Goal: Task Accomplishment & Management: Complete application form

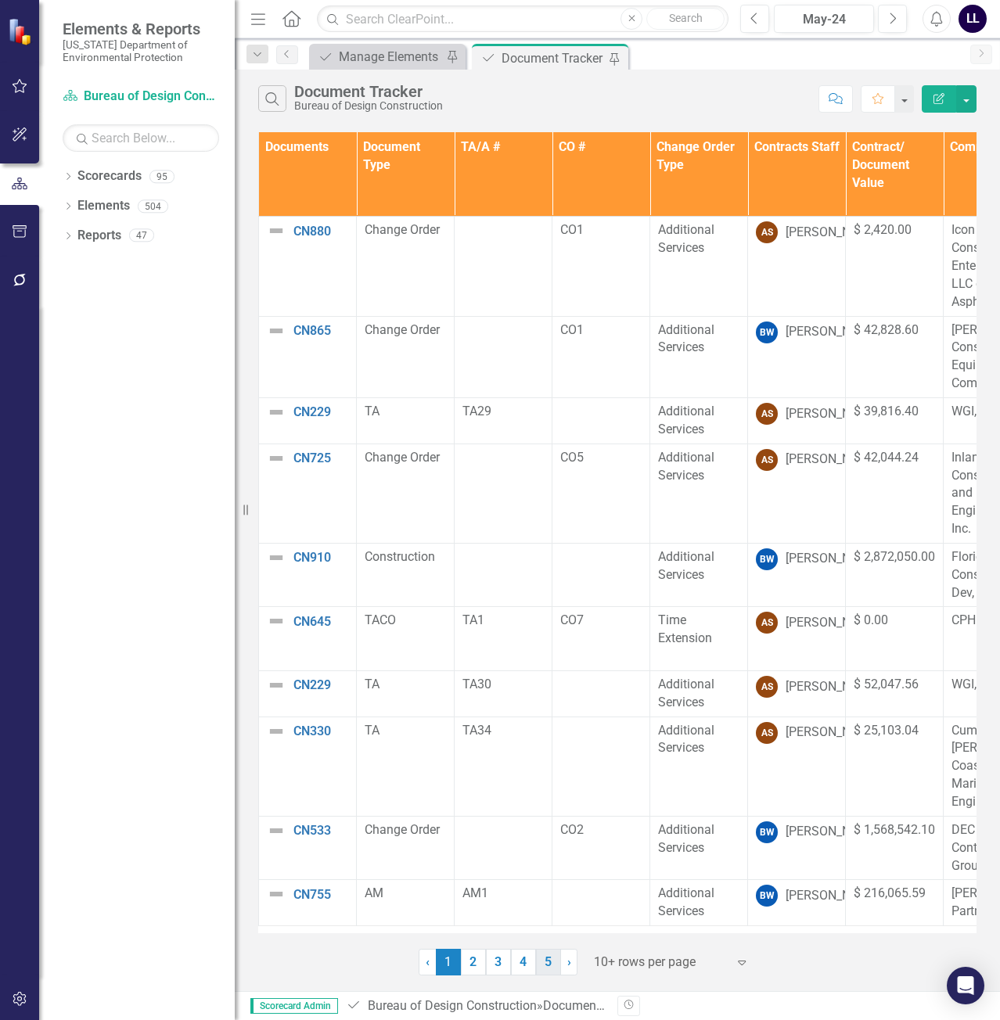
click at [546, 958] on link "5" at bounding box center [548, 962] width 25 height 27
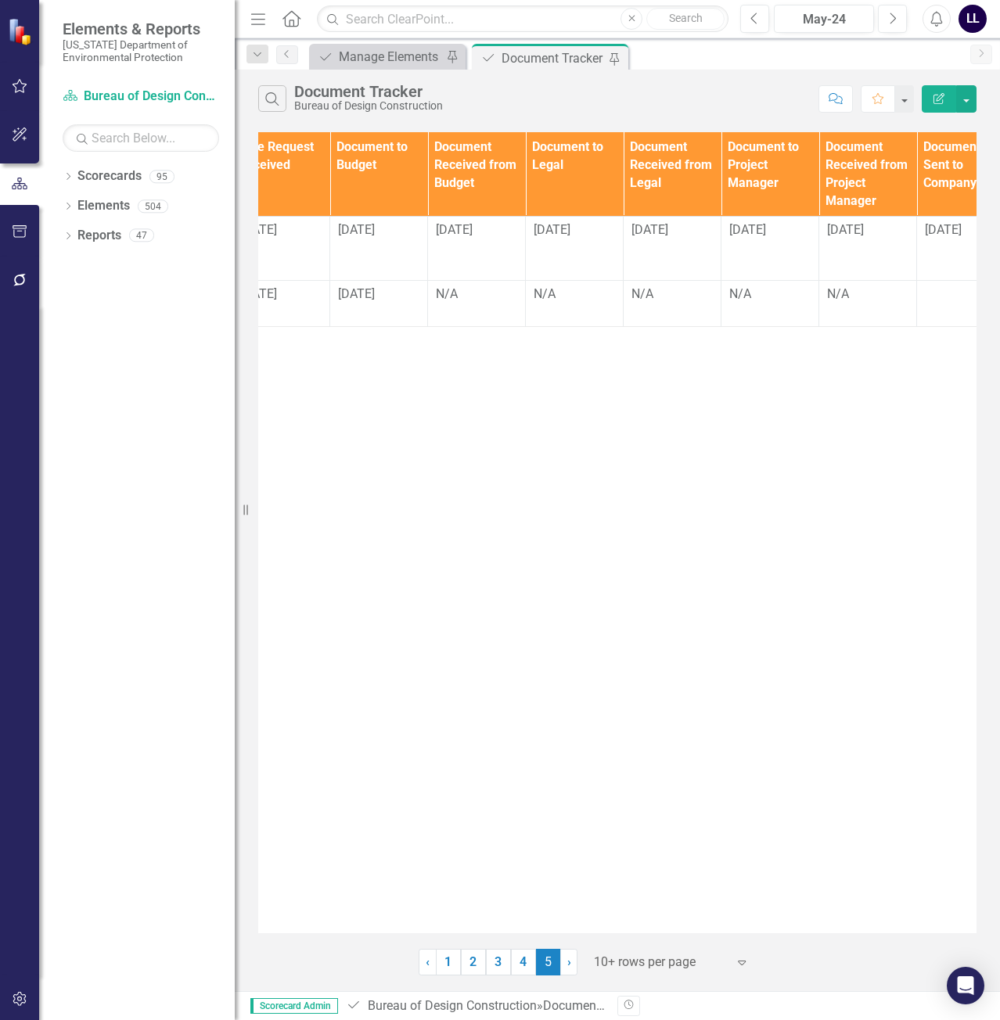
scroll to position [0, 1133]
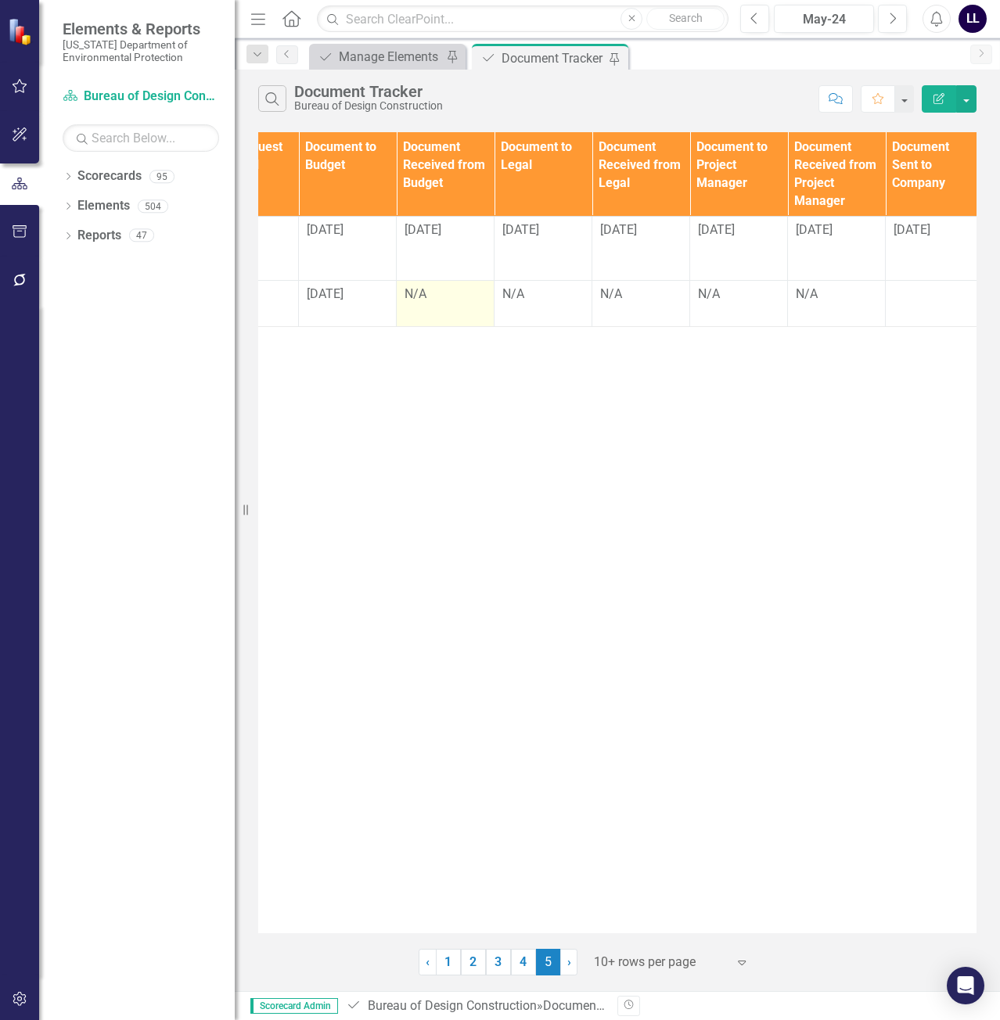
click at [438, 294] on div "N/A" at bounding box center [444, 295] width 81 height 18
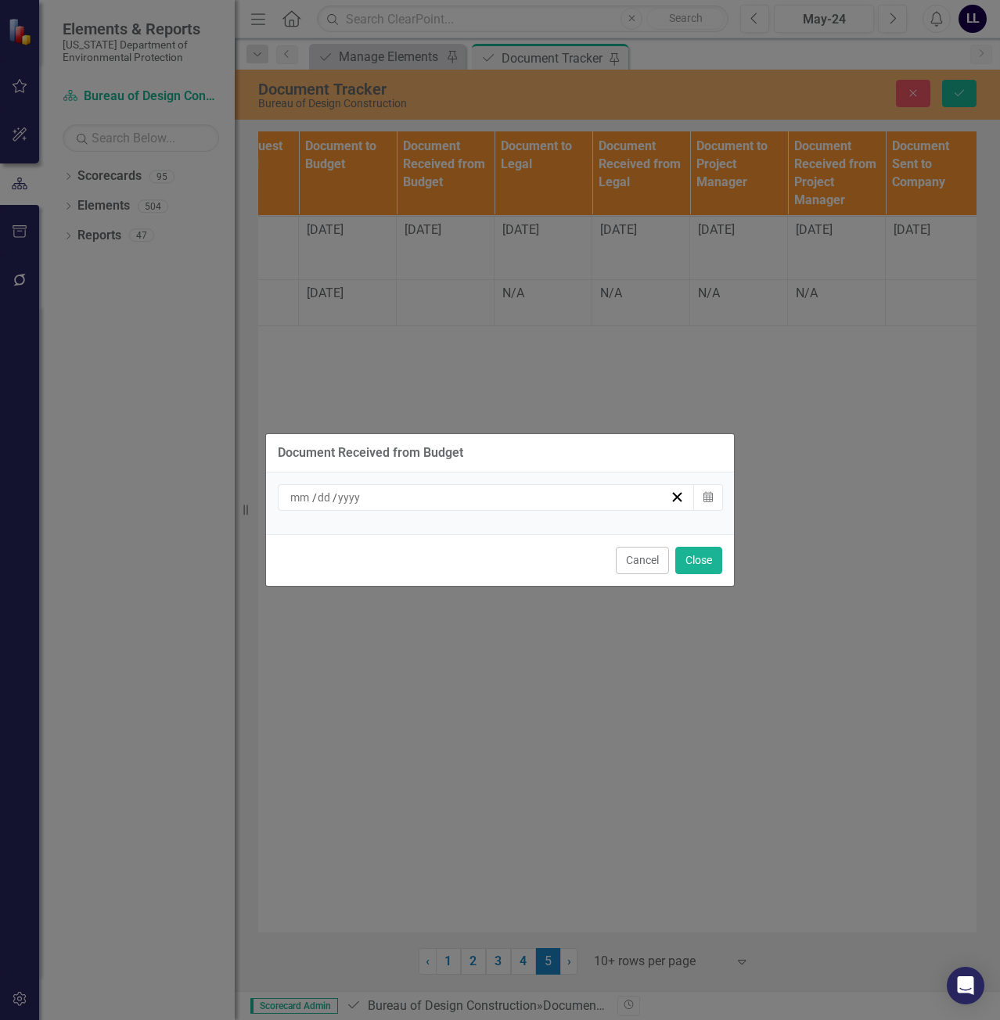
click at [471, 505] on div "/ /" at bounding box center [486, 497] width 417 height 27
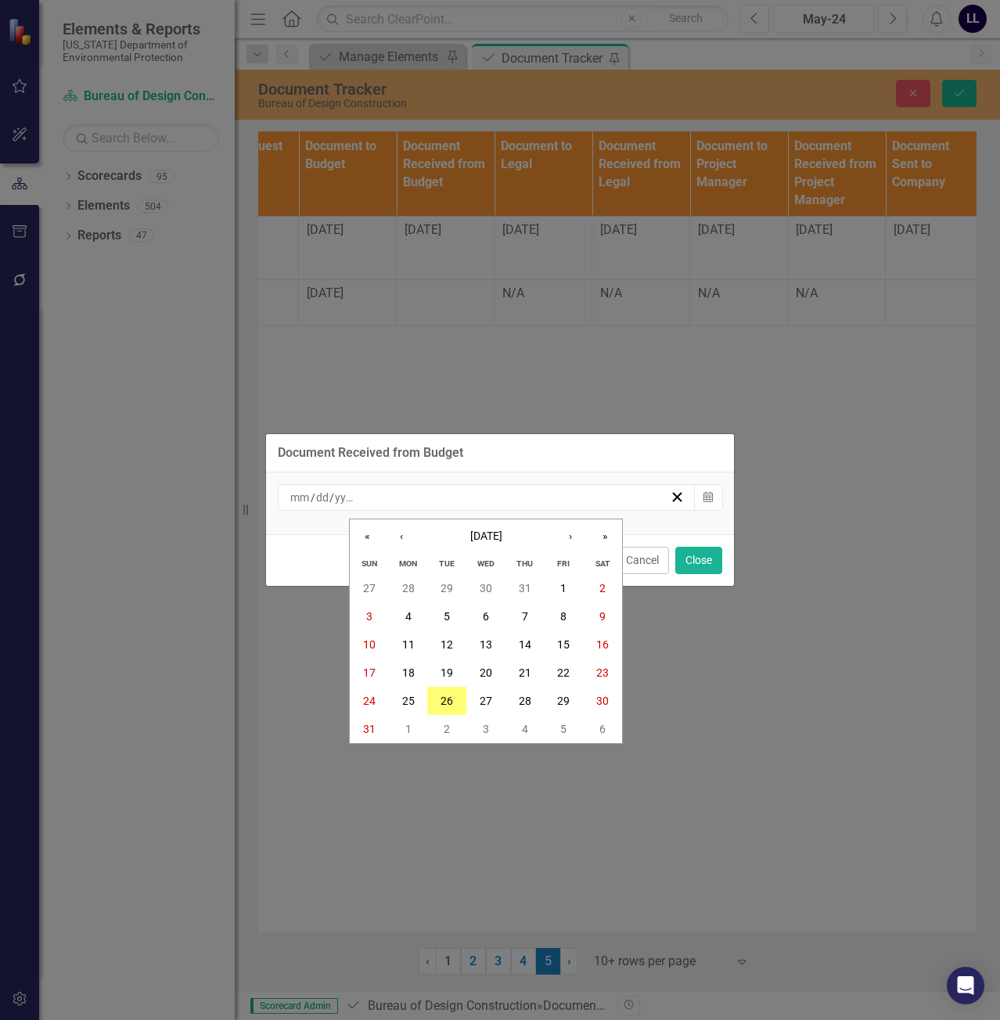
click at [626, 507] on div "/ / « ‹ [DATE] › » [PERSON_NAME] Tue Wed Thu Fri Sat 27 28 29 30 31 1 2 3 4 5 6…" at bounding box center [486, 497] width 417 height 27
click at [444, 703] on abbr "26" at bounding box center [446, 701] width 13 height 13
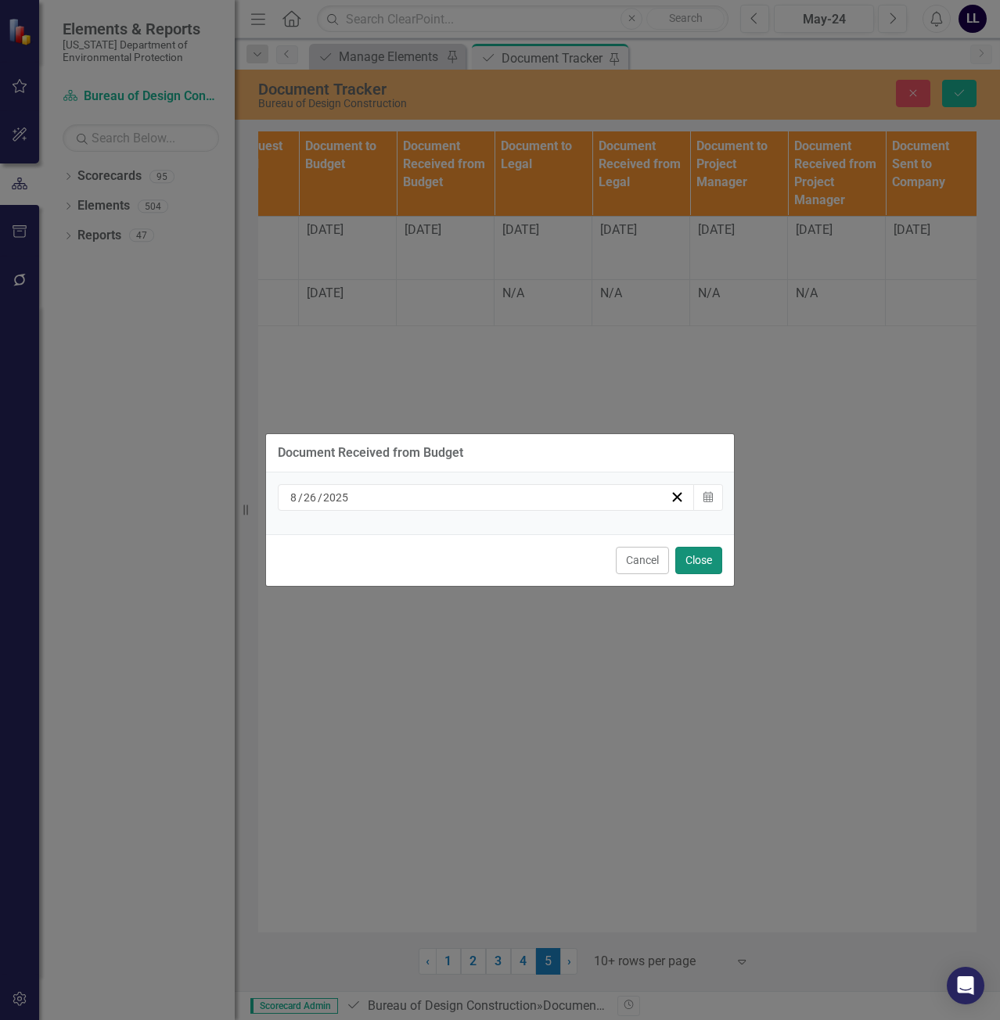
click at [702, 557] on button "Close" at bounding box center [698, 560] width 47 height 27
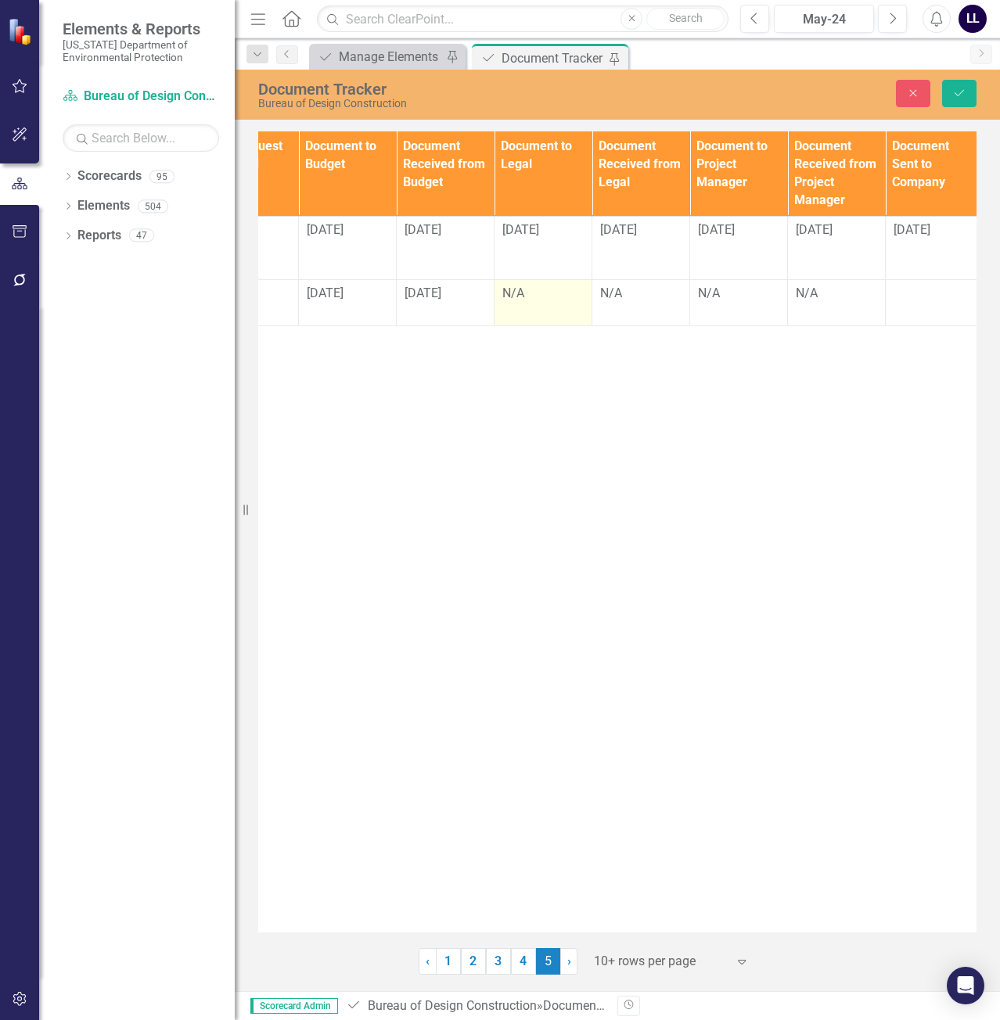
click at [531, 293] on div "N/A" at bounding box center [542, 294] width 81 height 18
click at [530, 295] on div "N/A" at bounding box center [542, 294] width 81 height 18
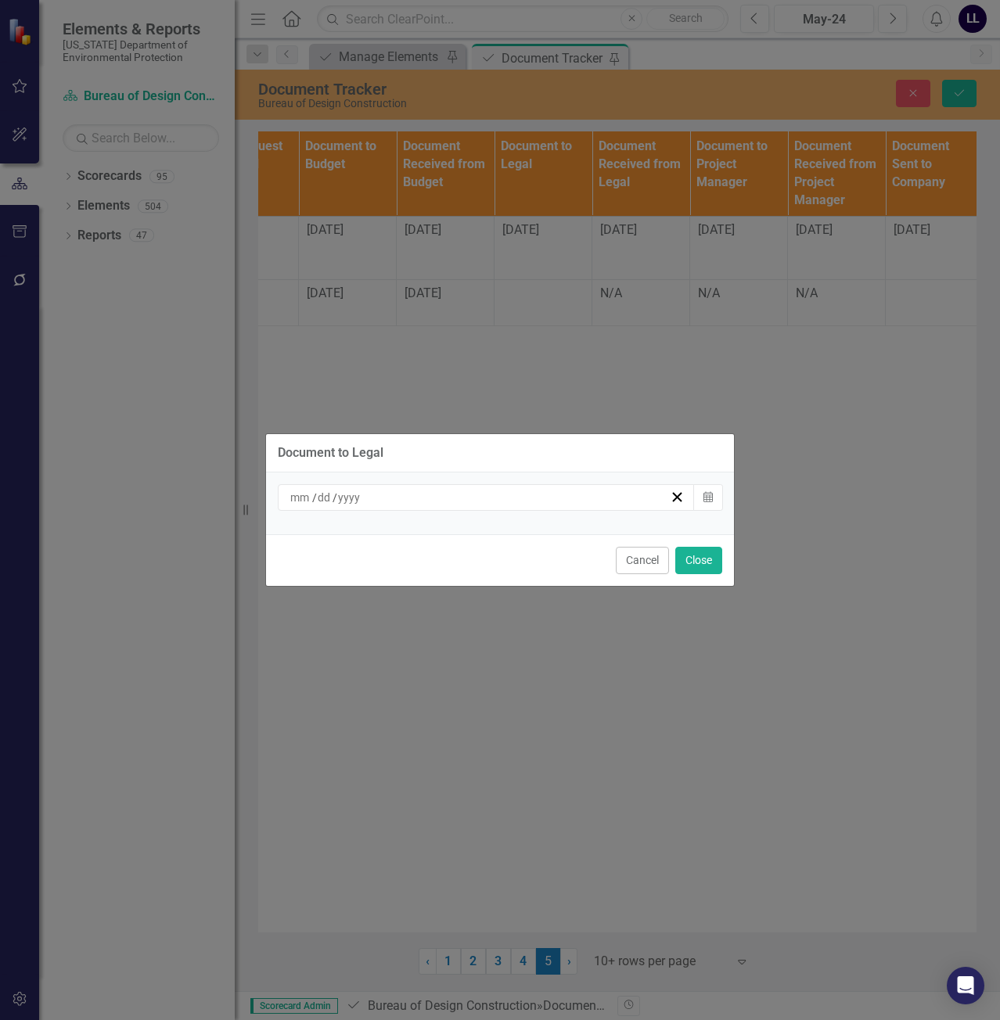
click at [472, 498] on div "/ /" at bounding box center [479, 498] width 382 height 16
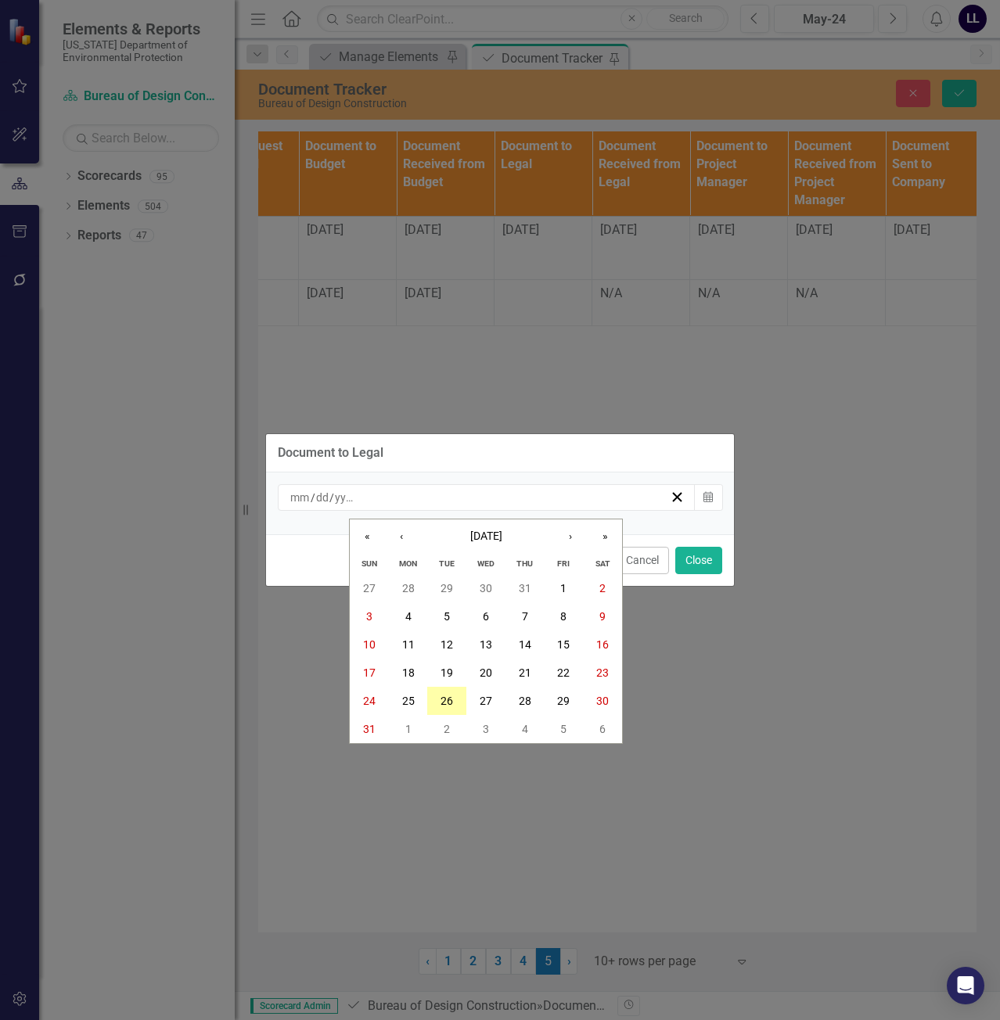
click at [443, 710] on button "26" at bounding box center [446, 701] width 39 height 28
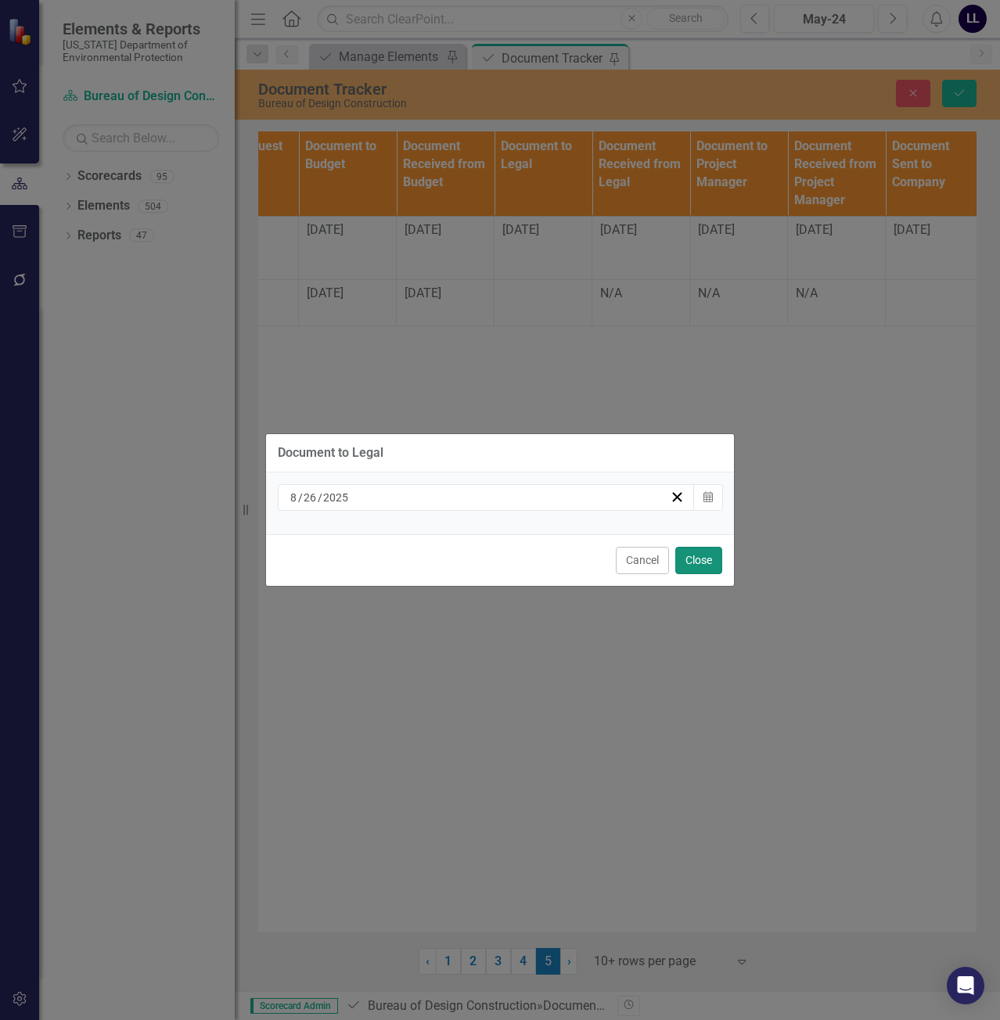
click at [700, 557] on button "Close" at bounding box center [698, 560] width 47 height 27
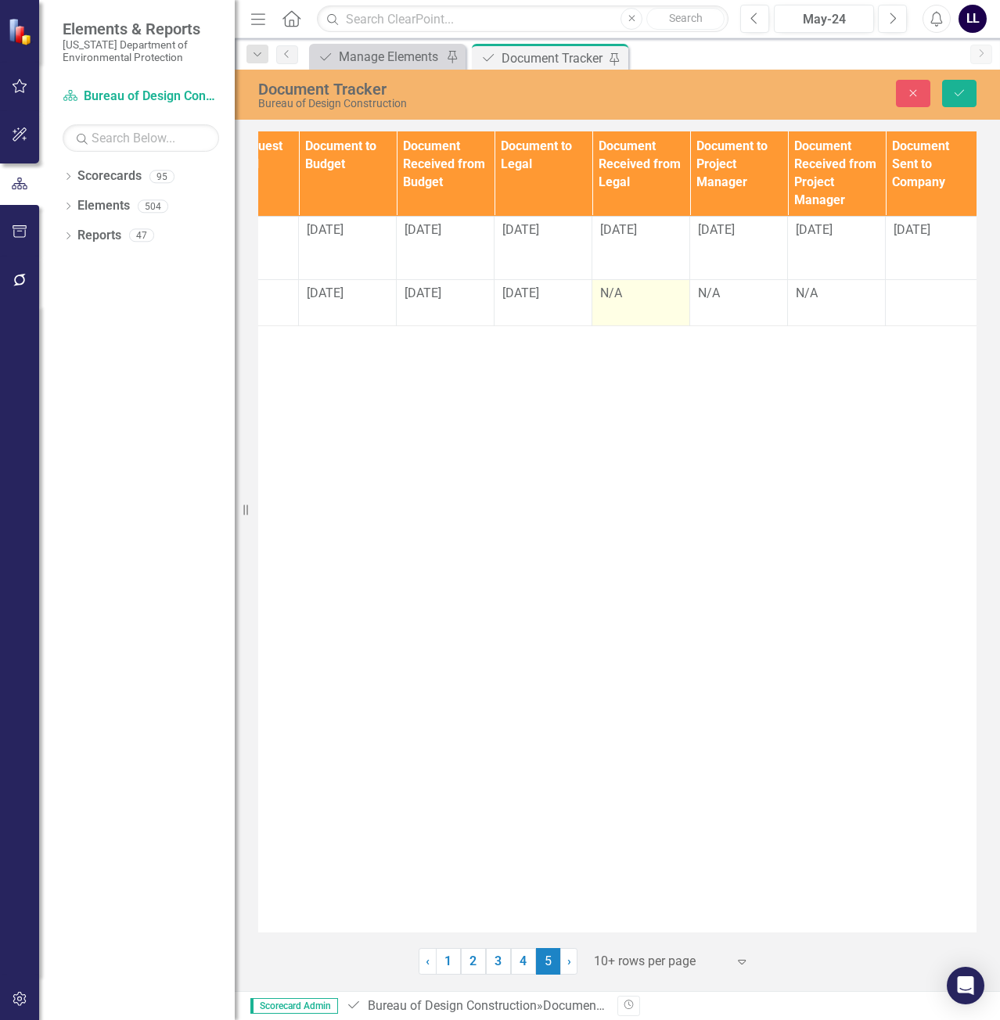
click at [618, 300] on div "N/A" at bounding box center [640, 294] width 81 height 18
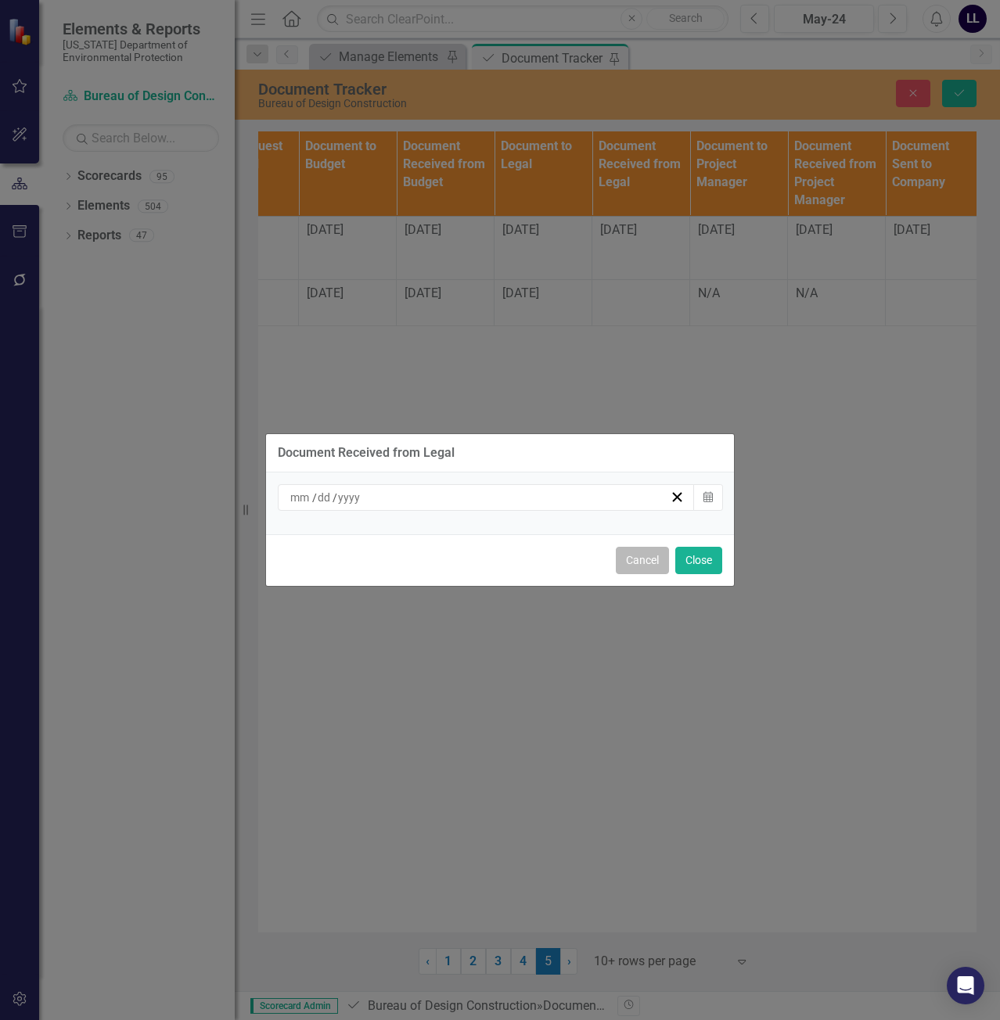
click at [648, 562] on button "Cancel" at bounding box center [642, 560] width 53 height 27
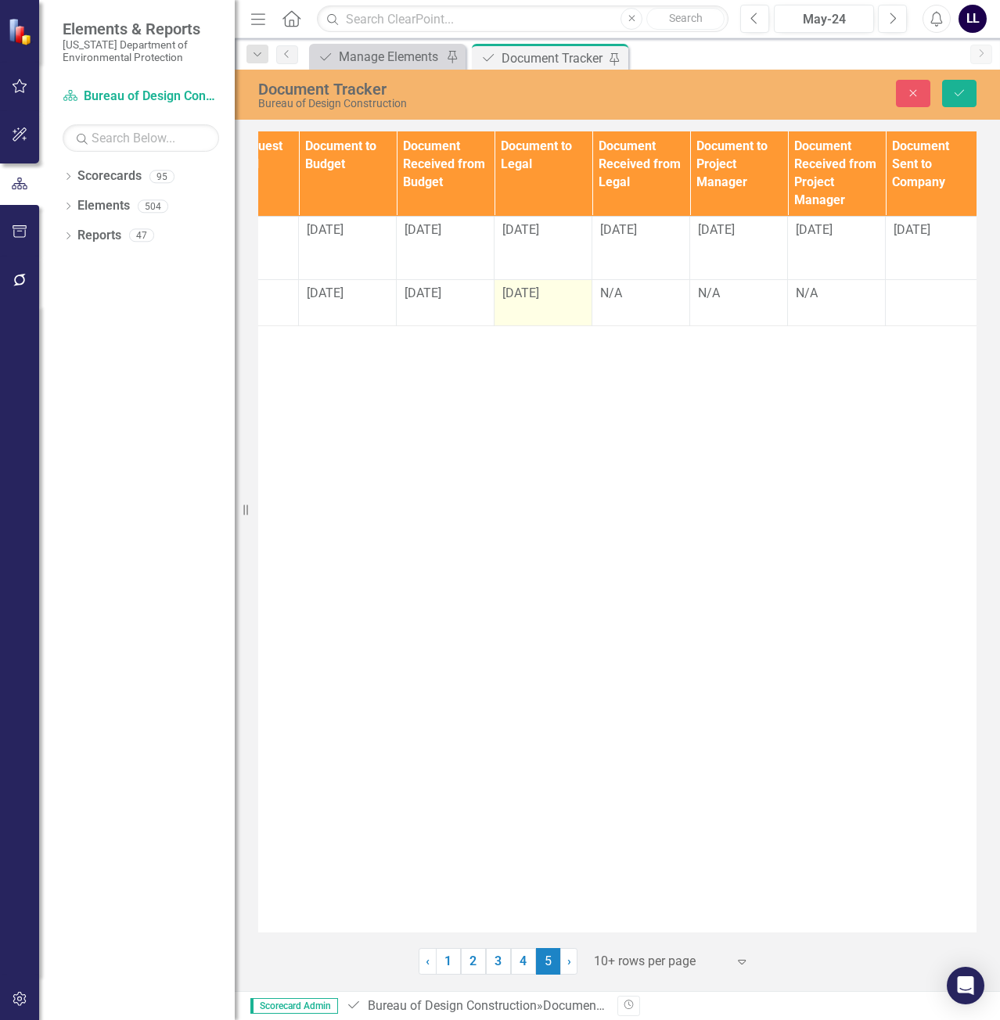
click at [544, 305] on td "[DATE]" at bounding box center [543, 303] width 98 height 46
click at [530, 279] on tbody "CN890 Edit Edit Document Link Open Element Construction LL [PERSON_NAME] $ 194,…" at bounding box center [543, 271] width 2836 height 110
click at [532, 291] on span "[DATE]" at bounding box center [520, 293] width 37 height 15
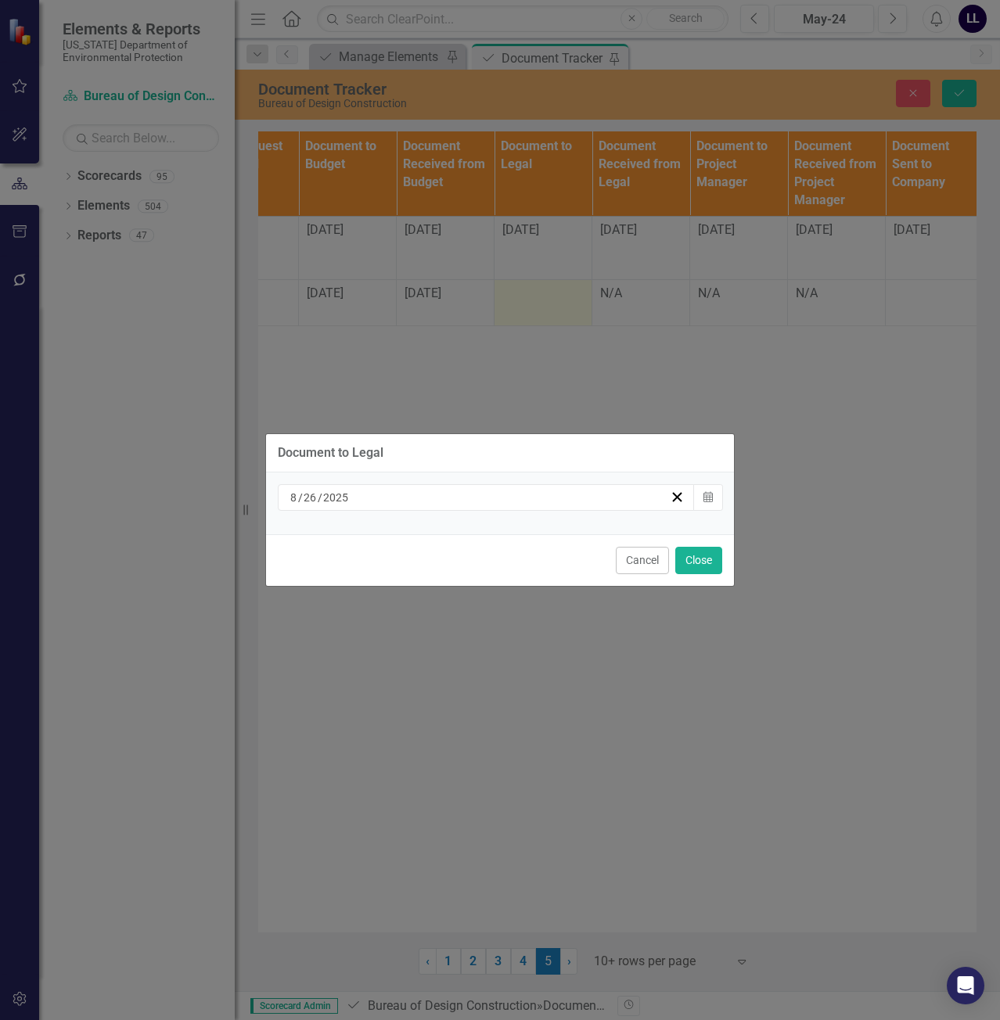
click at [645, 364] on div "Document to Legal [DATE] Calendar Cancel Close" at bounding box center [499, 510] width 469 height 1020
click at [653, 558] on button "Cancel" at bounding box center [642, 560] width 53 height 27
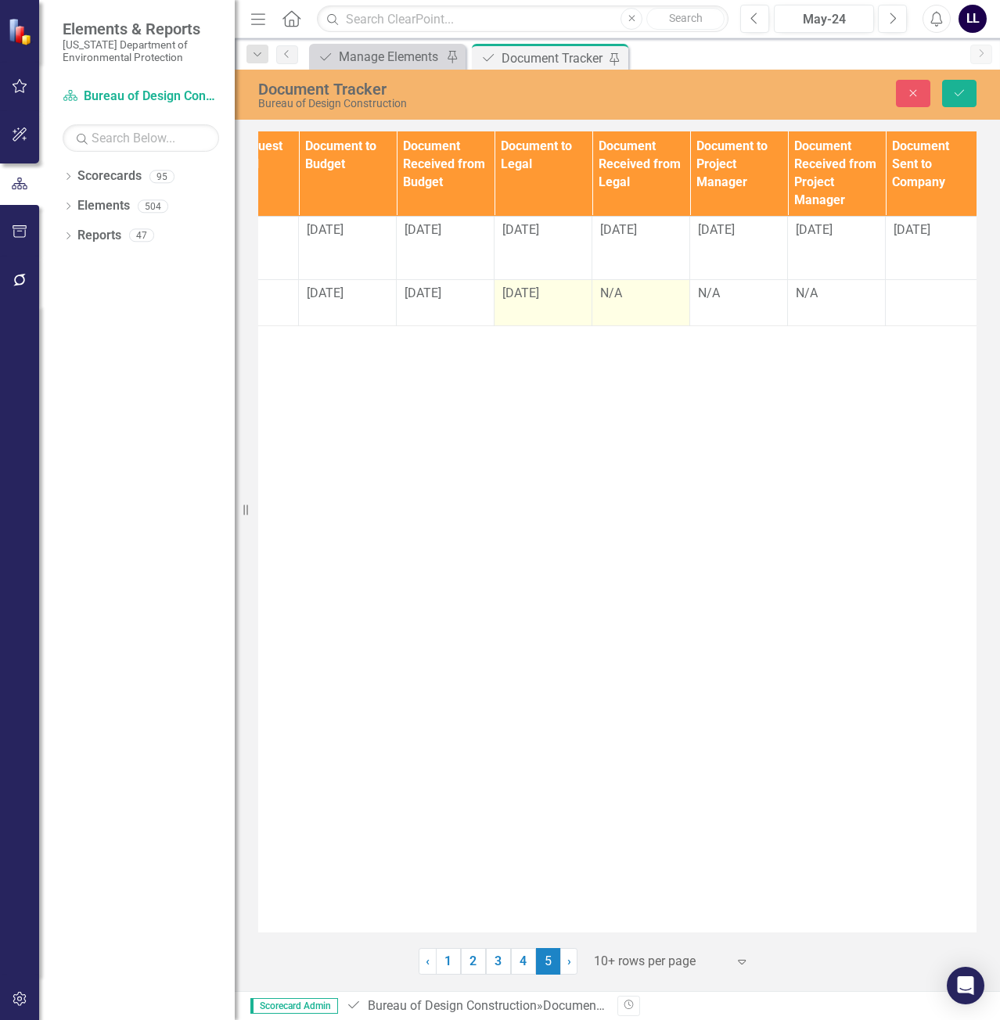
click at [620, 294] on div "N/A" at bounding box center [640, 294] width 81 height 18
click at [619, 294] on div "N/A" at bounding box center [640, 294] width 81 height 18
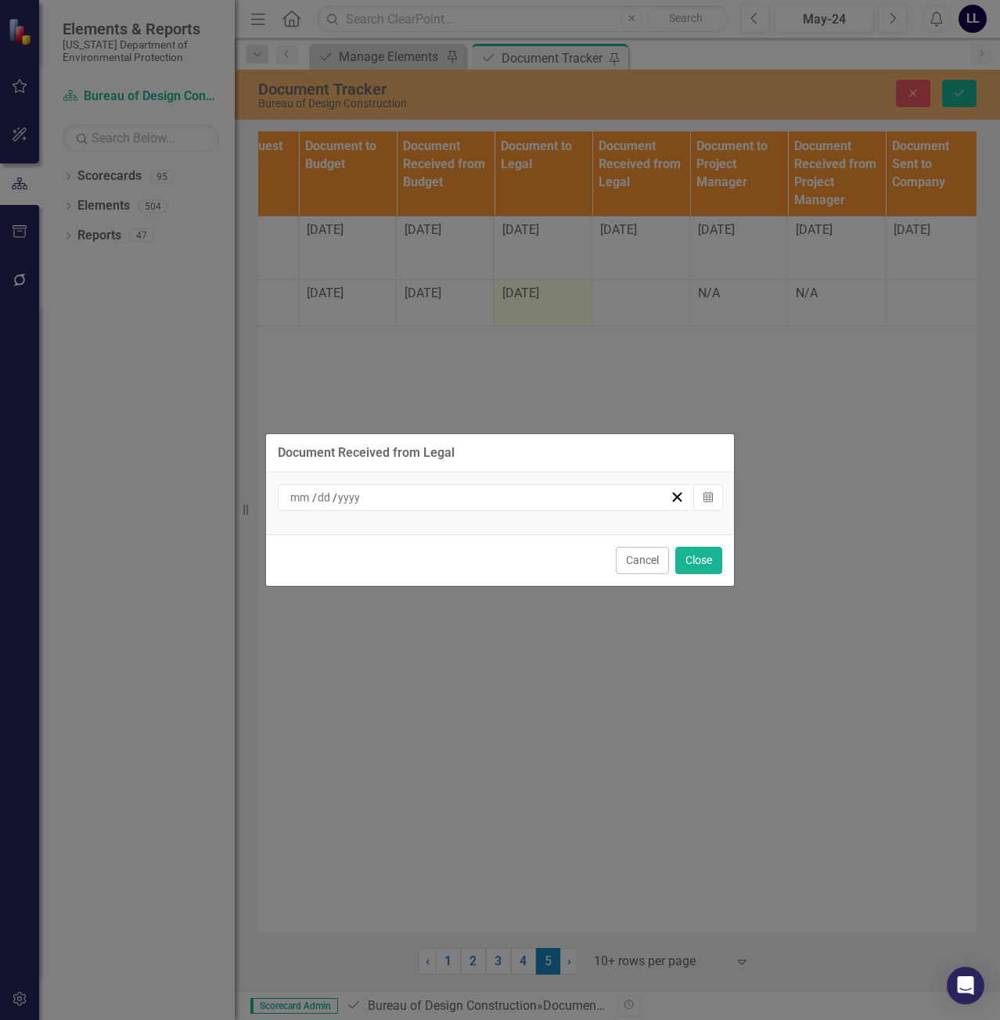
click at [471, 497] on div "/ /" at bounding box center [479, 498] width 382 height 16
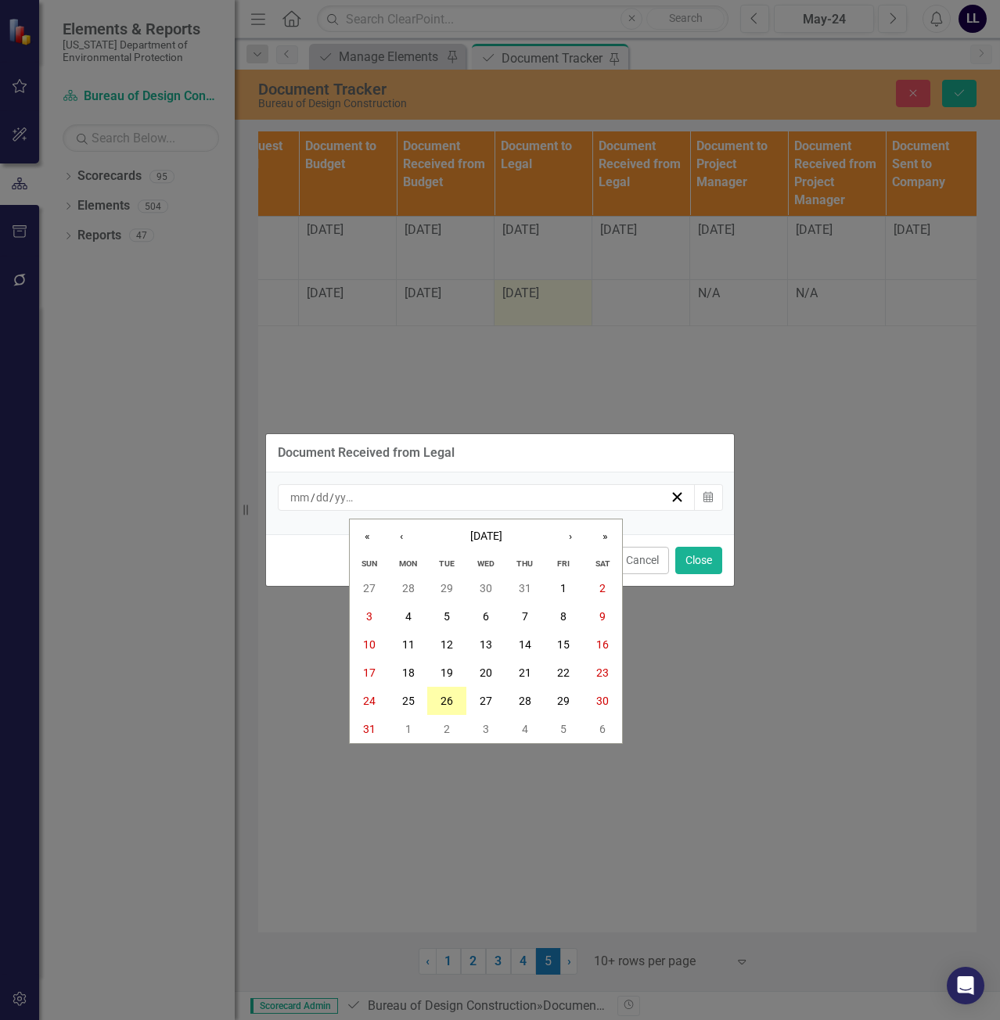
click at [451, 702] on abbr "26" at bounding box center [446, 701] width 13 height 13
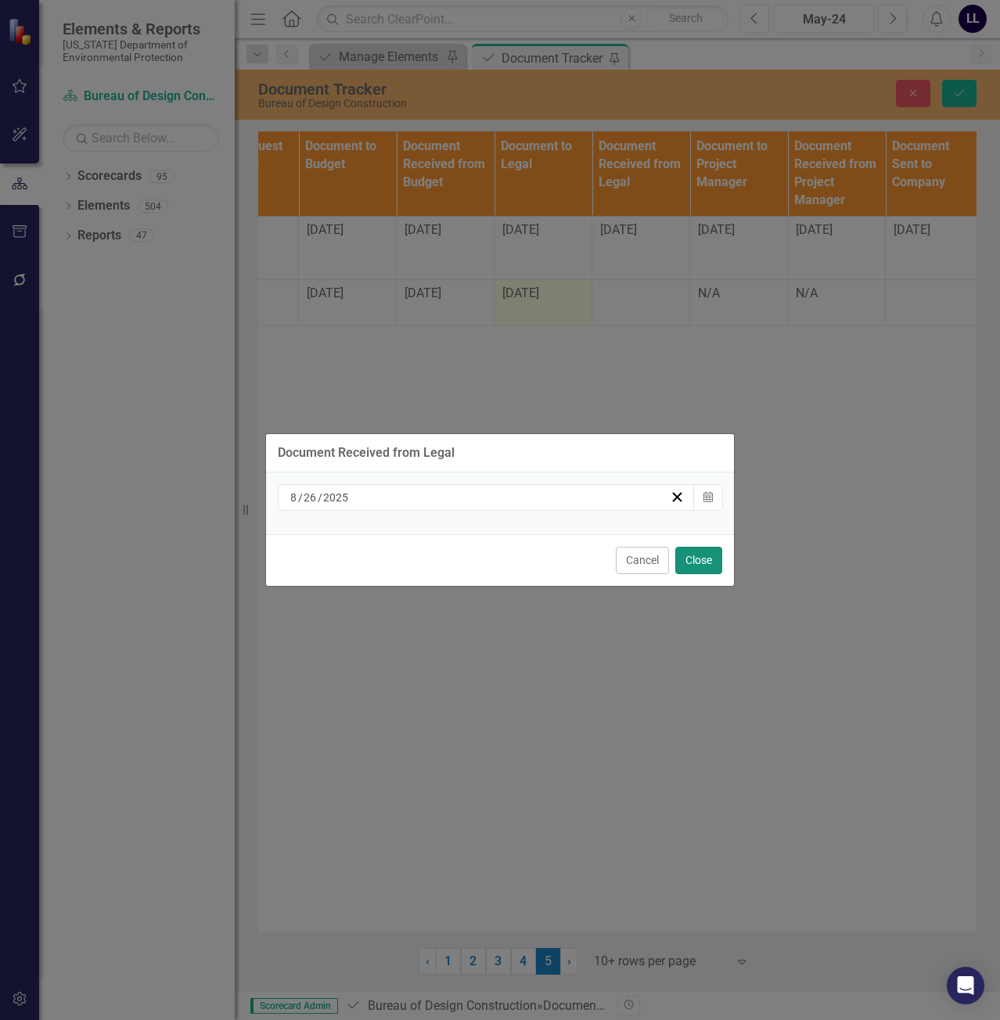
click at [704, 553] on button "Close" at bounding box center [698, 560] width 47 height 27
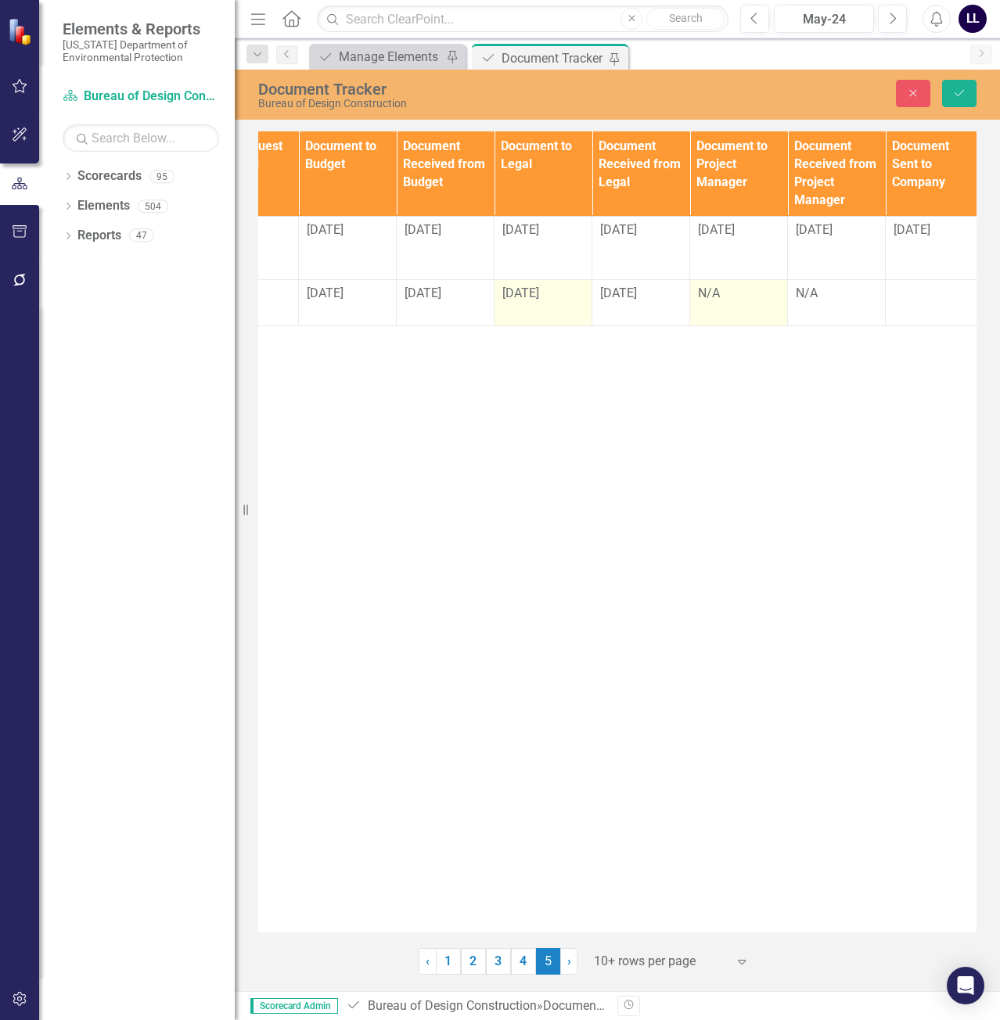
click at [743, 291] on div "N/A" at bounding box center [738, 294] width 81 height 18
click at [743, 292] on div "N/A" at bounding box center [738, 294] width 81 height 18
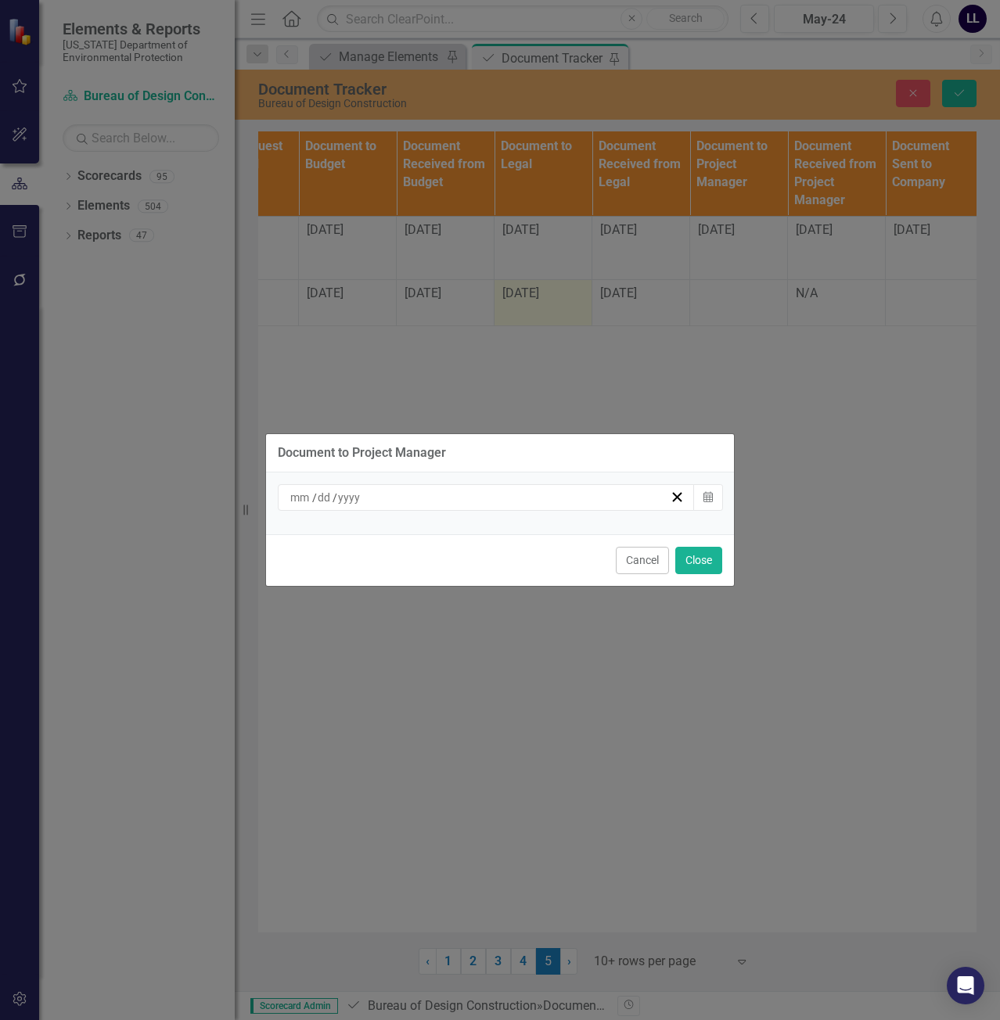
click at [446, 501] on div "/ /" at bounding box center [479, 498] width 382 height 16
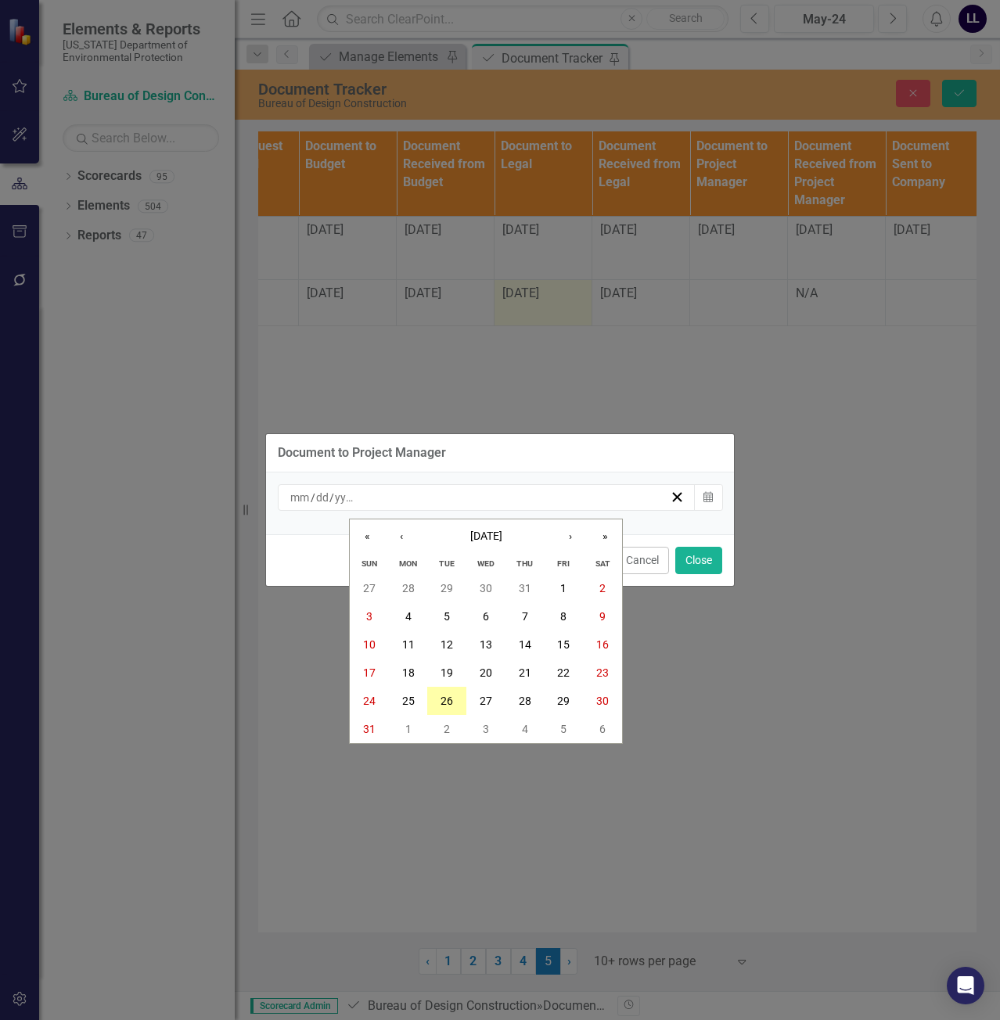
click at [444, 699] on abbr "26" at bounding box center [446, 701] width 13 height 13
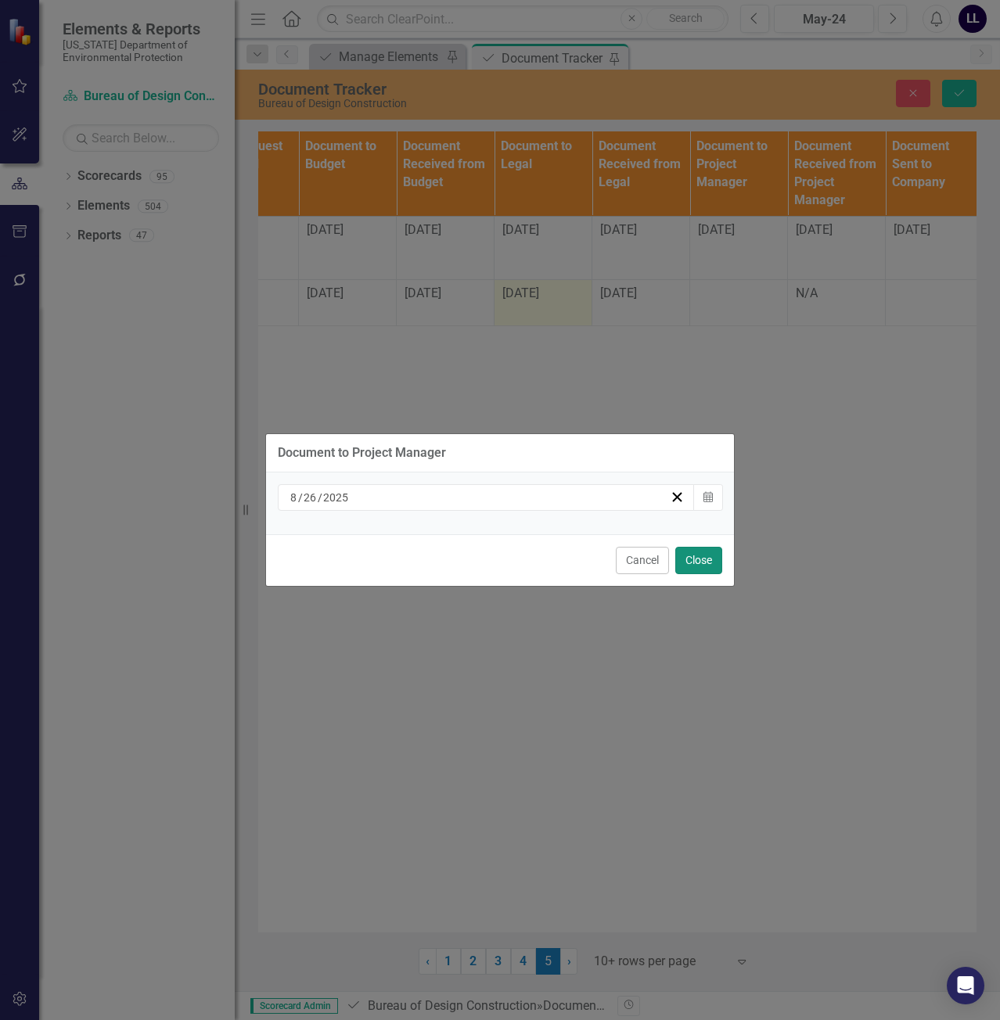
click at [716, 561] on button "Close" at bounding box center [698, 560] width 47 height 27
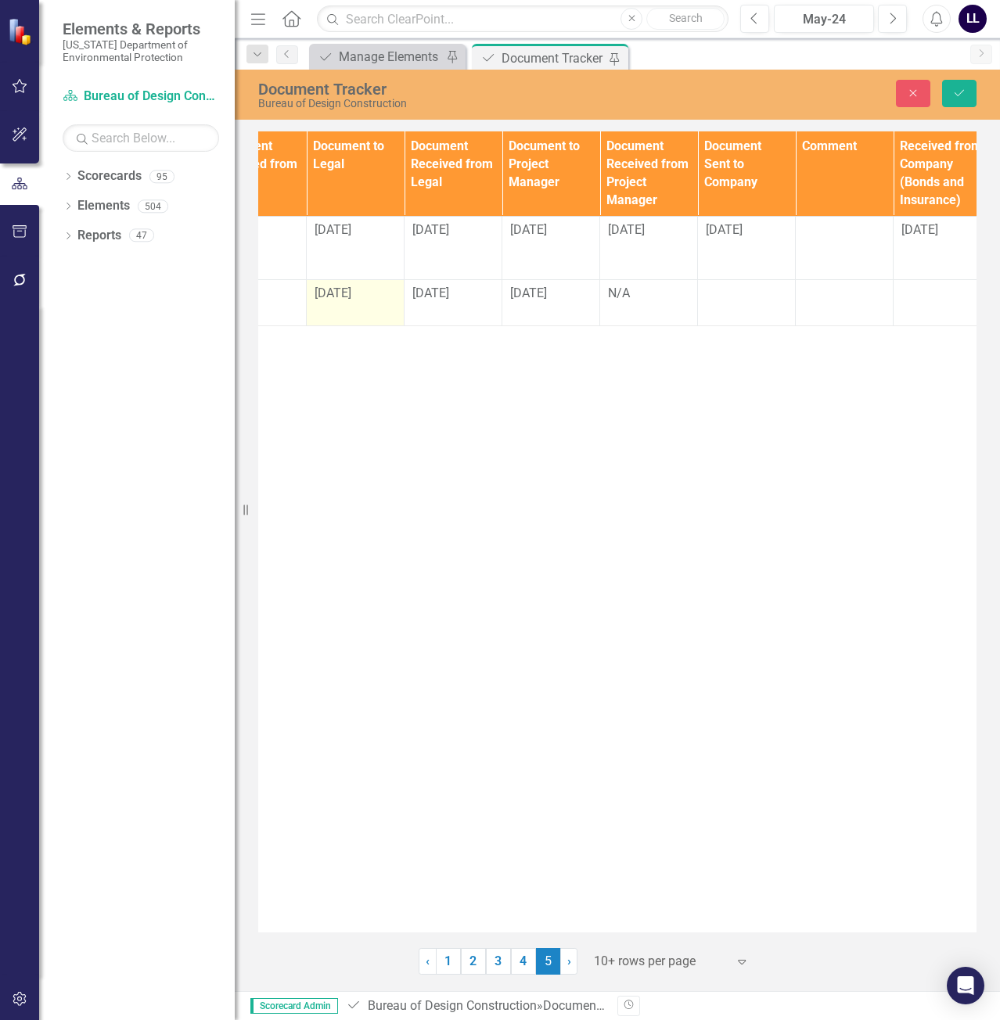
scroll to position [0, 1367]
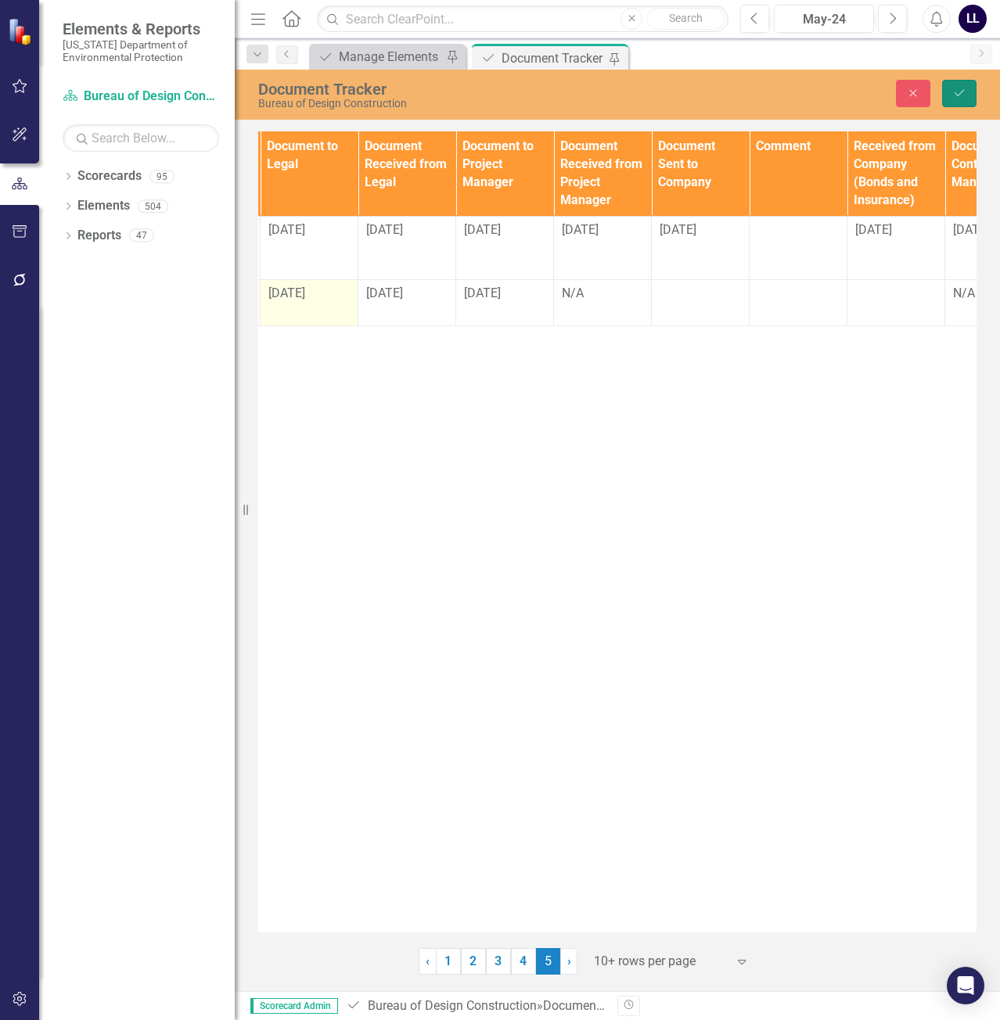
click at [962, 88] on icon "Save" at bounding box center [959, 93] width 14 height 11
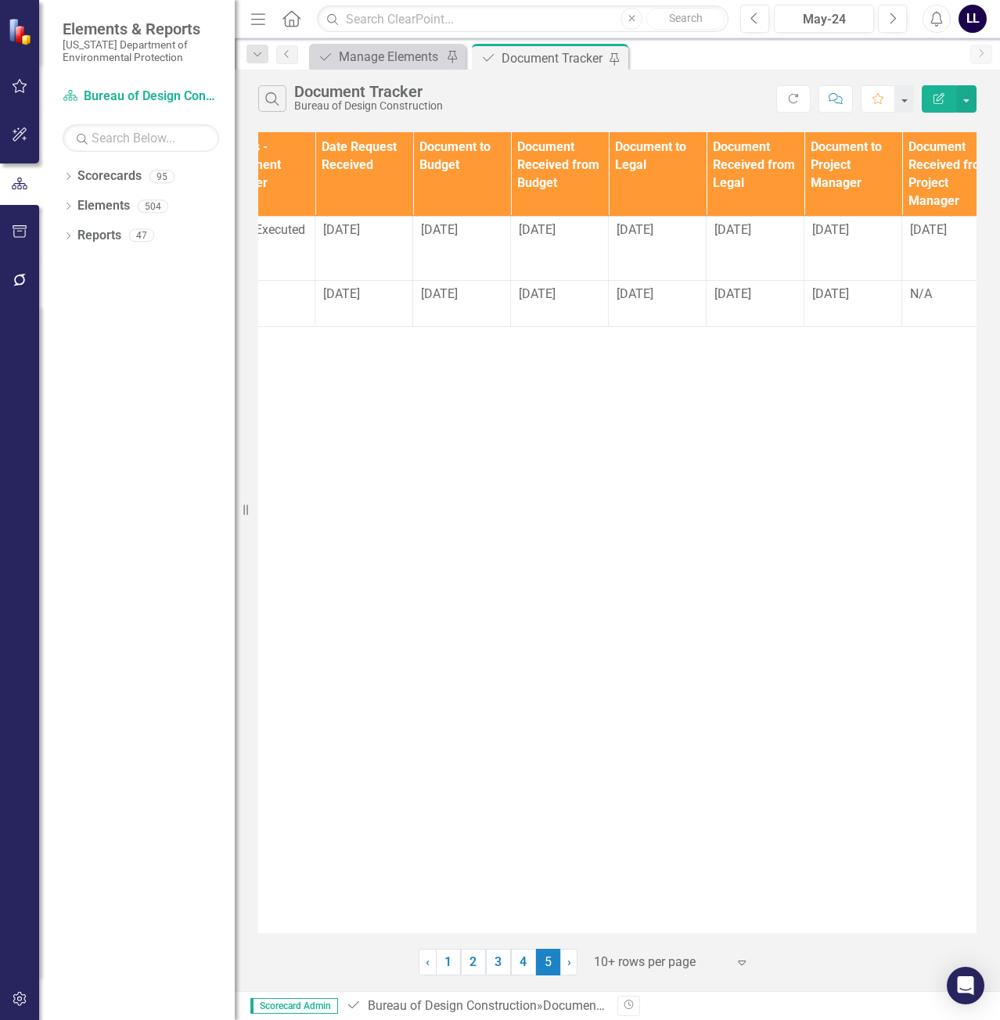
scroll to position [0, 1170]
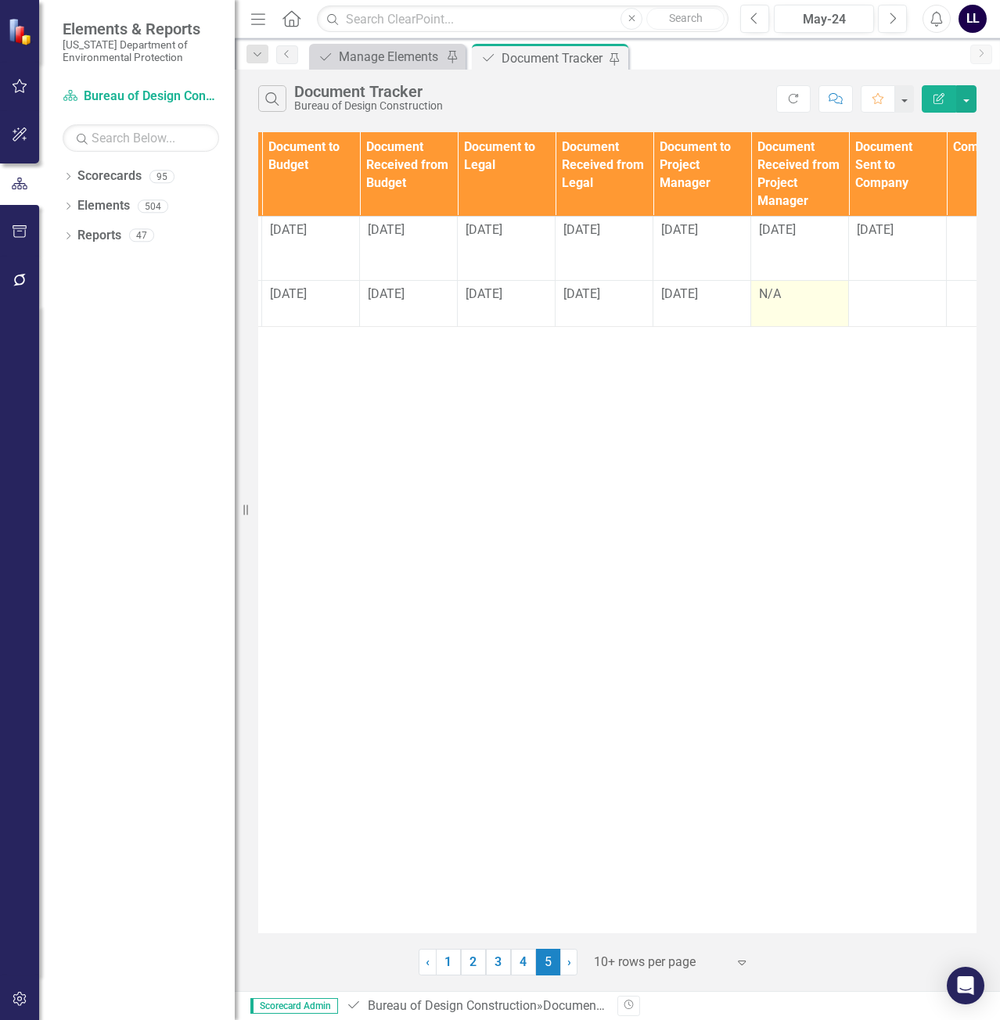
click at [782, 300] on div "N/A" at bounding box center [799, 295] width 81 height 18
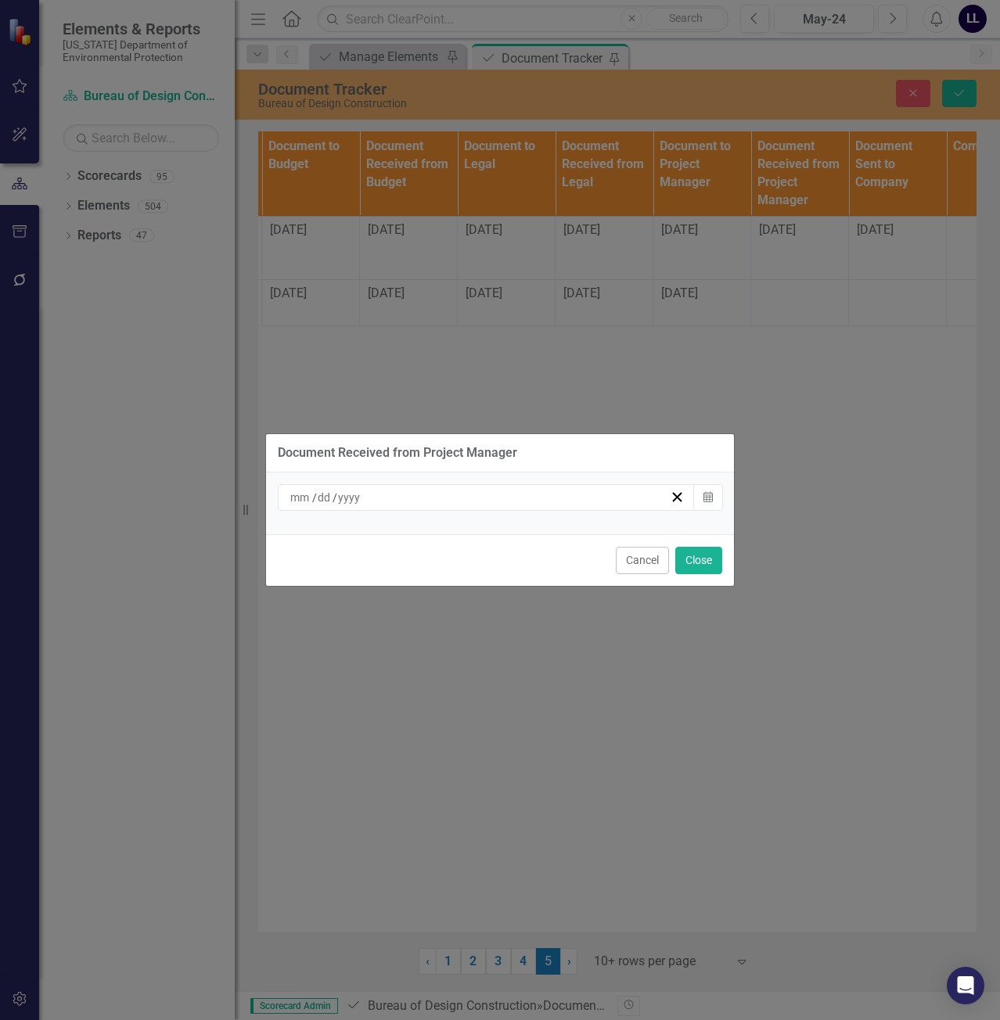
click at [558, 497] on div "/ /" at bounding box center [479, 498] width 382 height 16
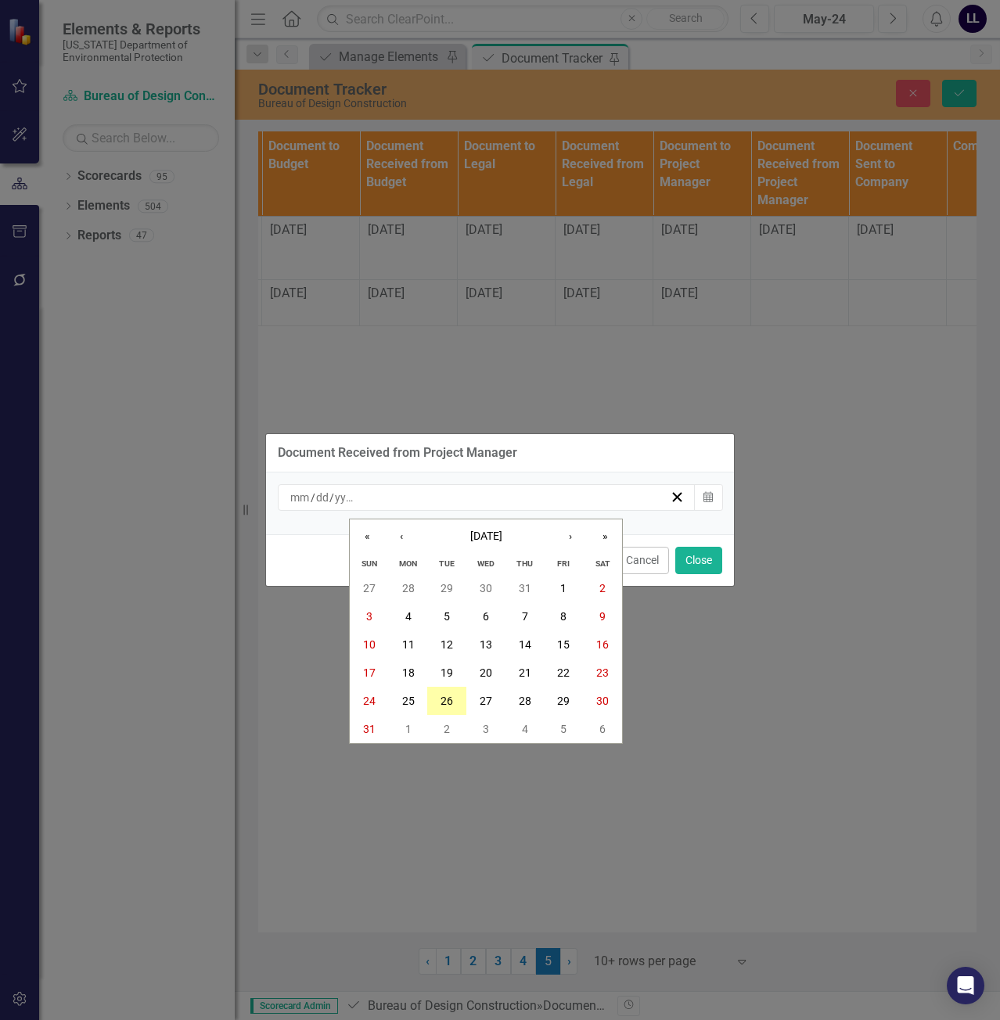
click at [444, 700] on abbr "26" at bounding box center [446, 701] width 13 height 13
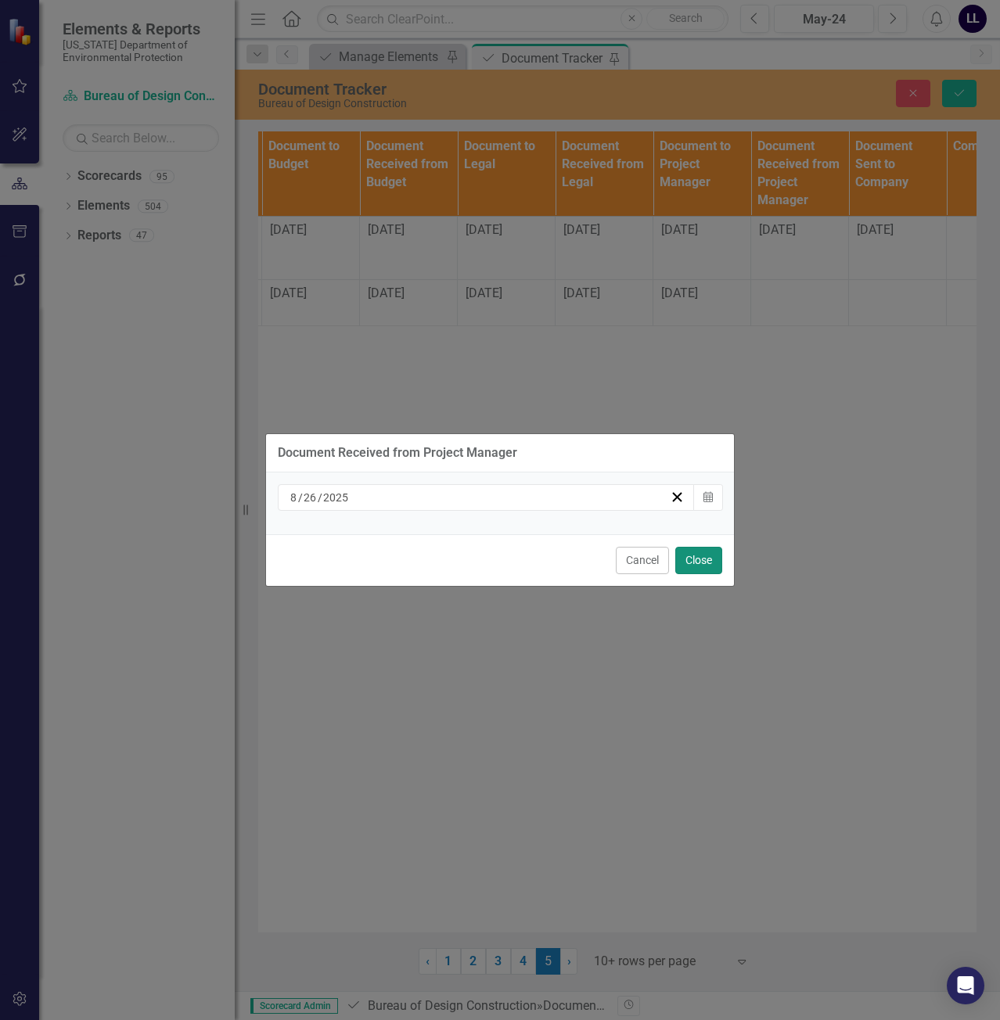
click at [699, 561] on button "Close" at bounding box center [698, 560] width 47 height 27
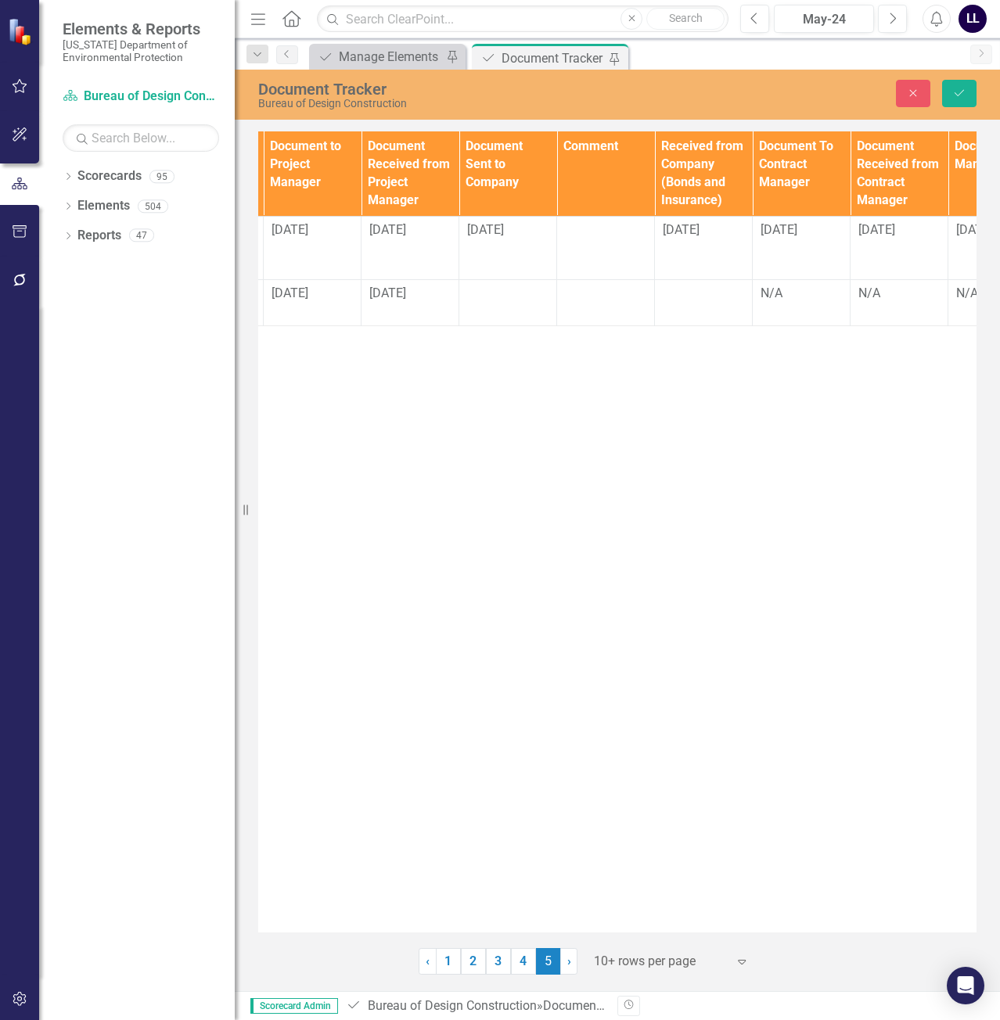
scroll to position [0, 1615]
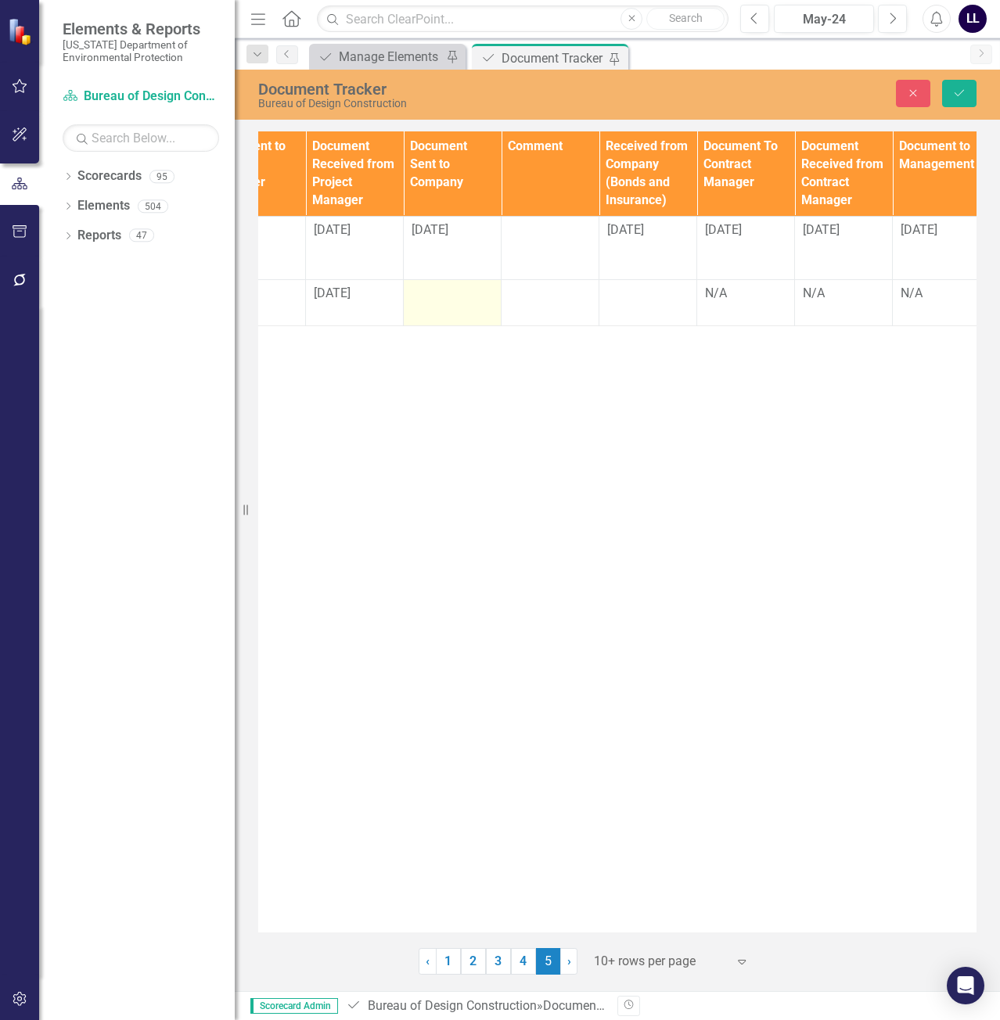
click at [441, 307] on td at bounding box center [453, 303] width 98 height 46
click at [439, 300] on input "text" at bounding box center [451, 299] width 81 height 29
type input "[DATE]"
click at [638, 497] on div "Documents Document Type TA/A # CO # Change Order Type Contracts Staff Contract/…" at bounding box center [617, 531] width 718 height 801
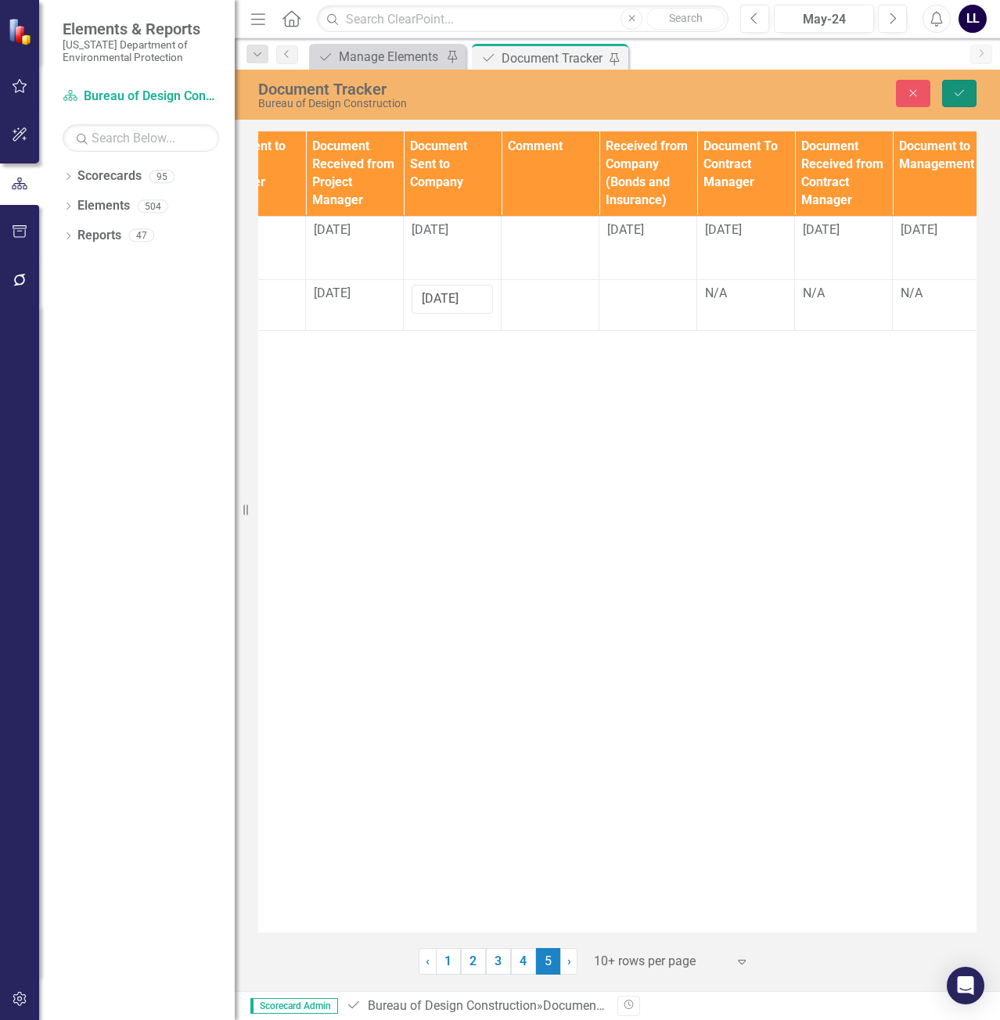
click at [961, 90] on icon "Save" at bounding box center [959, 93] width 14 height 11
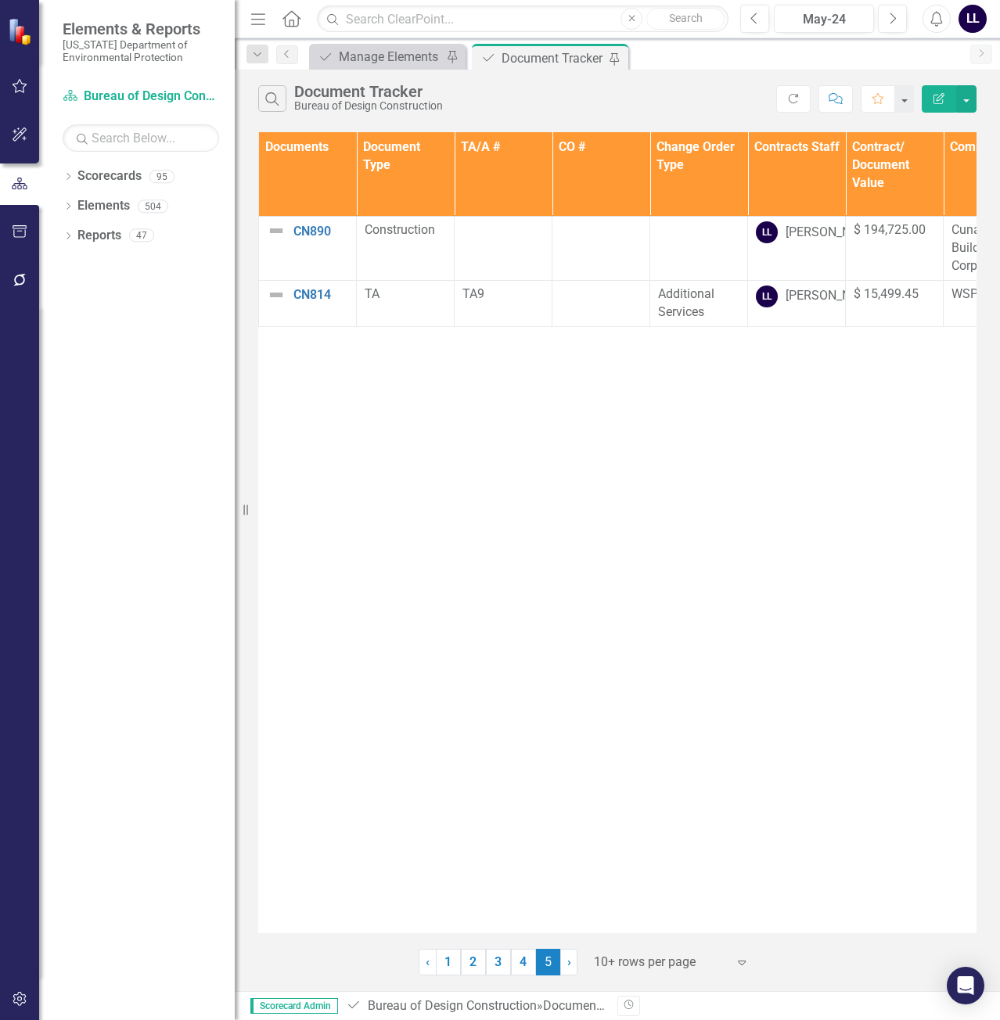
click at [544, 468] on div "Documents Document Type TA/A # CO # Change Order Type Contracts Staff Contract/…" at bounding box center [617, 532] width 718 height 801
click at [520, 955] on link "4" at bounding box center [523, 962] width 25 height 27
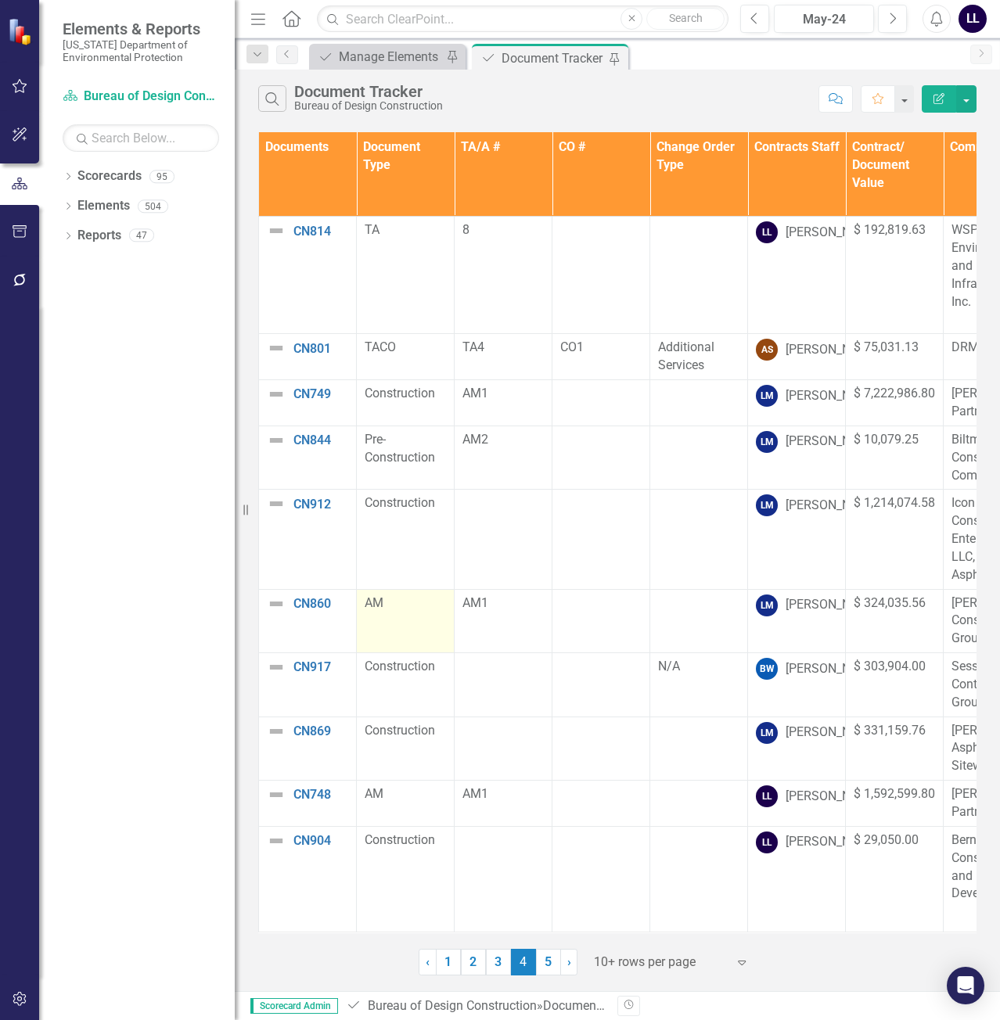
scroll to position [11, 0]
click at [548, 968] on link "5" at bounding box center [548, 962] width 25 height 27
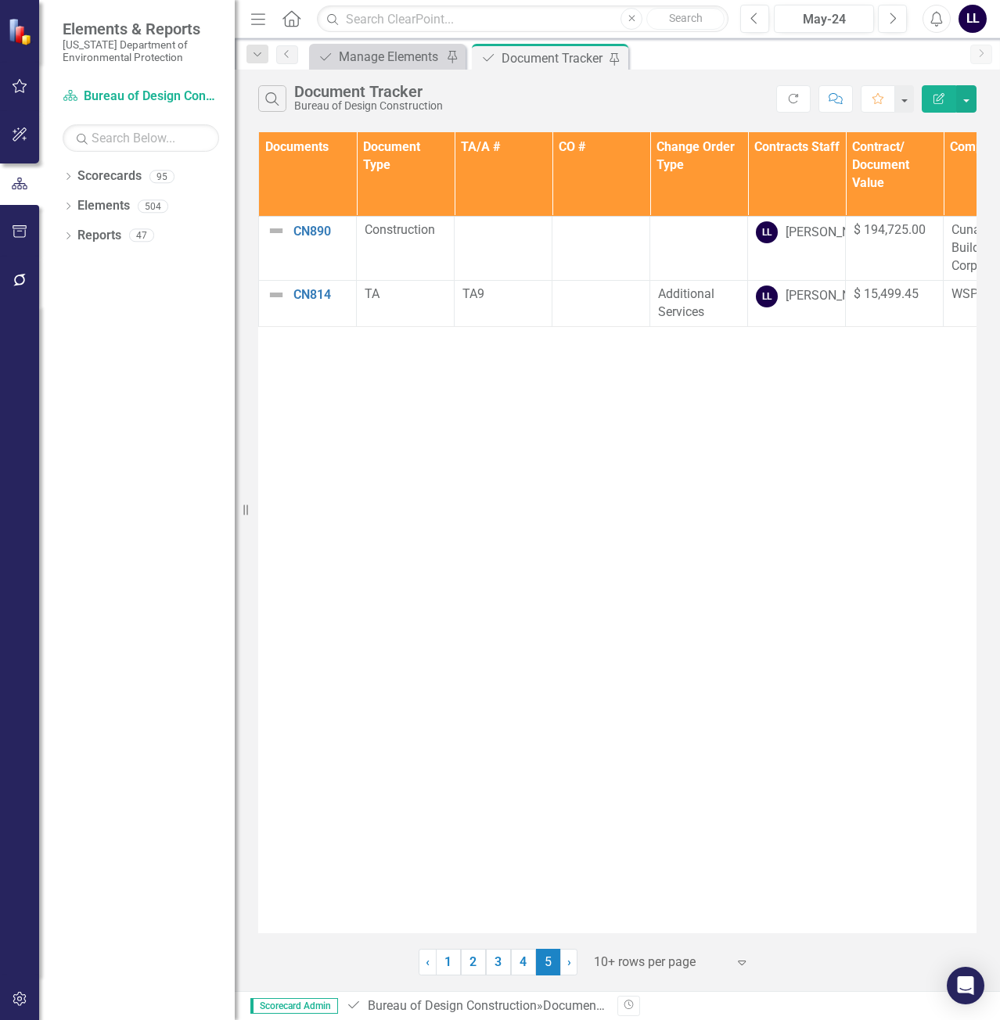
scroll to position [0, 0]
click at [528, 968] on link "4" at bounding box center [523, 962] width 25 height 27
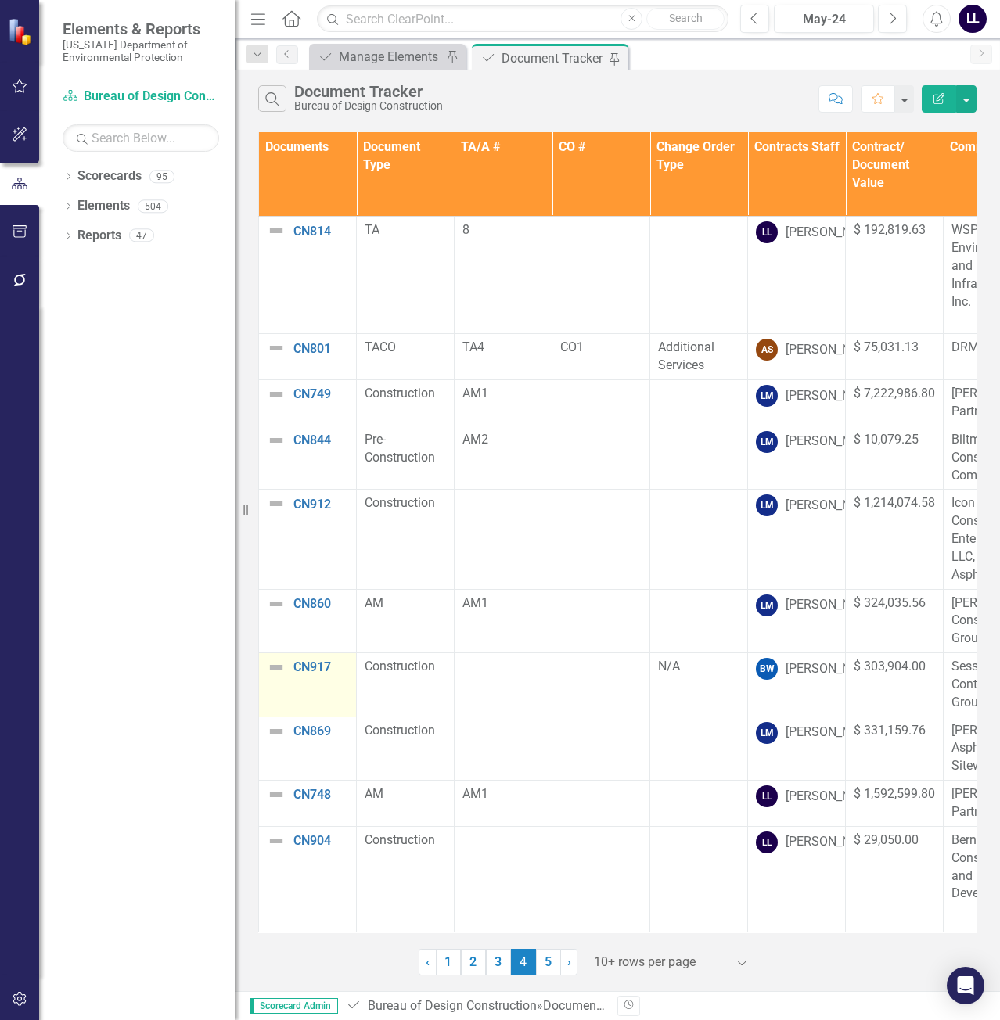
scroll to position [11, 0]
click at [495, 966] on link "3" at bounding box center [498, 962] width 25 height 27
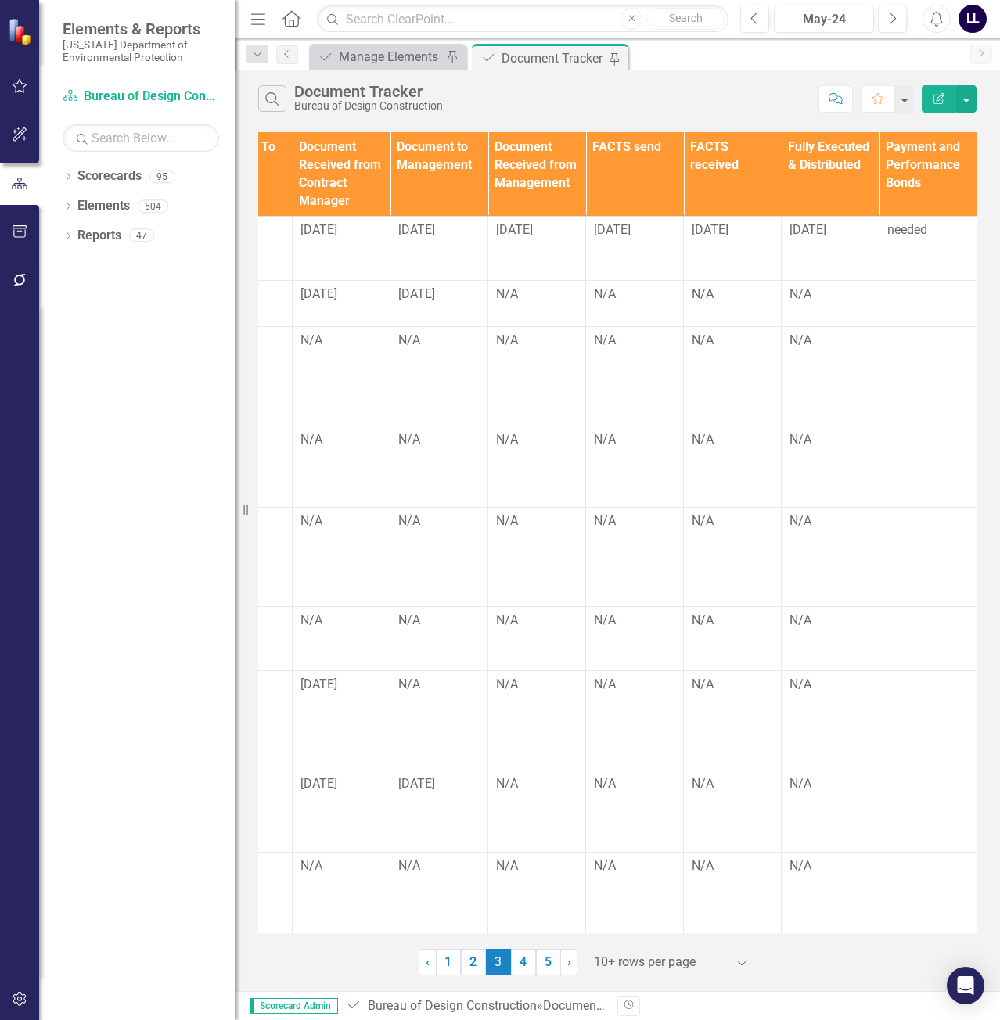
scroll to position [0, 2130]
click at [512, 770] on td "N/A" at bounding box center [536, 810] width 98 height 81
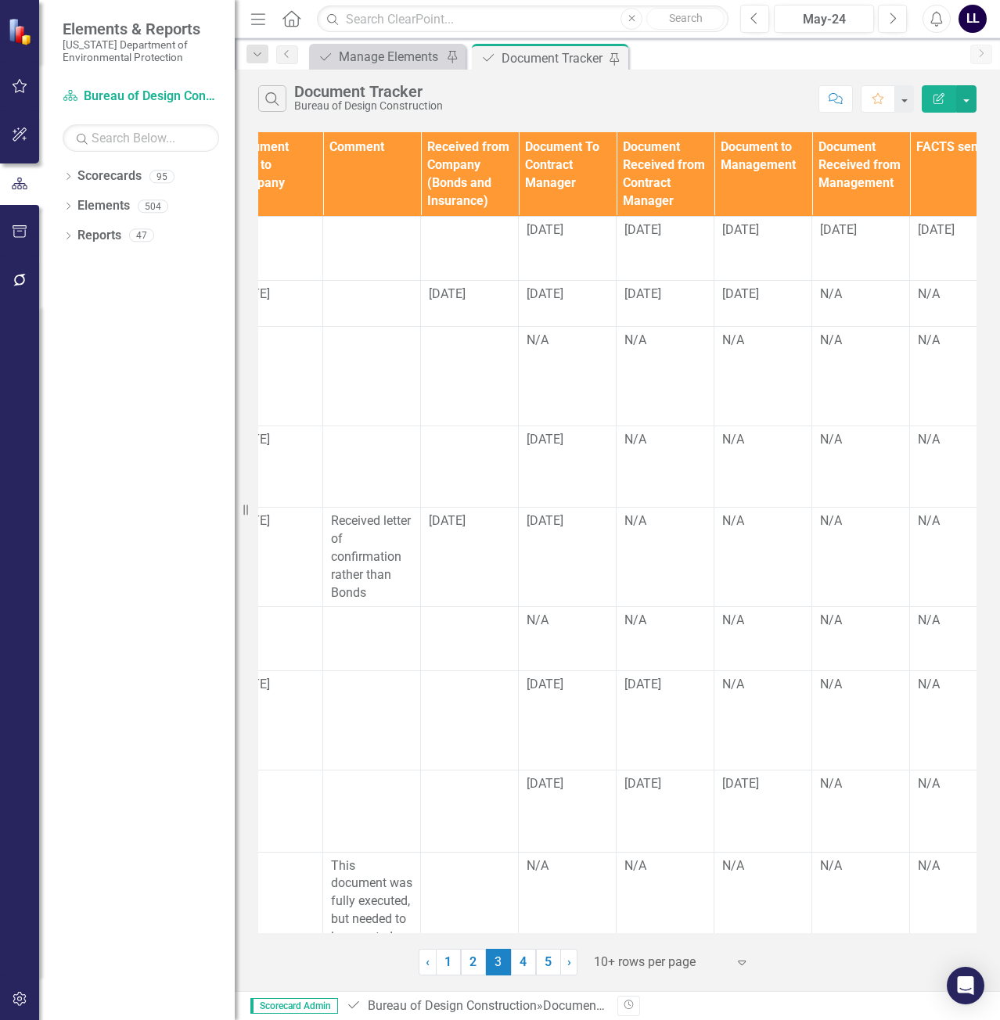
scroll to position [0, 1812]
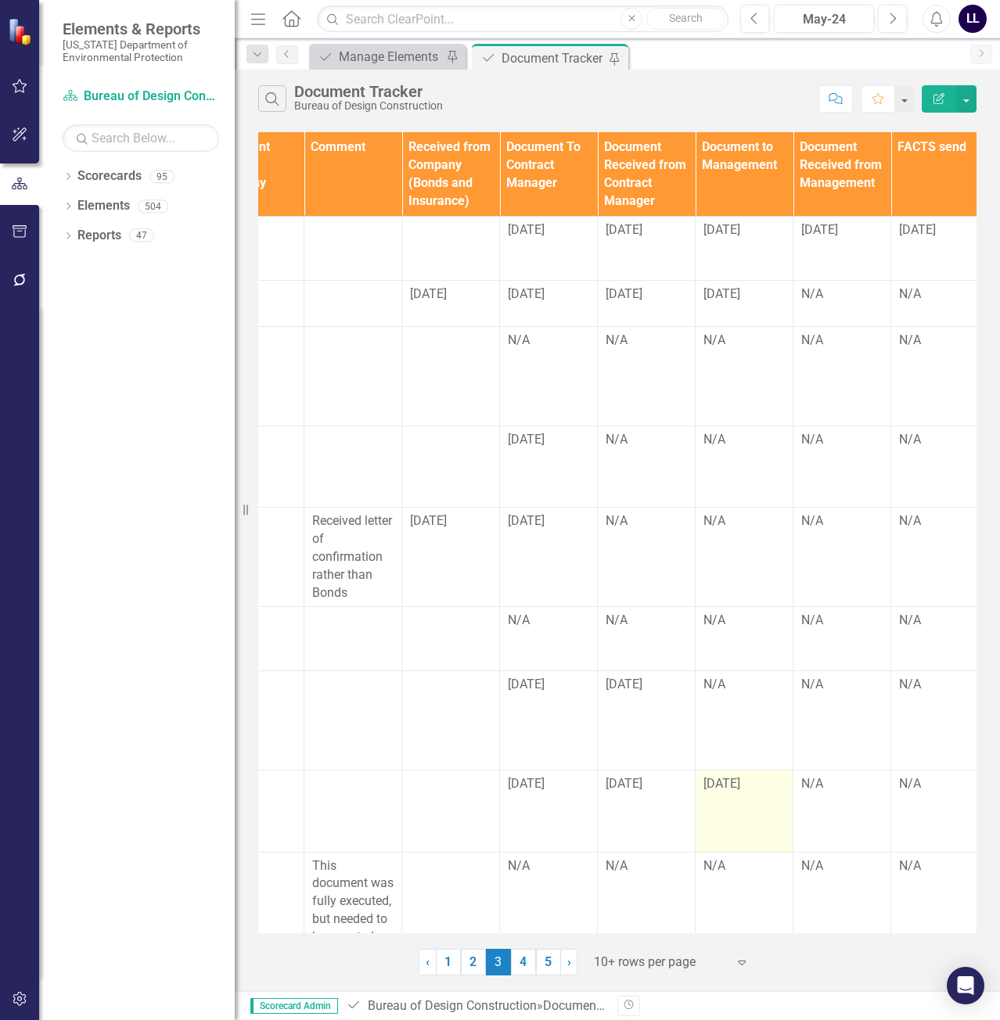
click at [740, 770] on td "[DATE]" at bounding box center [744, 810] width 98 height 81
click at [732, 776] on span "[DATE]" at bounding box center [721, 783] width 37 height 15
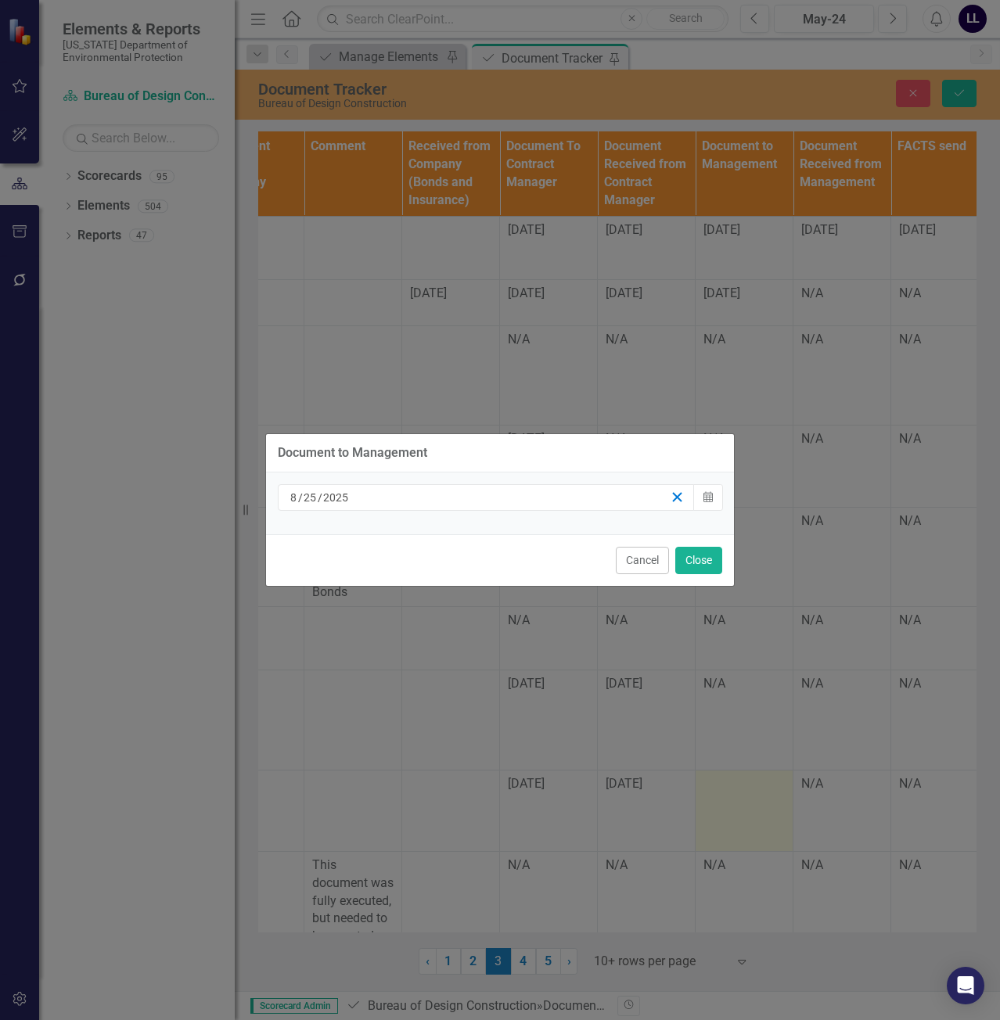
click at [675, 498] on line "button" at bounding box center [677, 497] width 9 height 9
click at [695, 555] on button "Close" at bounding box center [698, 560] width 47 height 27
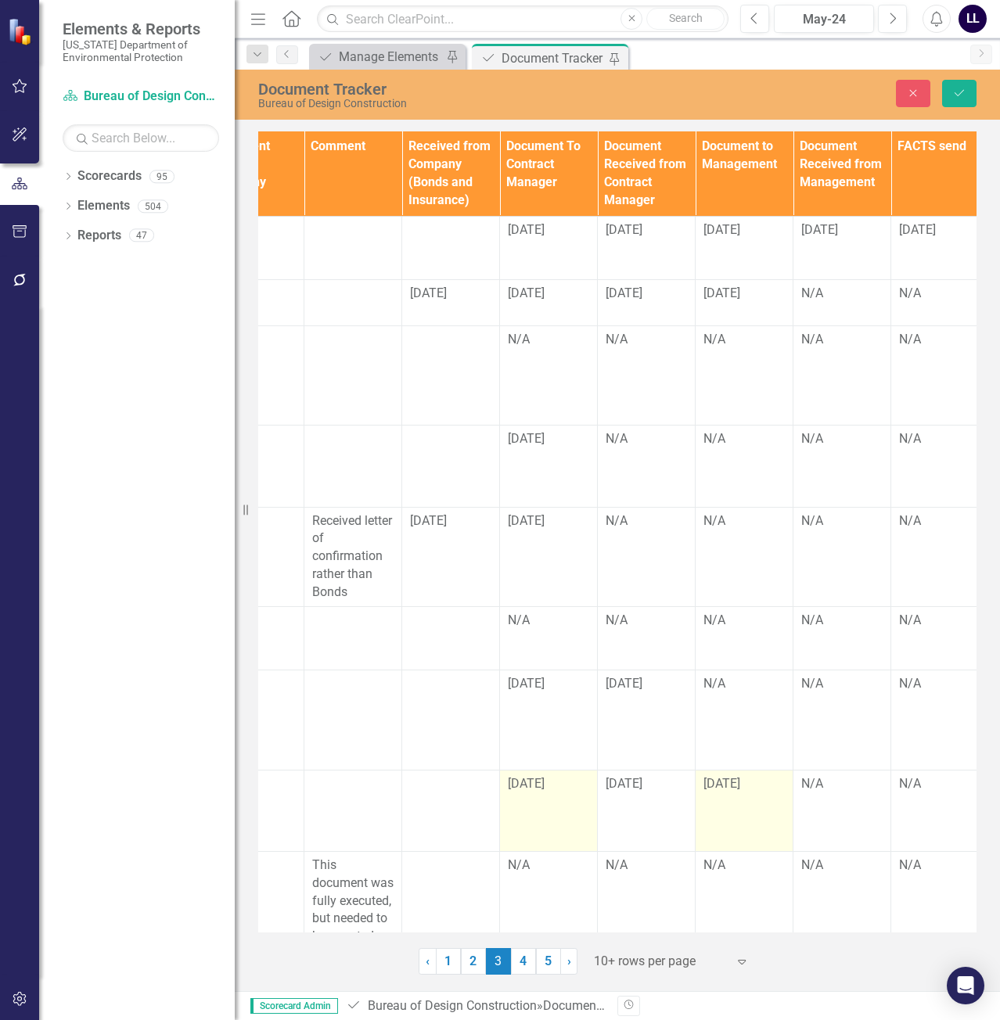
click at [569, 775] on div "[DATE]" at bounding box center [548, 784] width 81 height 19
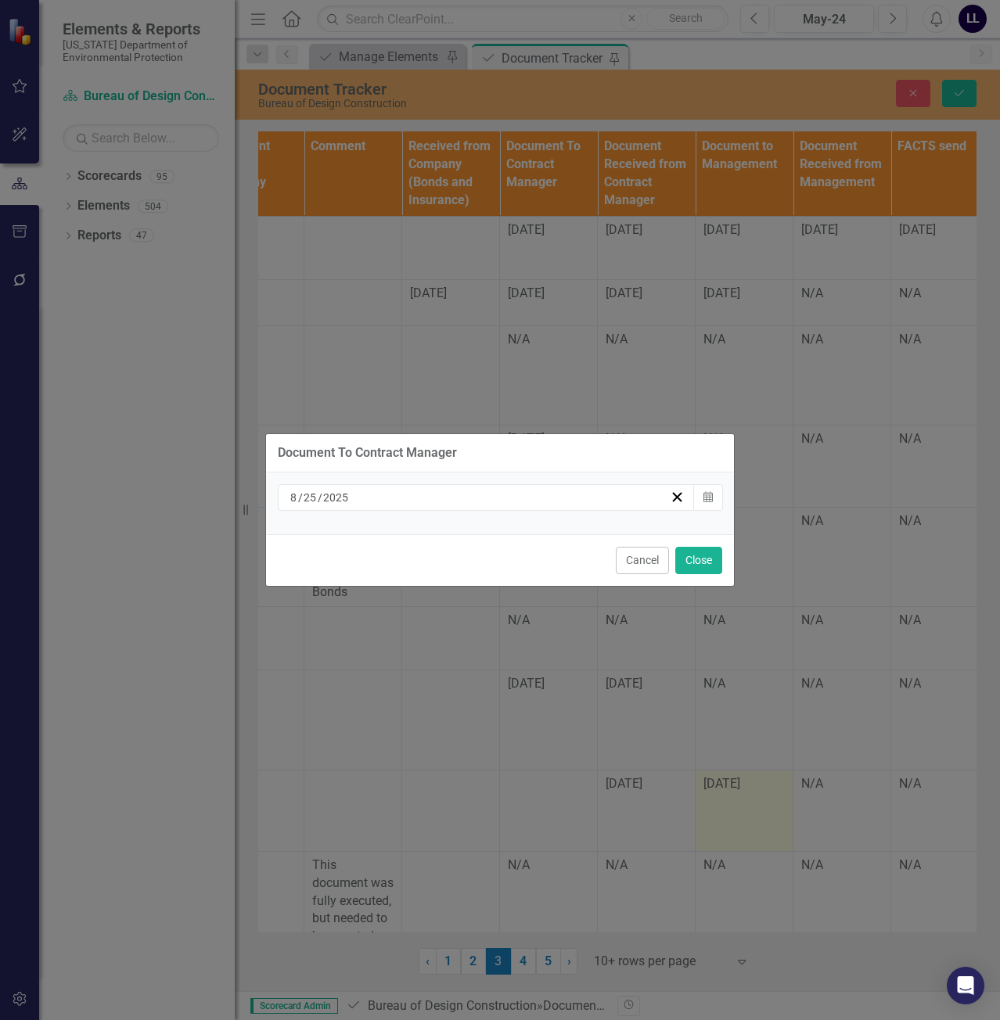
click at [612, 497] on div "[DATE]" at bounding box center [479, 498] width 382 height 16
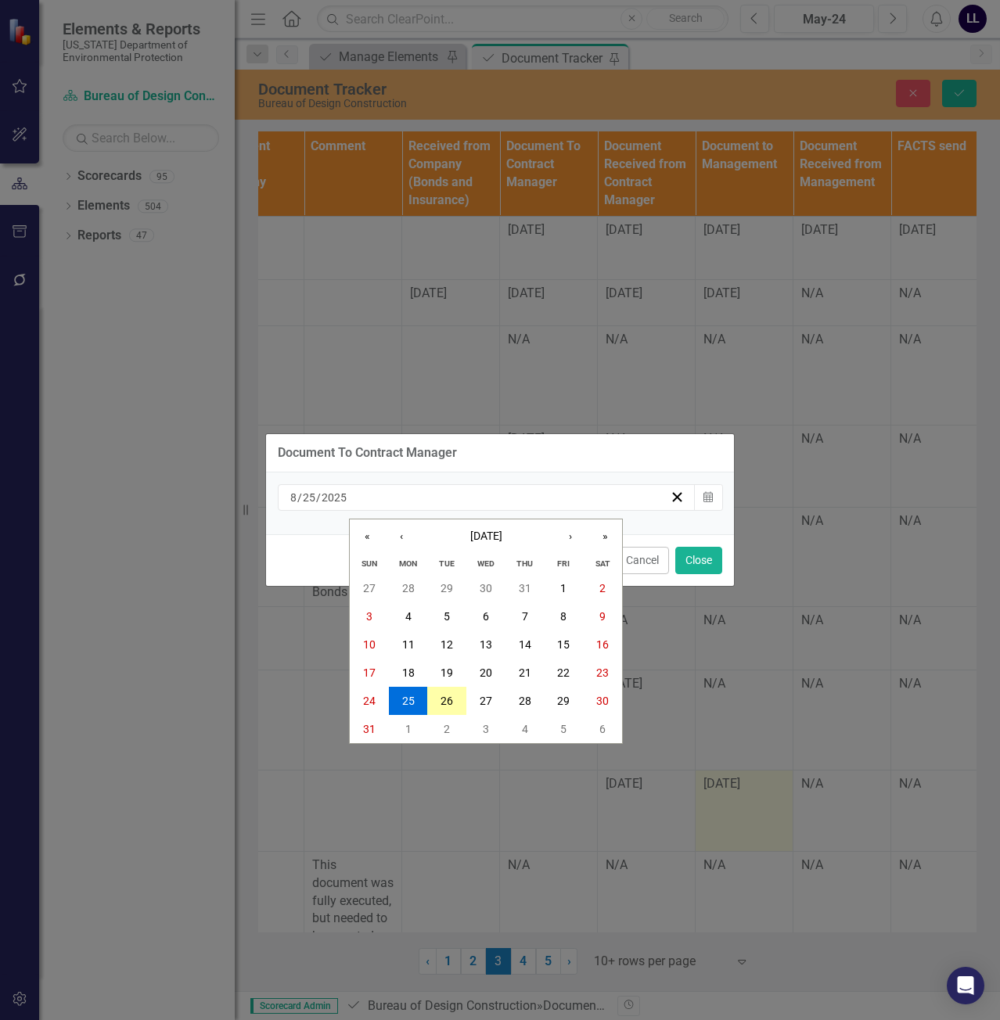
click at [457, 697] on button "26" at bounding box center [446, 701] width 39 height 28
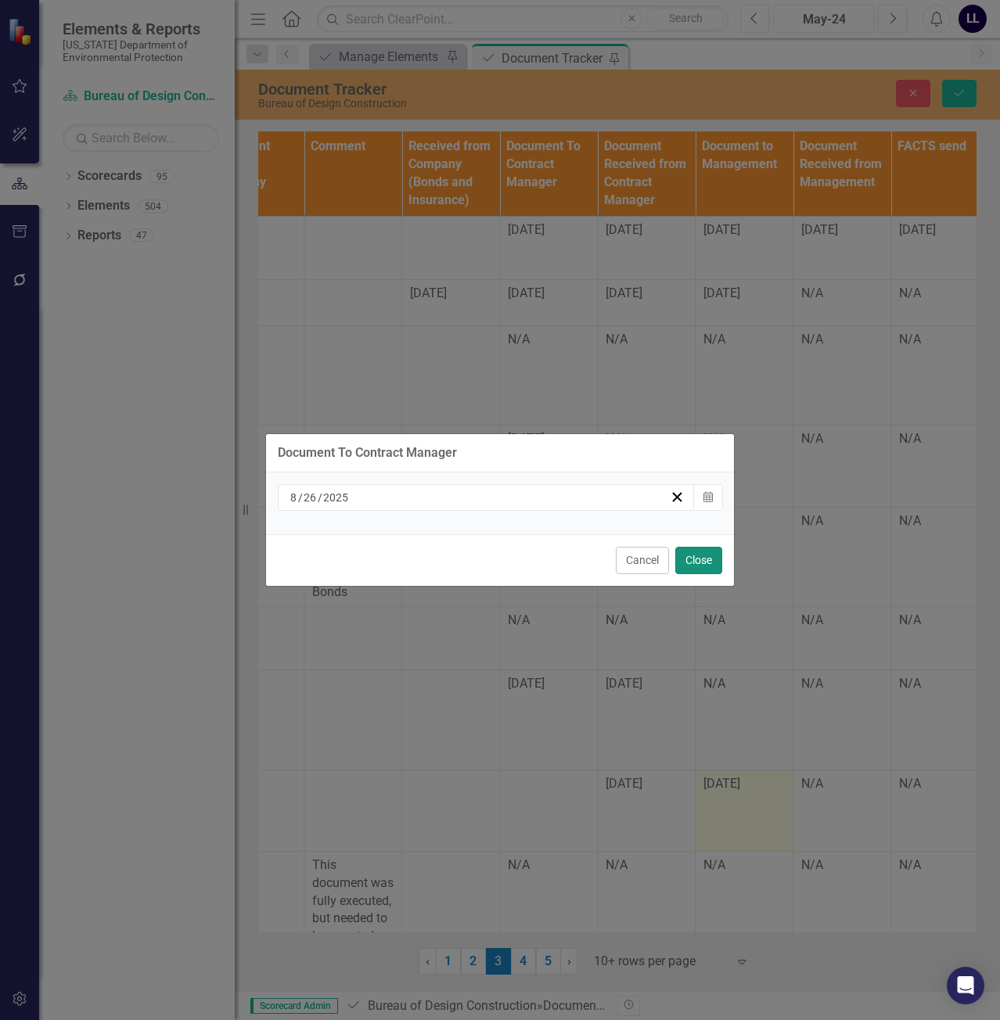
click at [704, 568] on button "Close" at bounding box center [698, 560] width 47 height 27
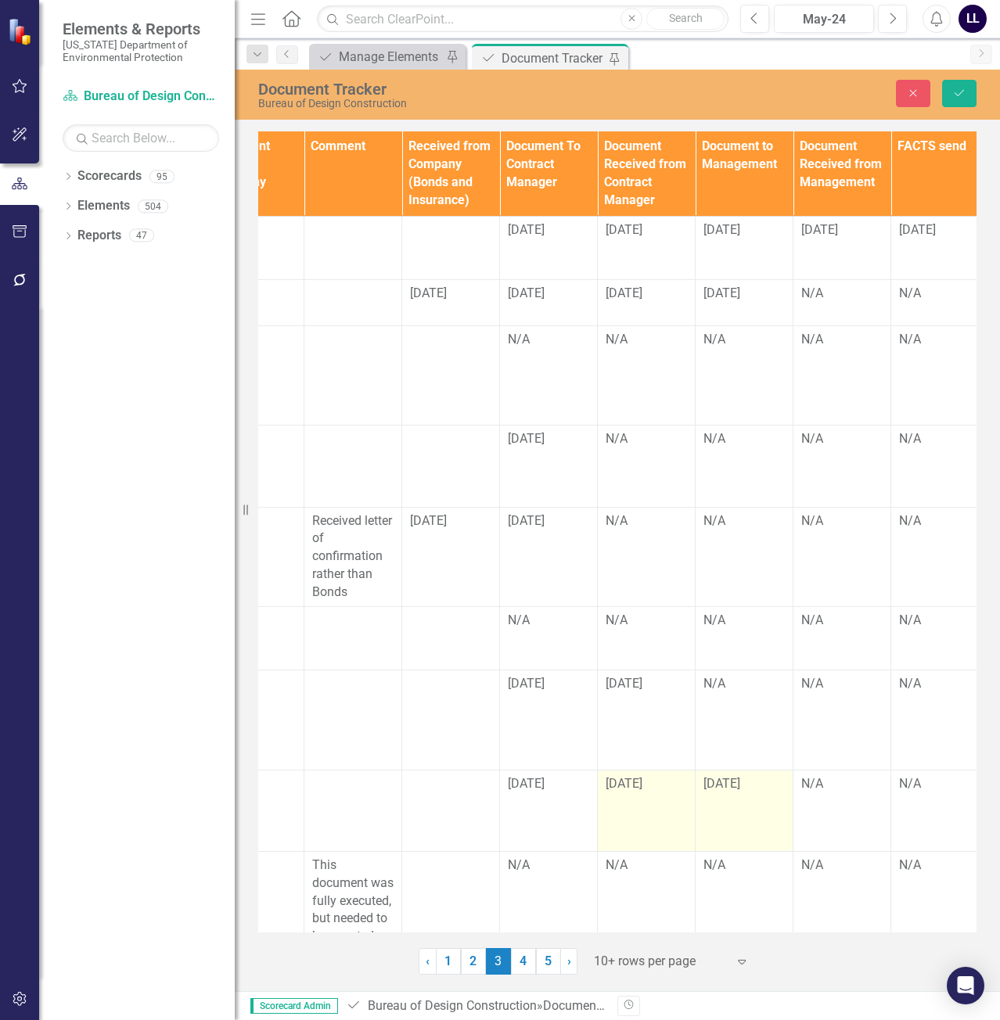
click at [642, 776] on span "[DATE]" at bounding box center [623, 783] width 37 height 15
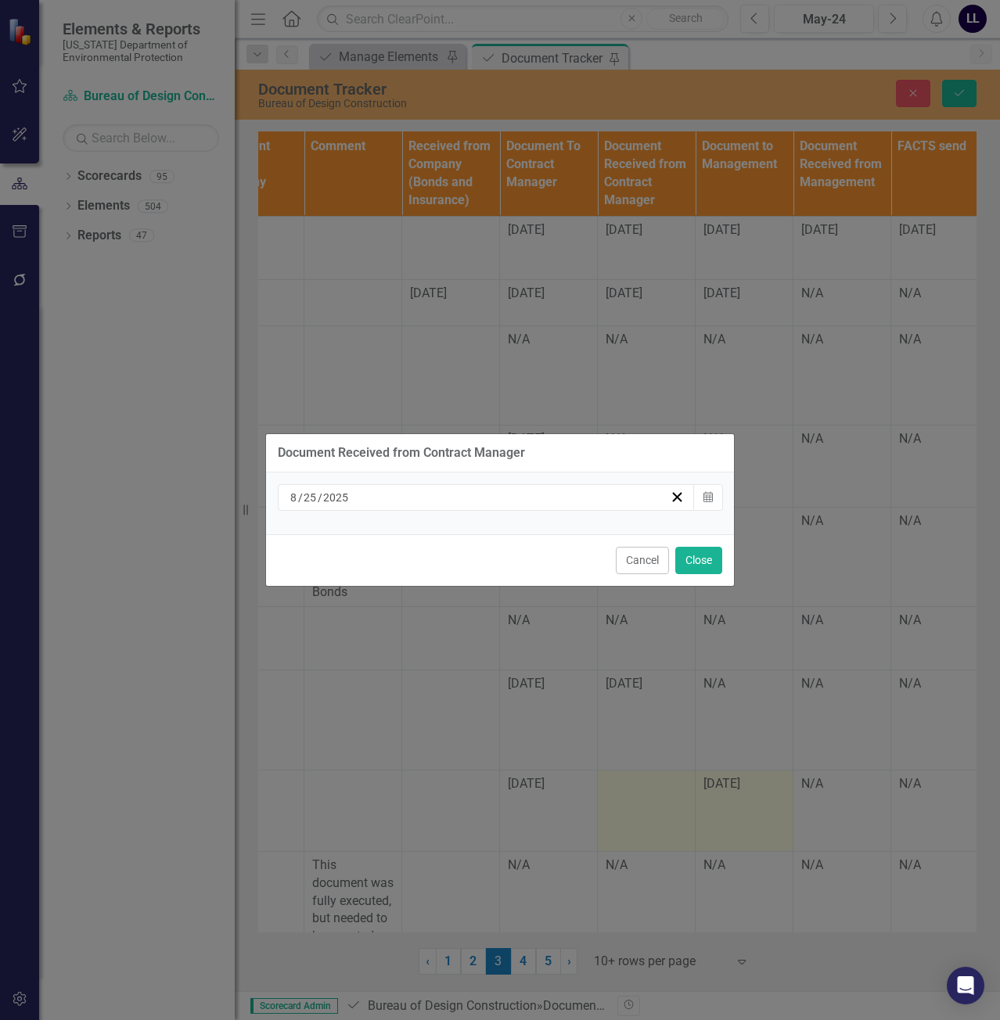
click at [532, 497] on div "[DATE]" at bounding box center [479, 498] width 382 height 16
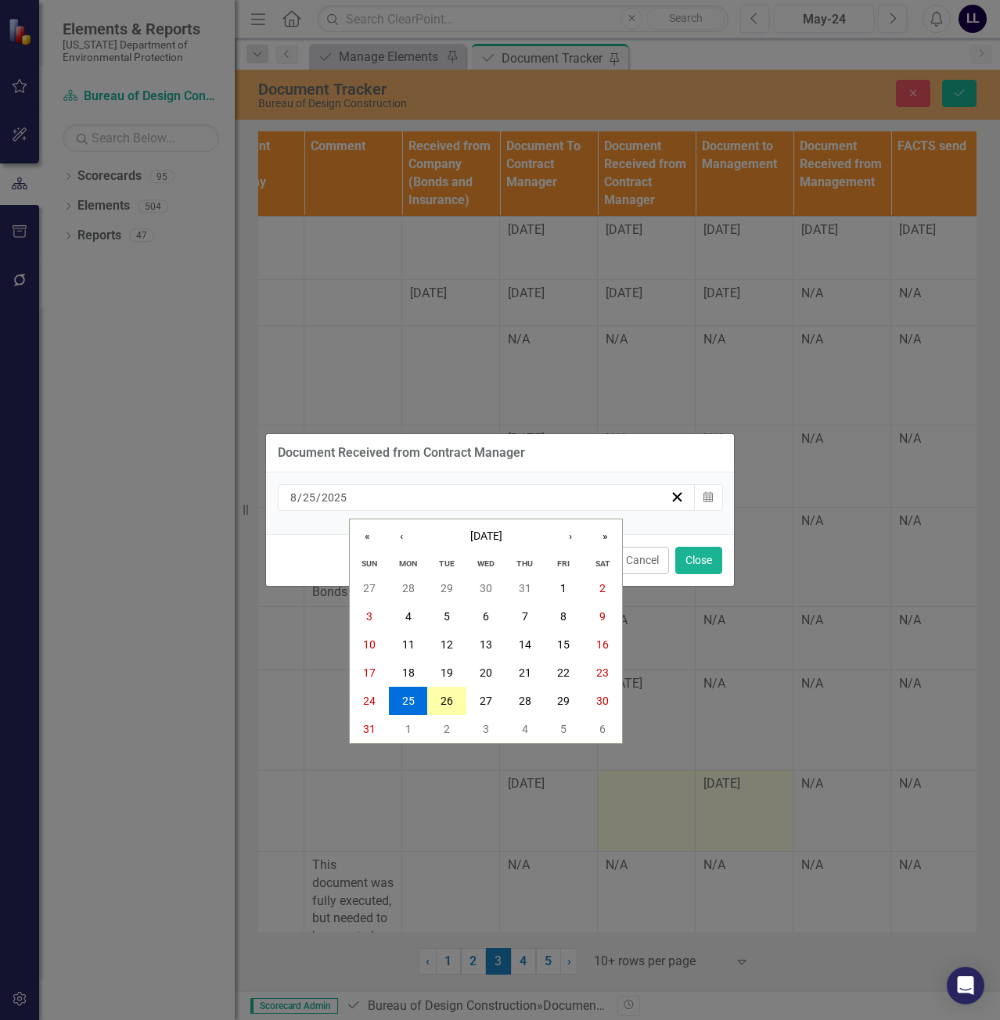
click at [453, 705] on abbr "26" at bounding box center [446, 701] width 13 height 13
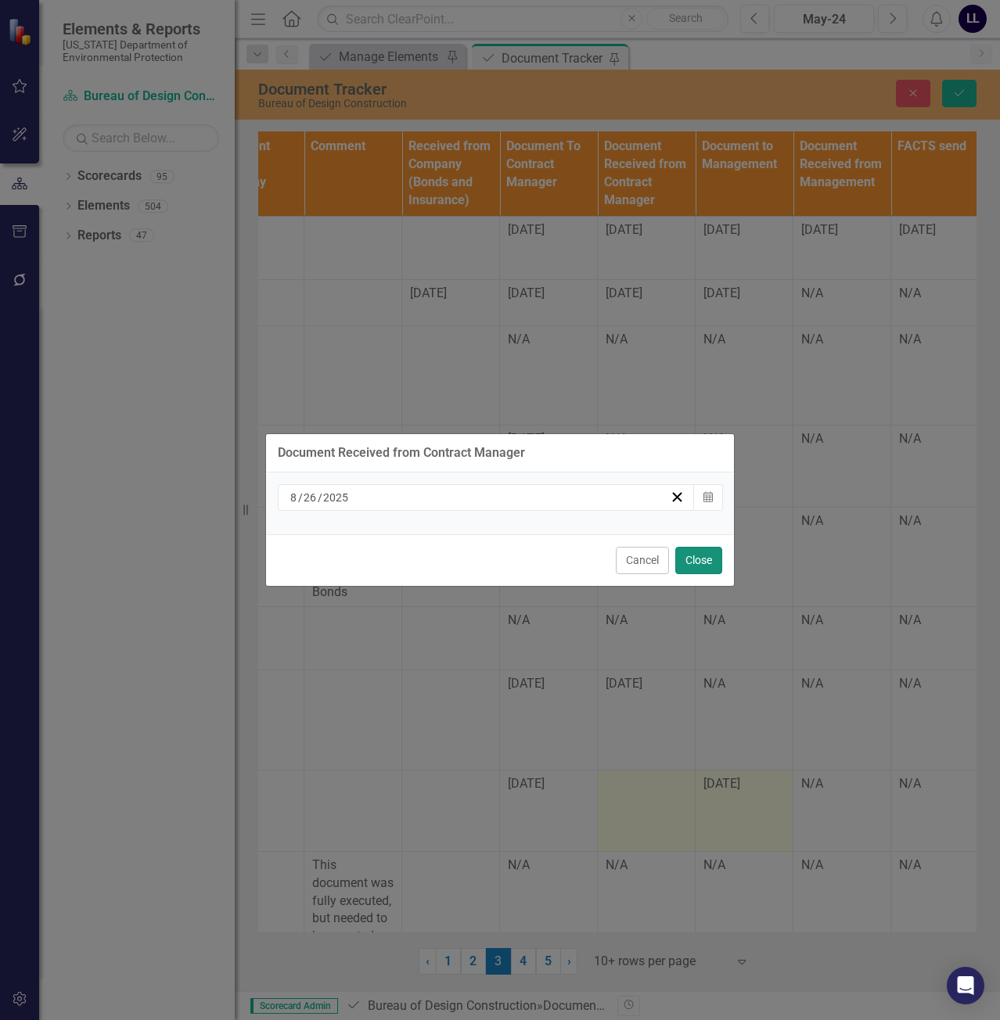
click at [706, 566] on button "Close" at bounding box center [698, 560] width 47 height 27
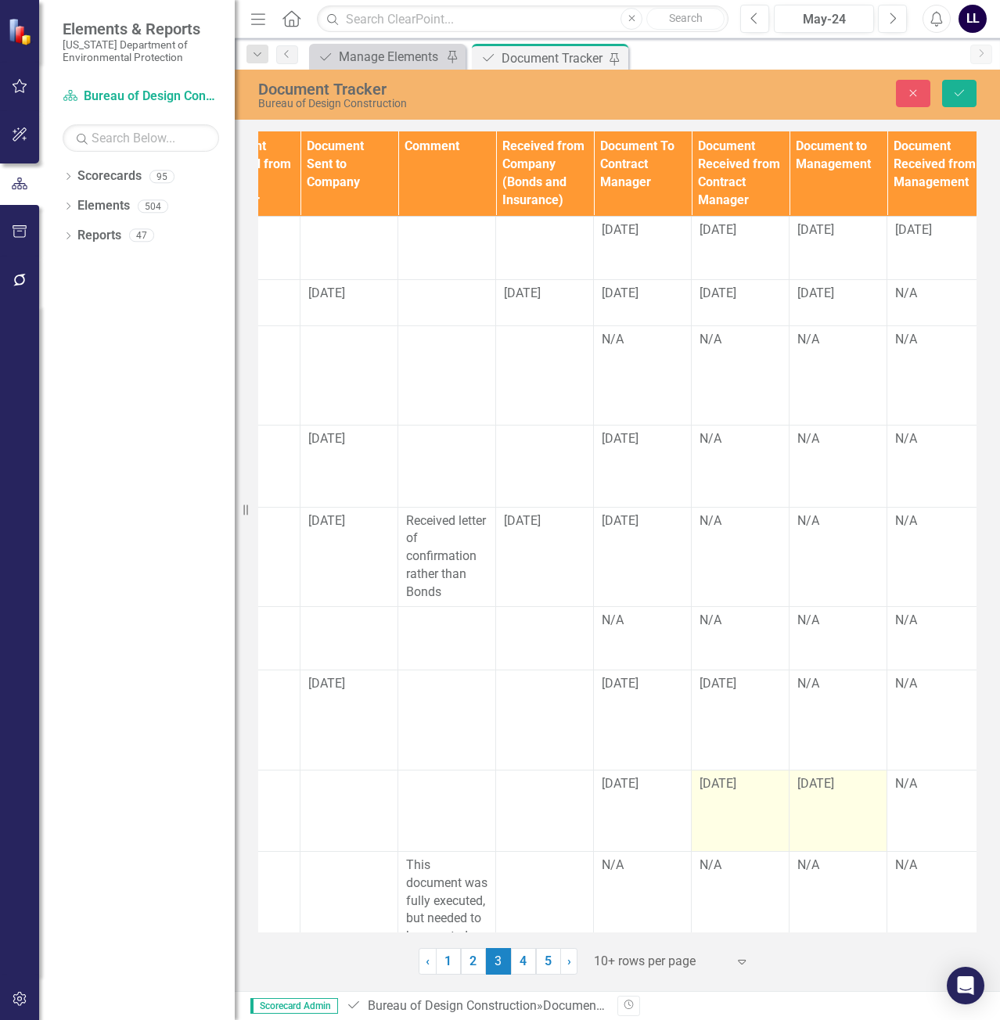
scroll to position [0, 1552]
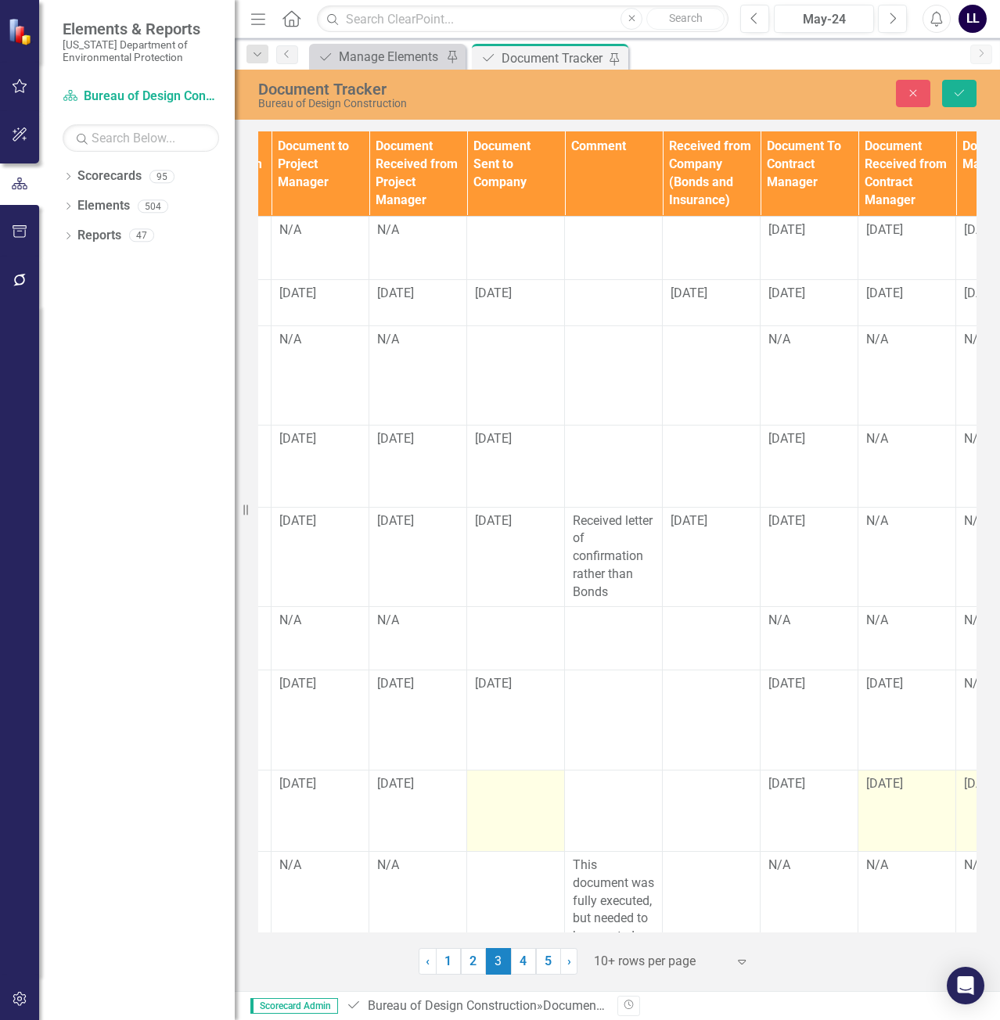
click at [522, 770] on td at bounding box center [516, 810] width 98 height 81
click at [505, 775] on input "text" at bounding box center [515, 789] width 81 height 29
type input "[DATE]"
click at [965, 96] on icon "Save" at bounding box center [959, 93] width 14 height 11
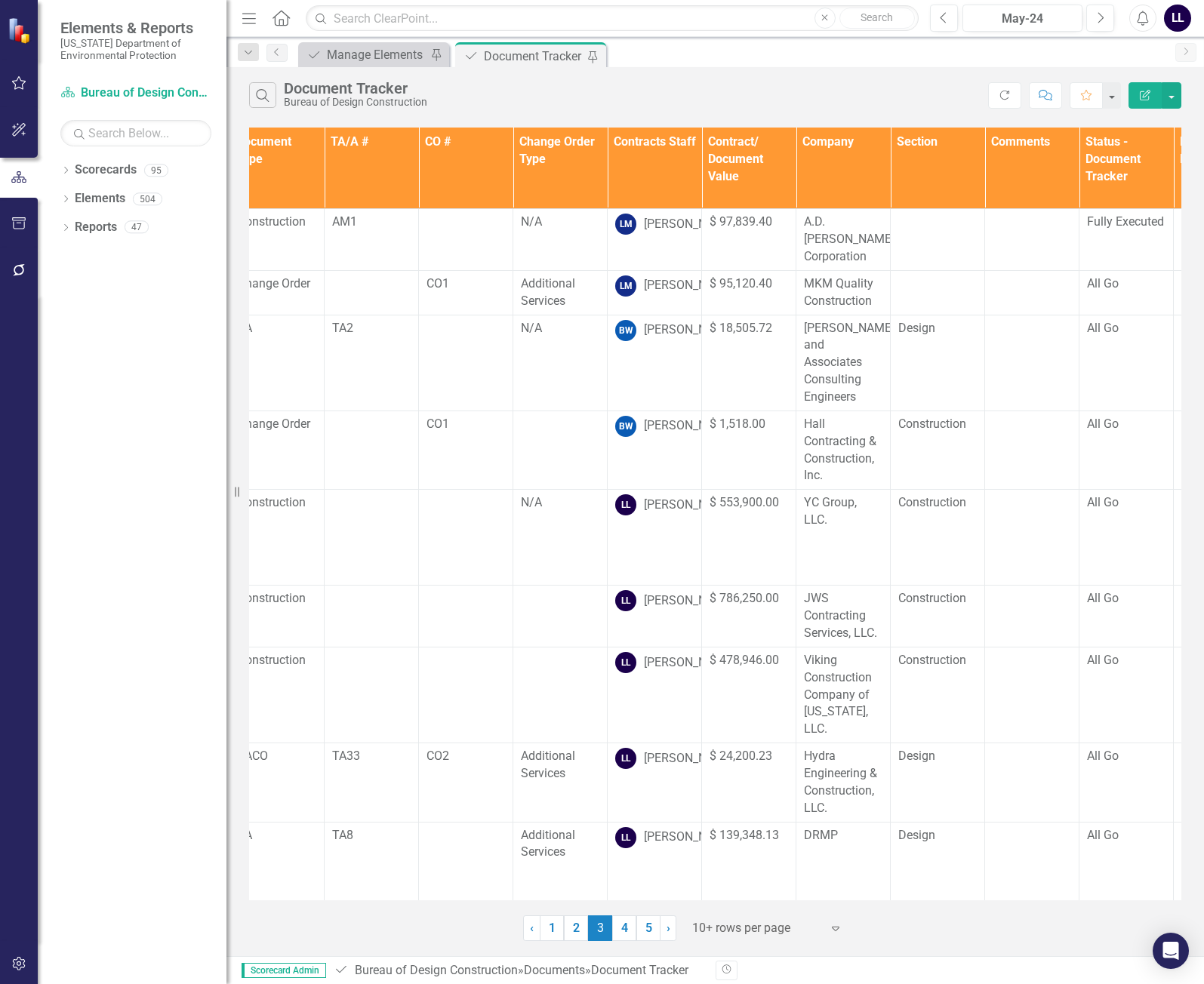
scroll to position [0, 0]
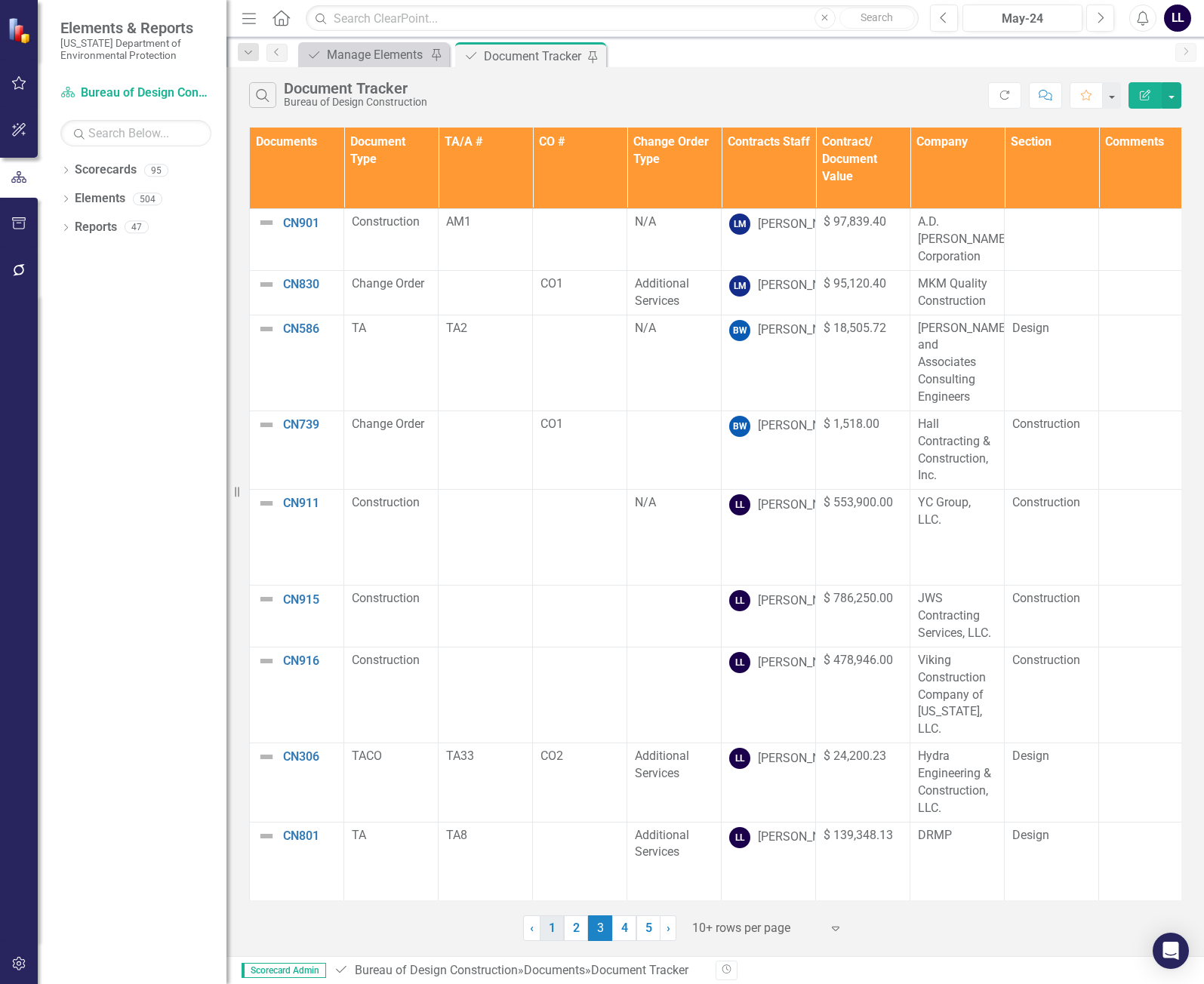
click at [549, 924] on link "1" at bounding box center [551, 928] width 24 height 26
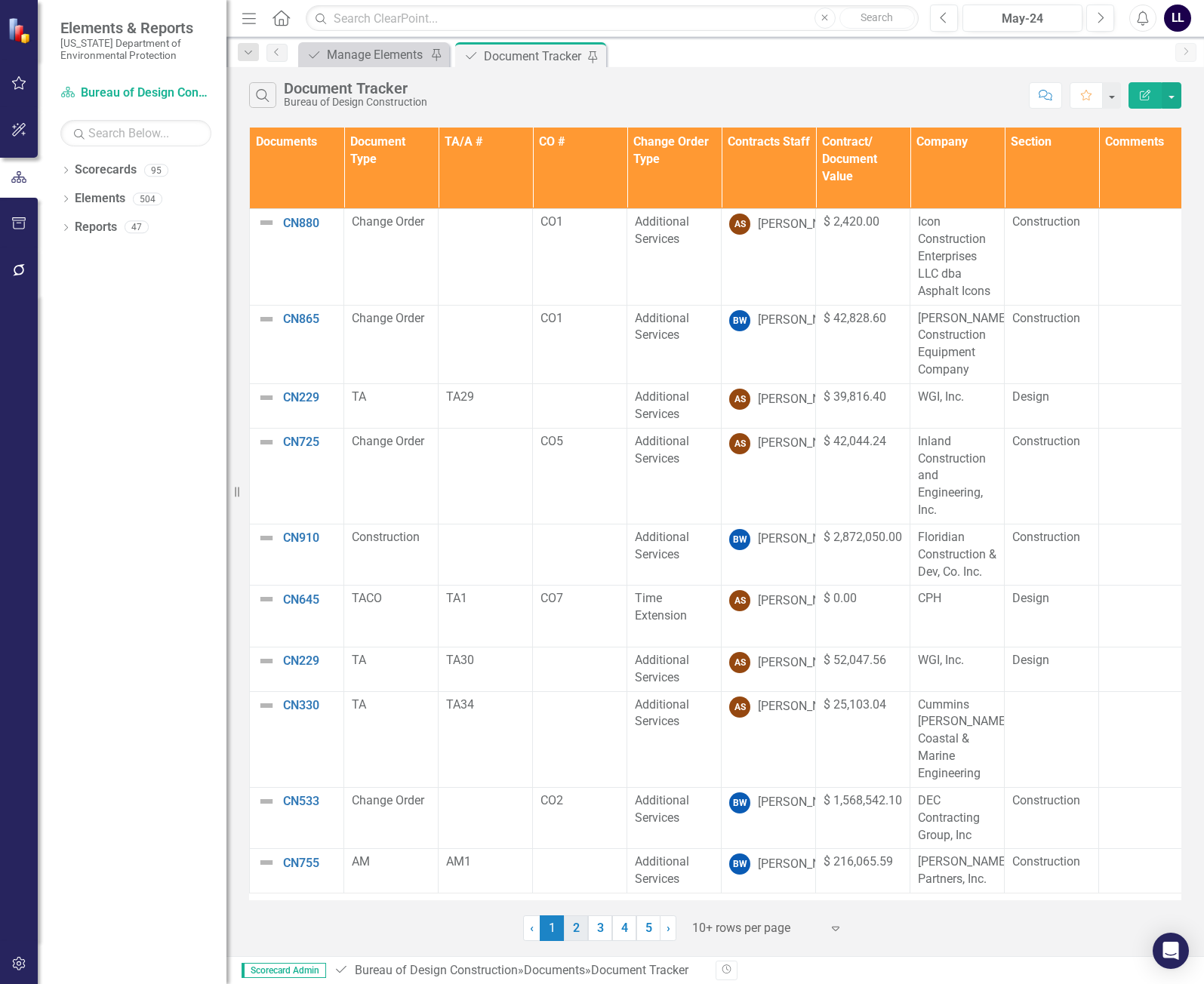
click at [582, 926] on link "2" at bounding box center [575, 928] width 24 height 26
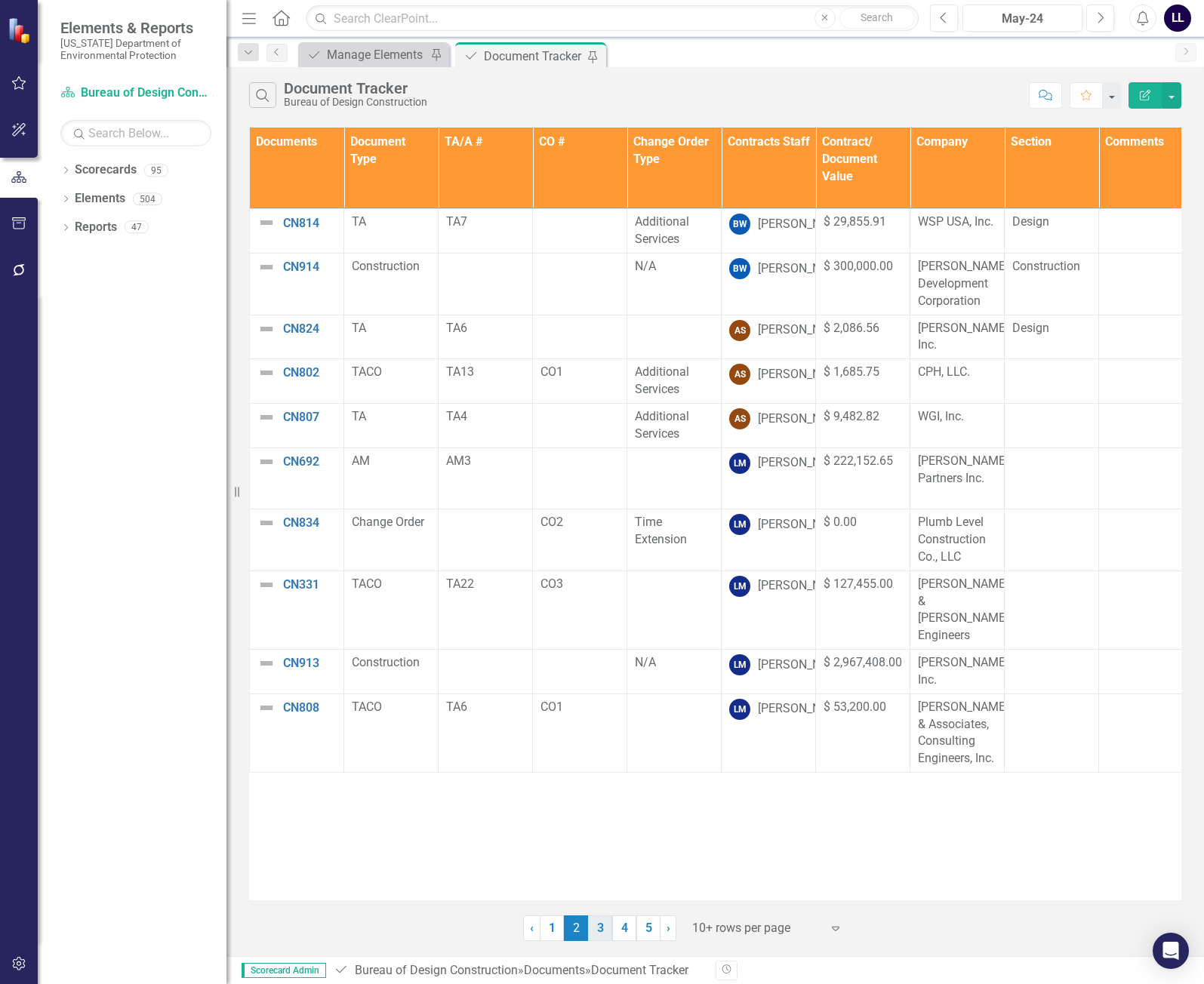
click at [600, 930] on link "3" at bounding box center [599, 928] width 24 height 26
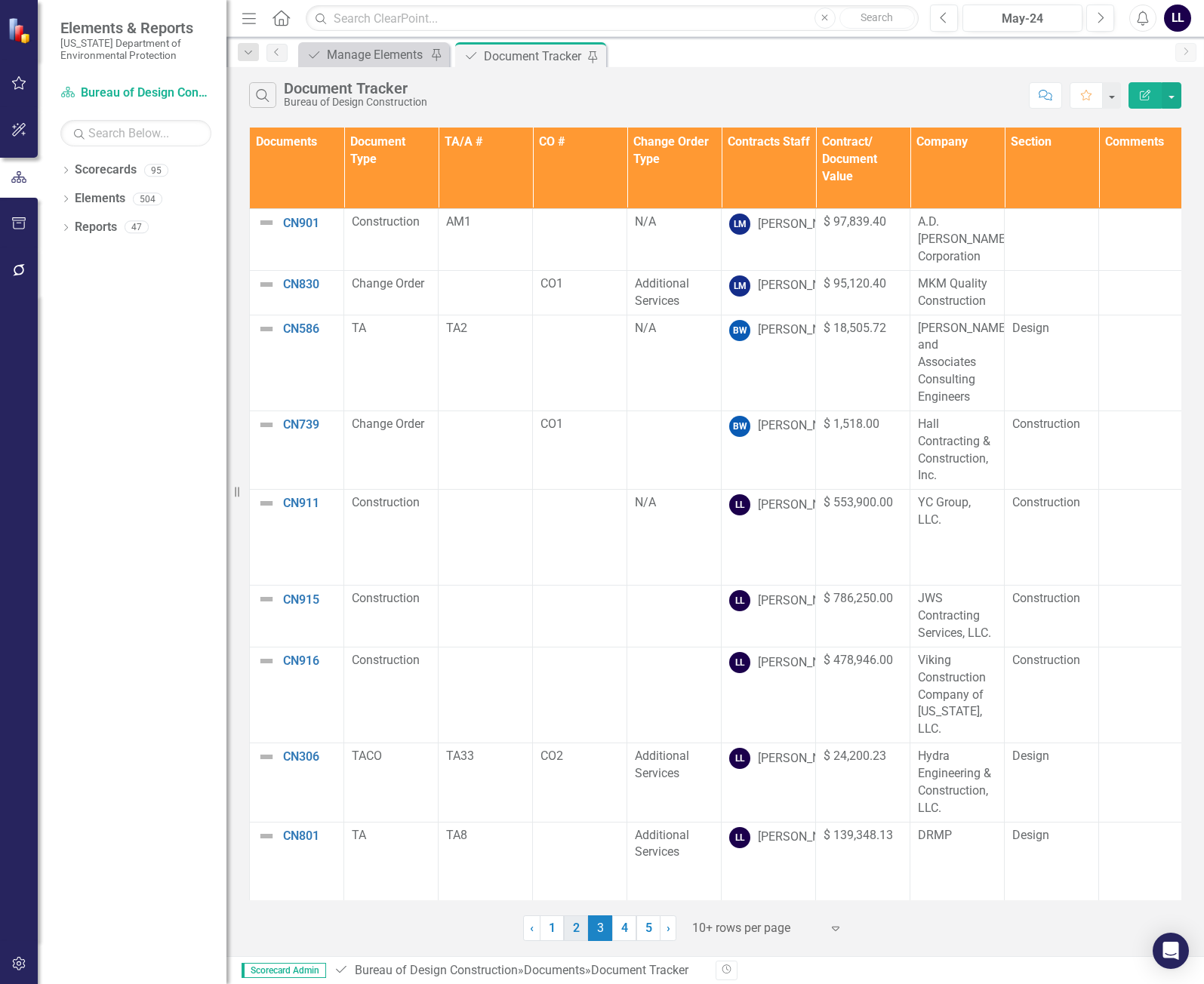
click at [576, 927] on link "2" at bounding box center [575, 928] width 24 height 26
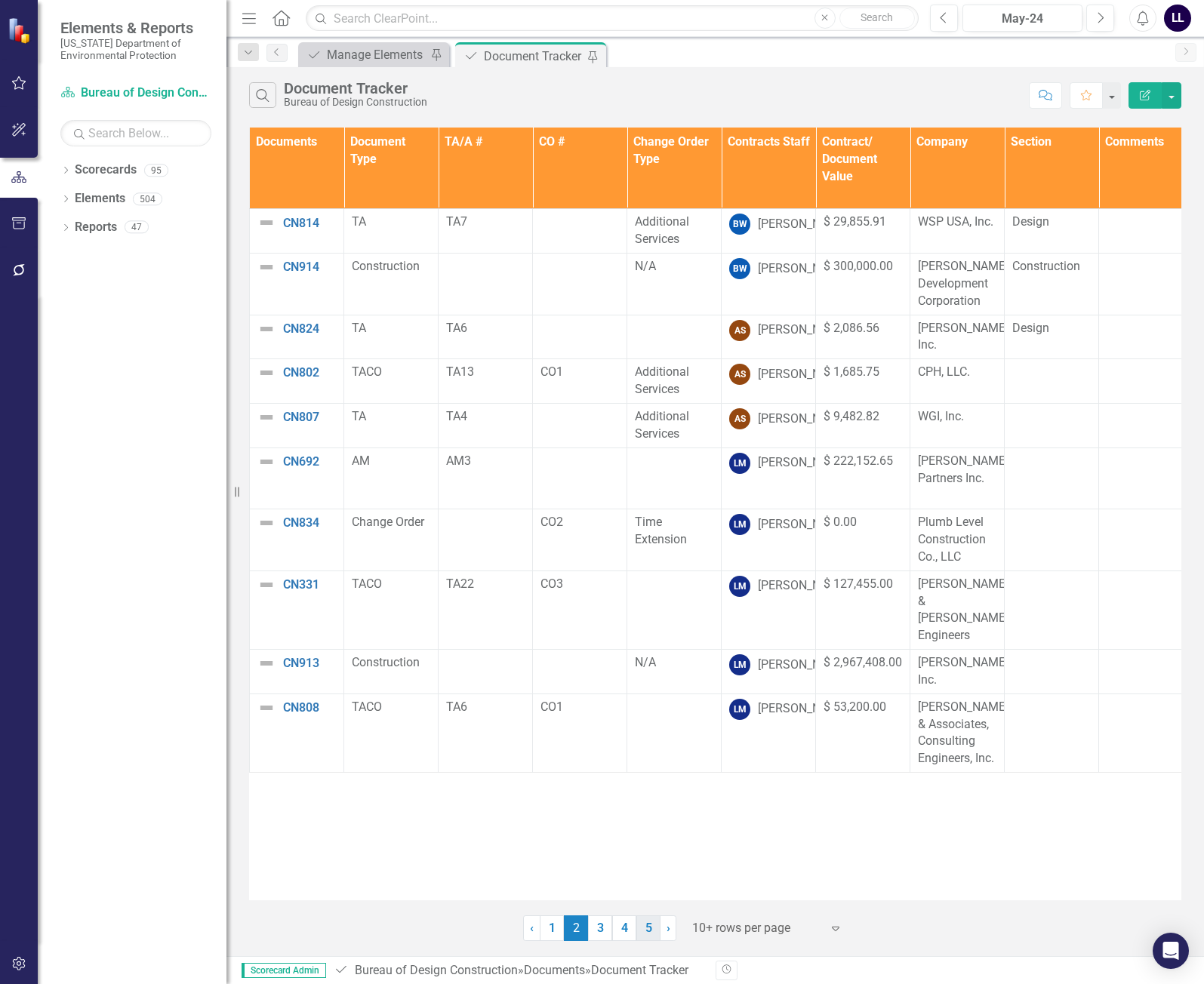
click at [638, 927] on link "5" at bounding box center [647, 928] width 24 height 26
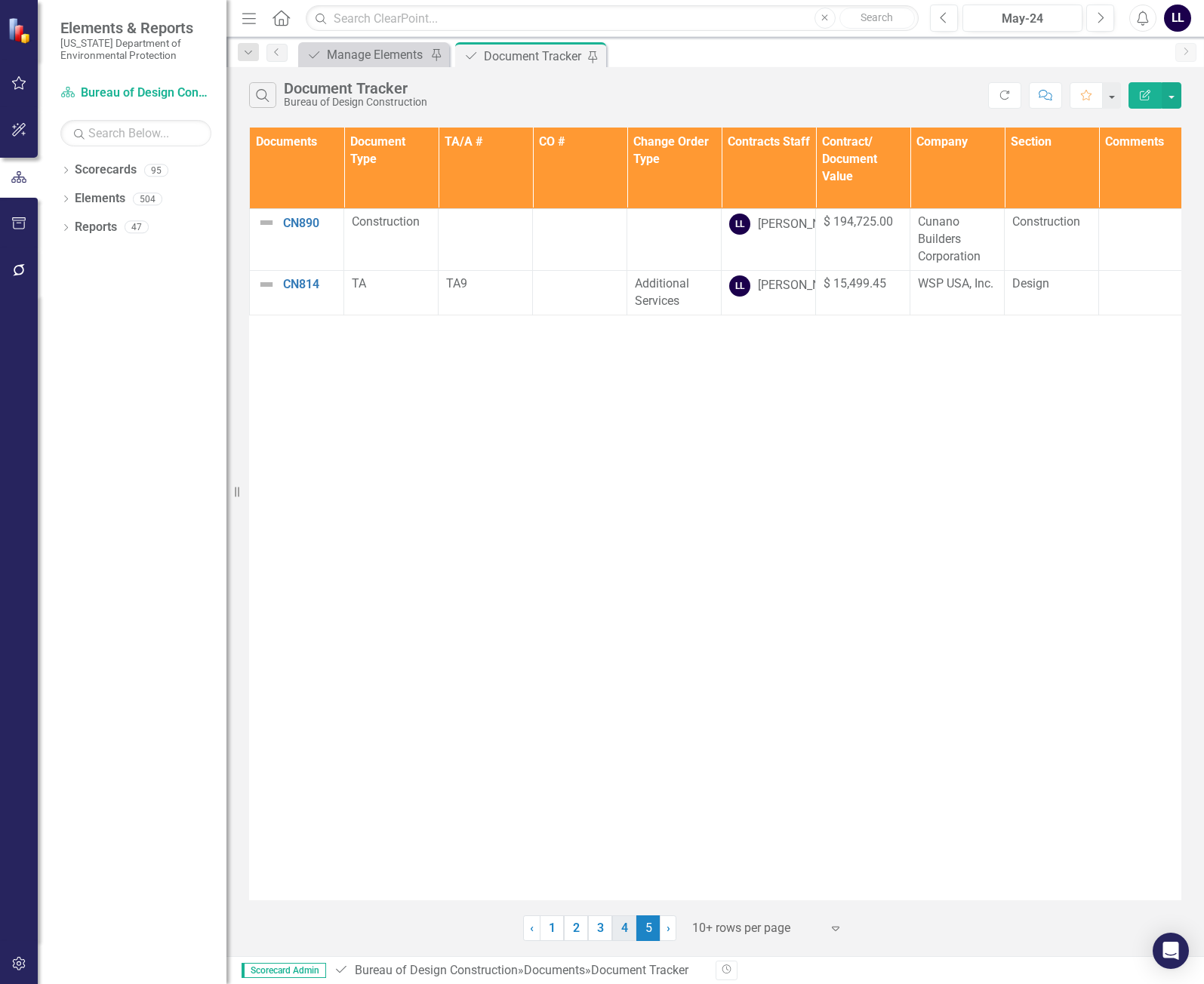
click at [628, 929] on link "4" at bounding box center [623, 928] width 24 height 26
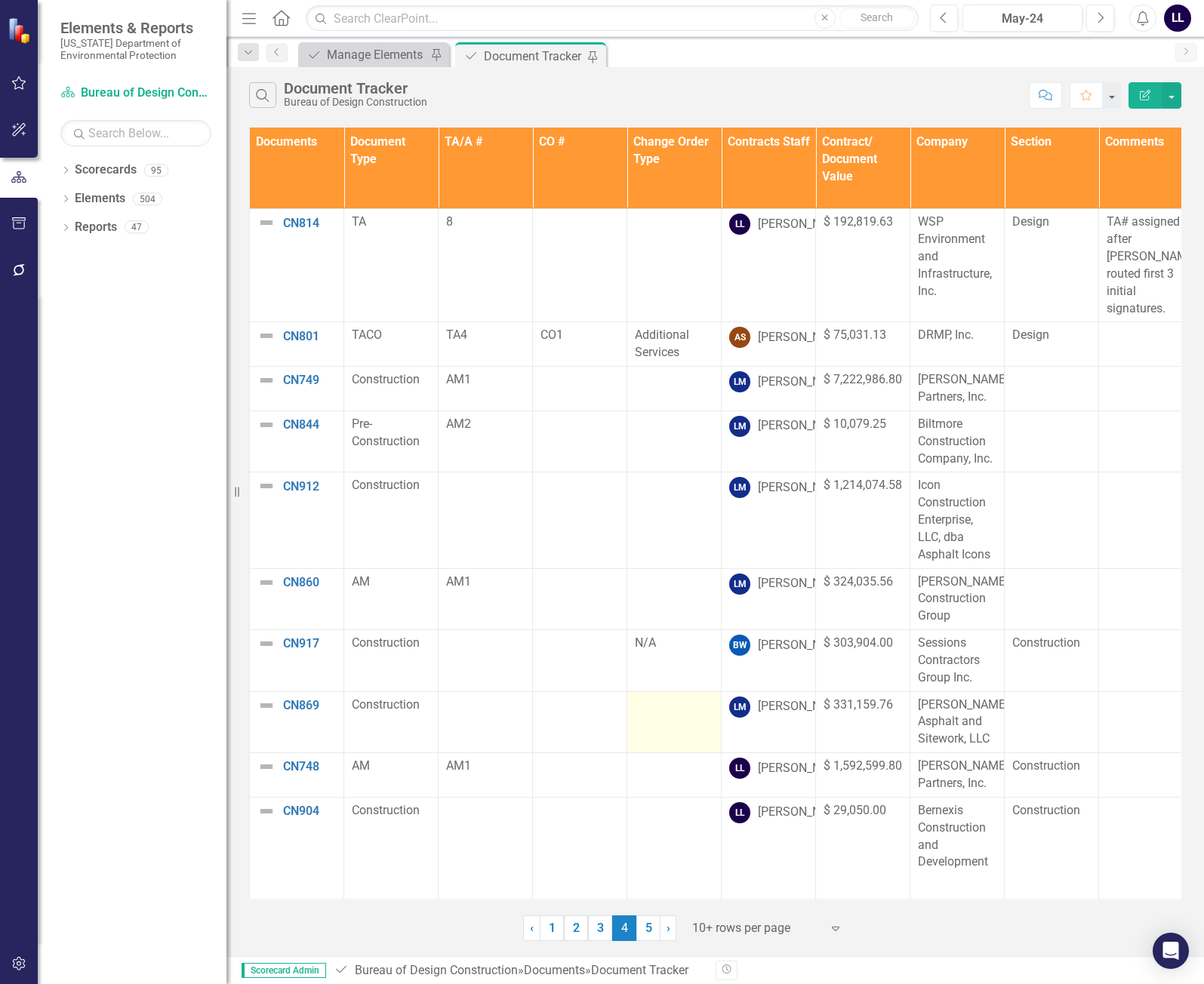
scroll to position [11, 0]
click at [557, 930] on link "1" at bounding box center [551, 928] width 24 height 26
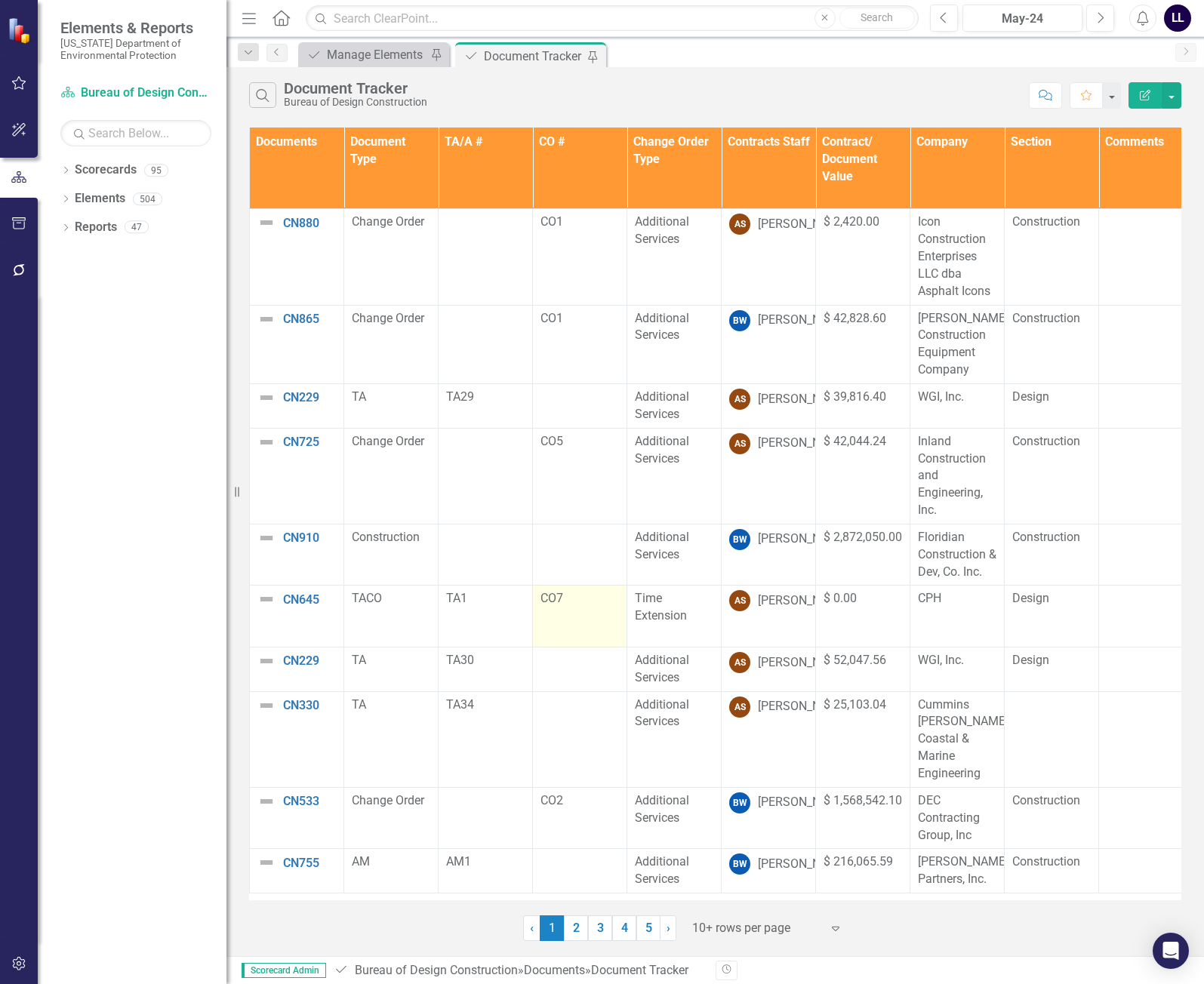
scroll to position [0, 0]
click at [578, 931] on link "2" at bounding box center [575, 928] width 24 height 26
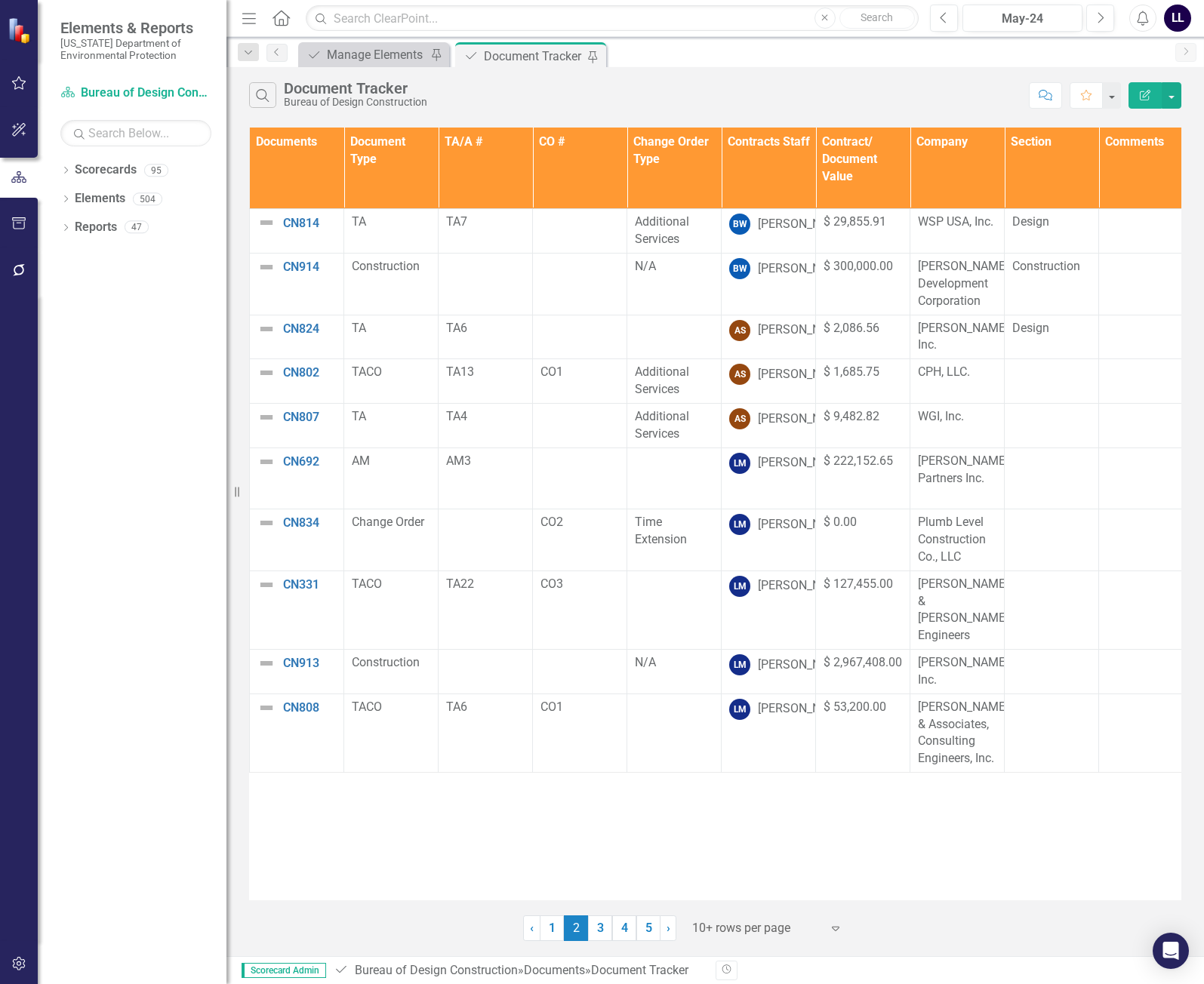
click at [597, 924] on link "3" at bounding box center [599, 928] width 24 height 26
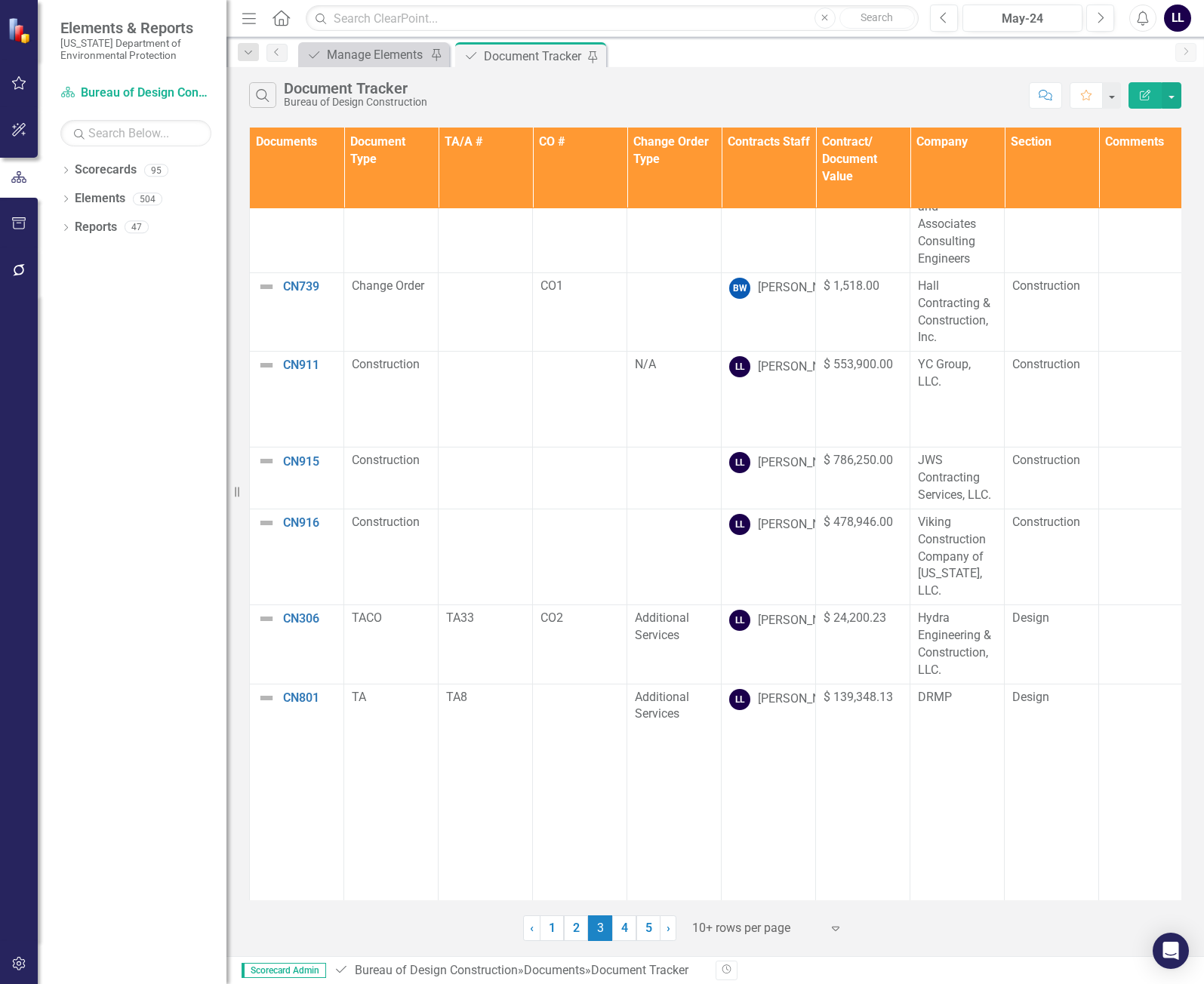
scroll to position [384, 0]
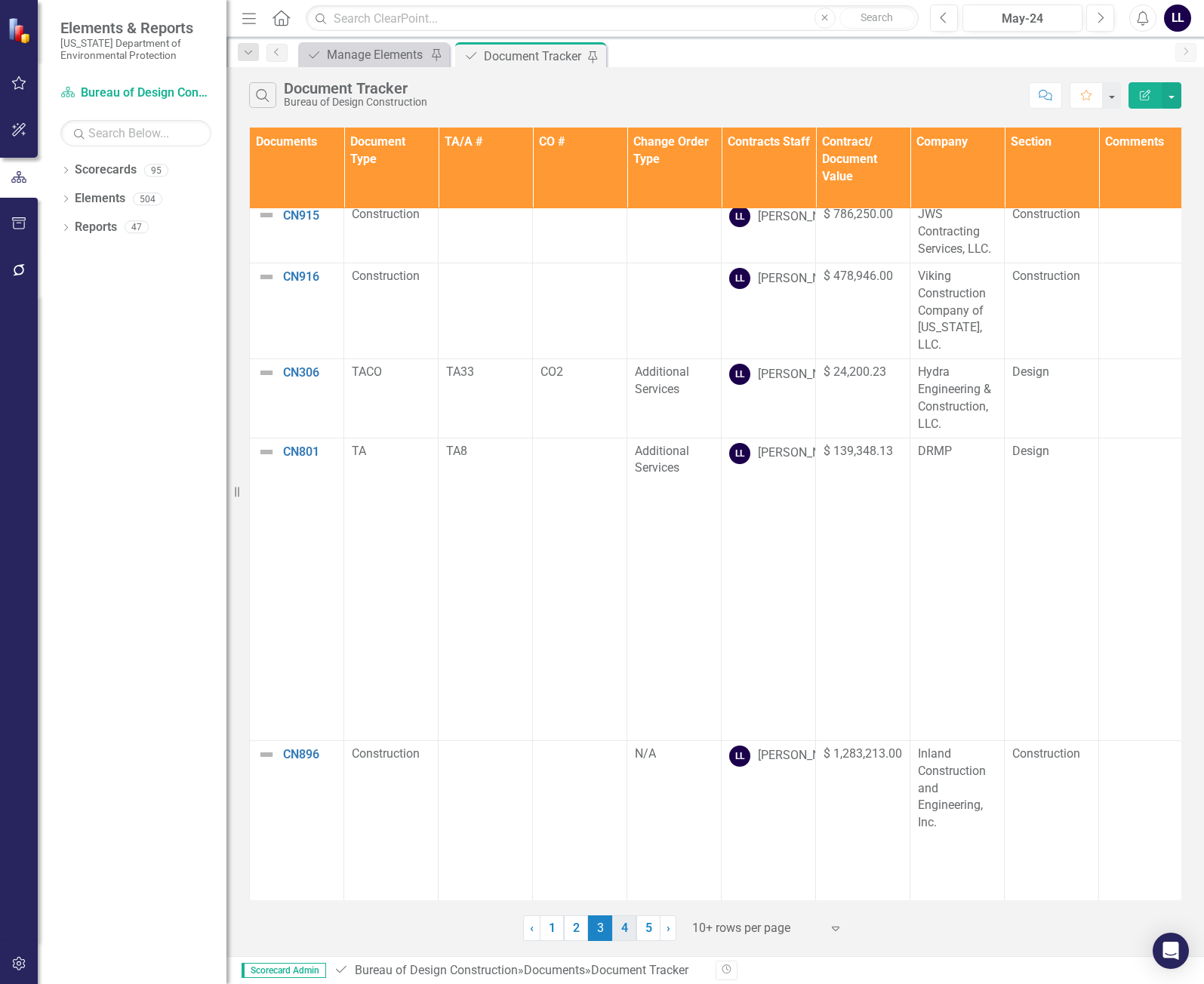
click at [625, 930] on link "4" at bounding box center [623, 928] width 24 height 26
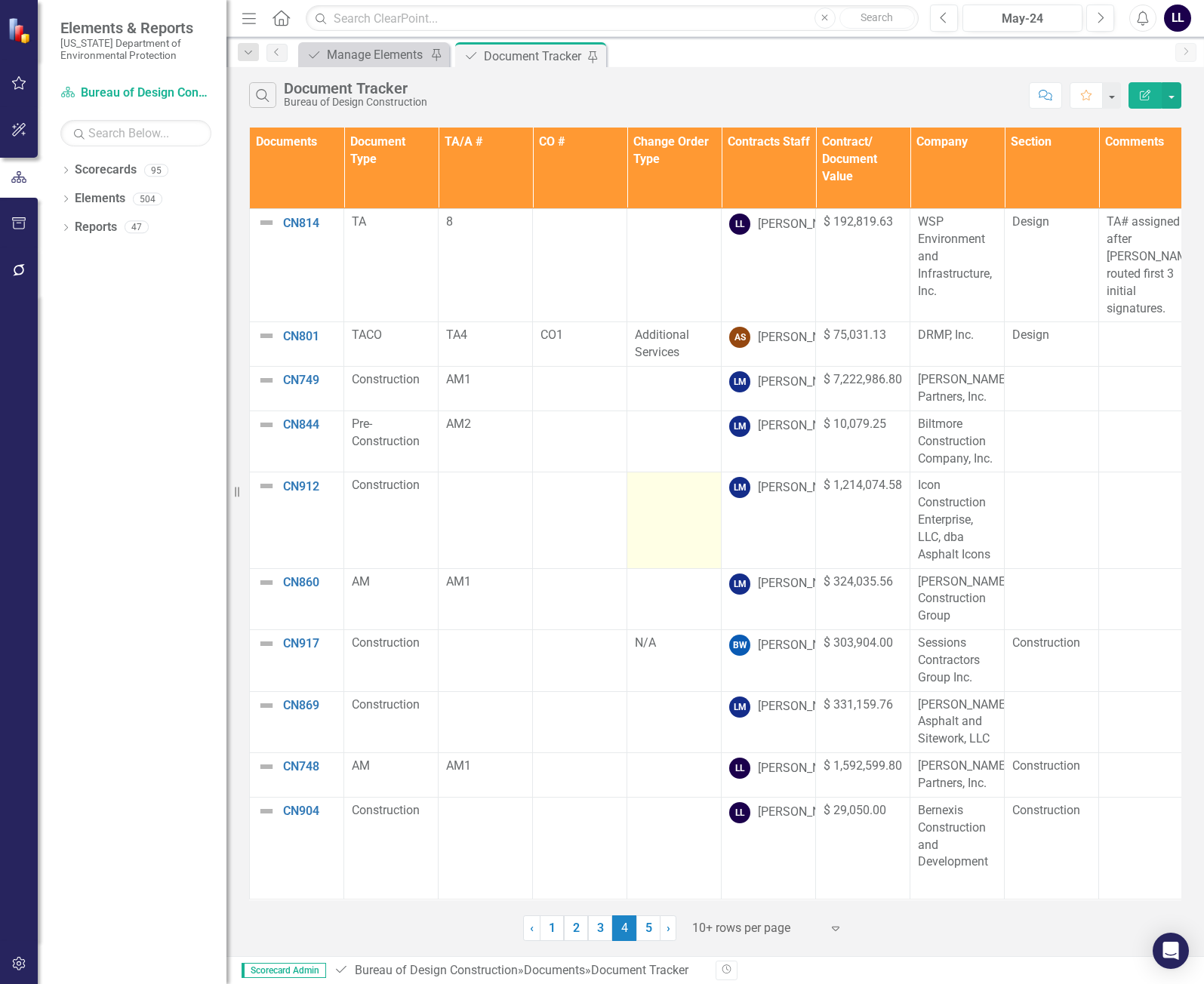
scroll to position [11, 0]
click at [648, 927] on link "5" at bounding box center [647, 928] width 24 height 26
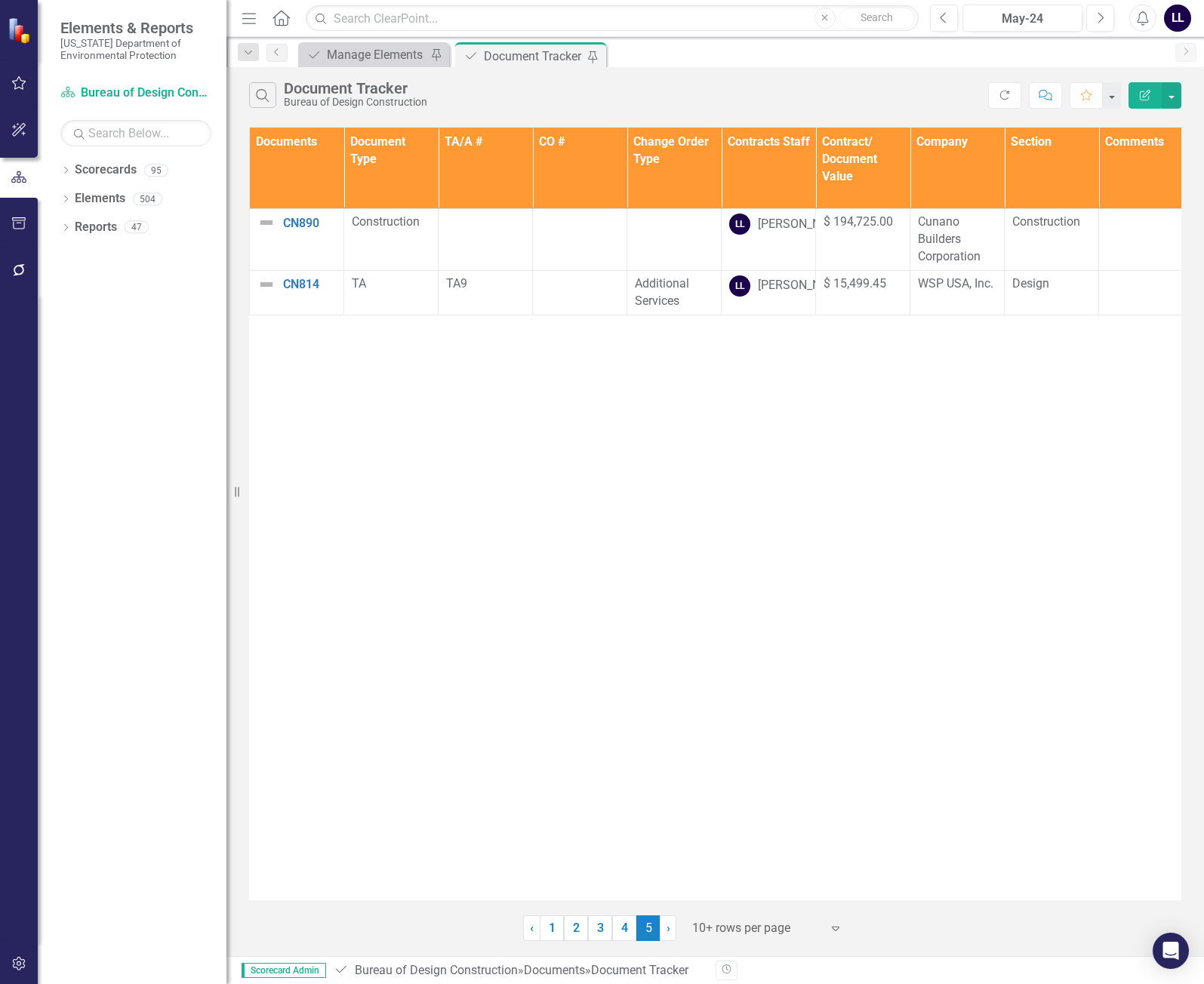
scroll to position [0, 0]
click at [553, 934] on link "1" at bounding box center [551, 928] width 24 height 26
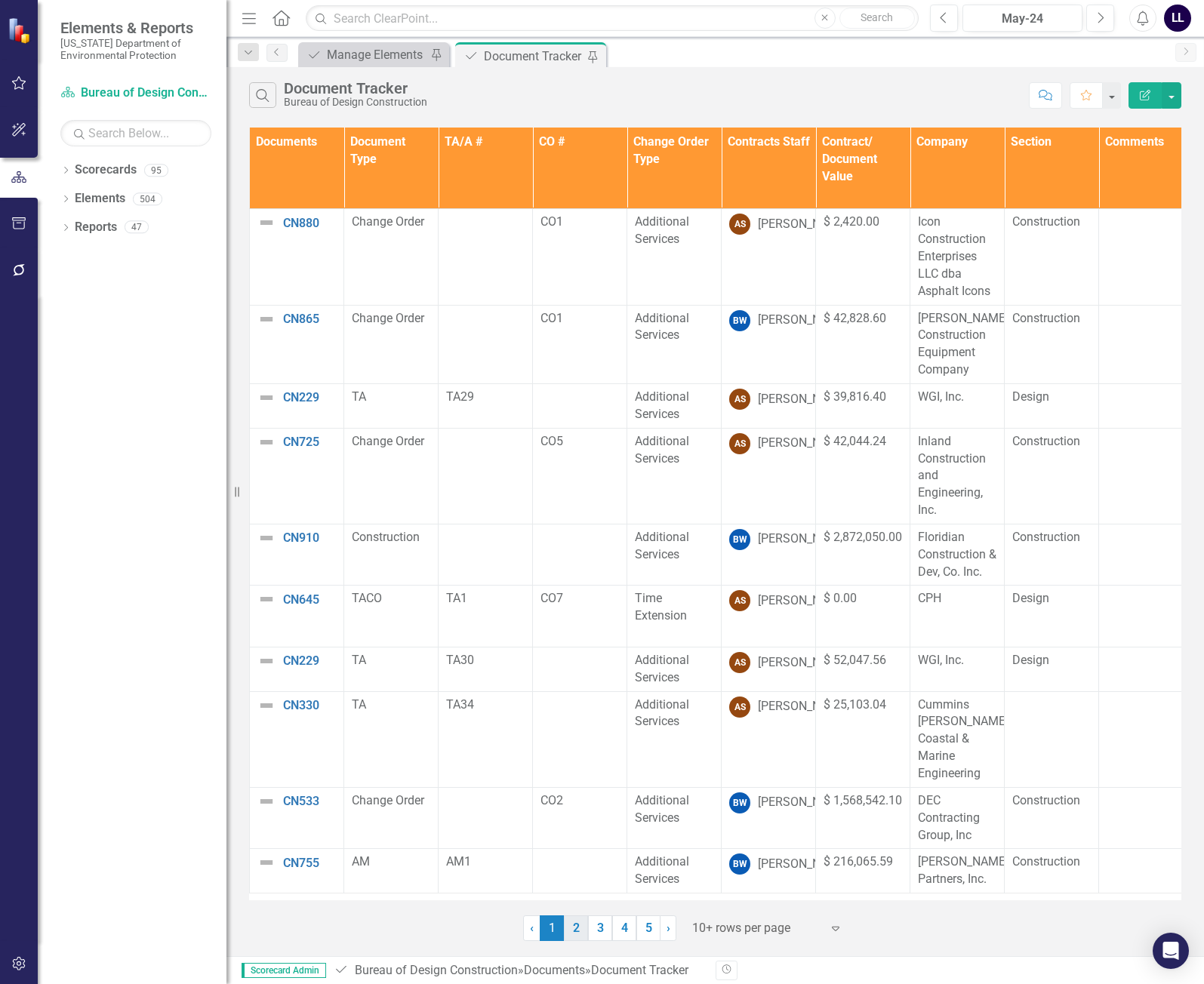
click at [577, 932] on link "2" at bounding box center [575, 928] width 24 height 26
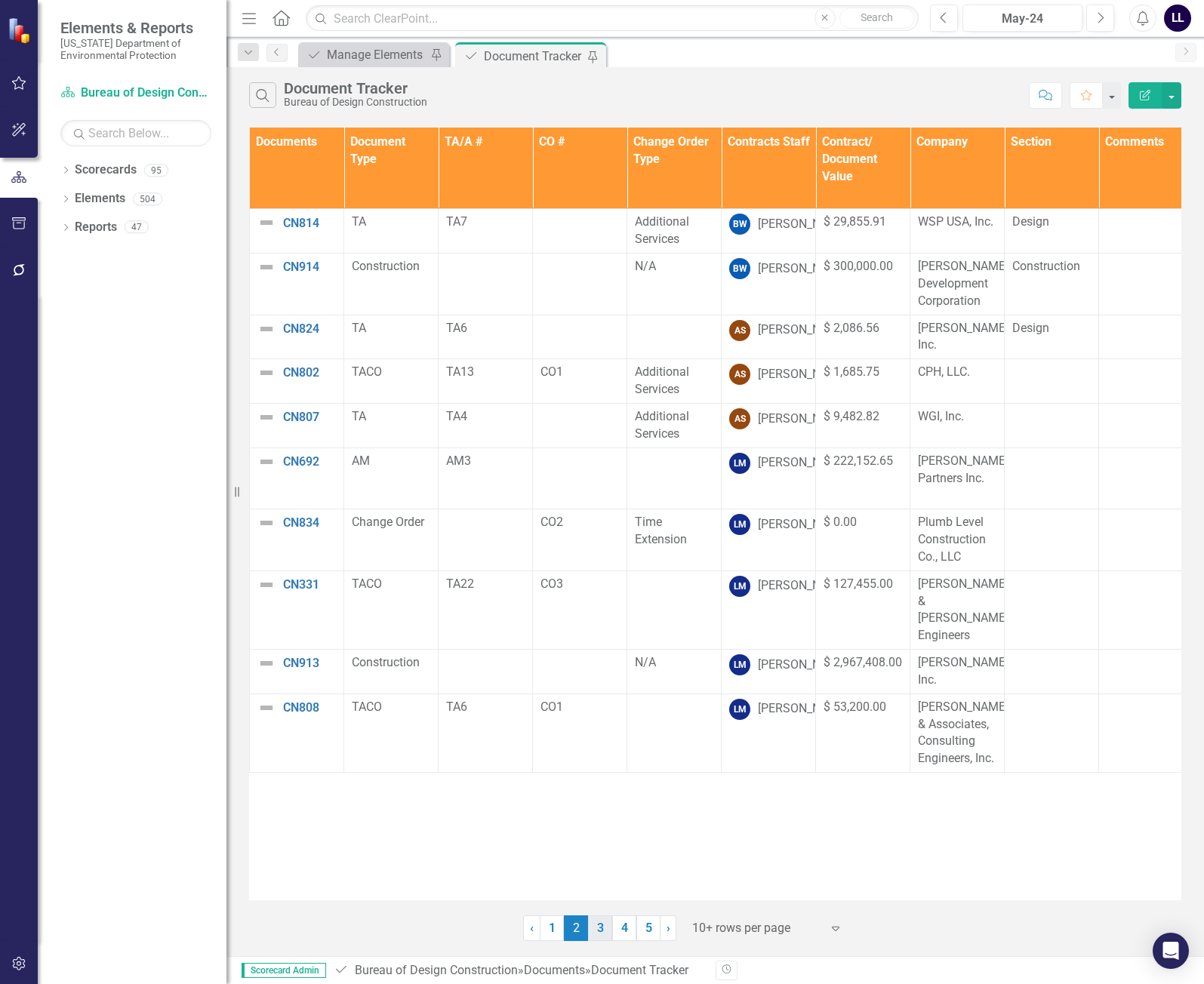
click at [601, 929] on link "3" at bounding box center [599, 928] width 24 height 26
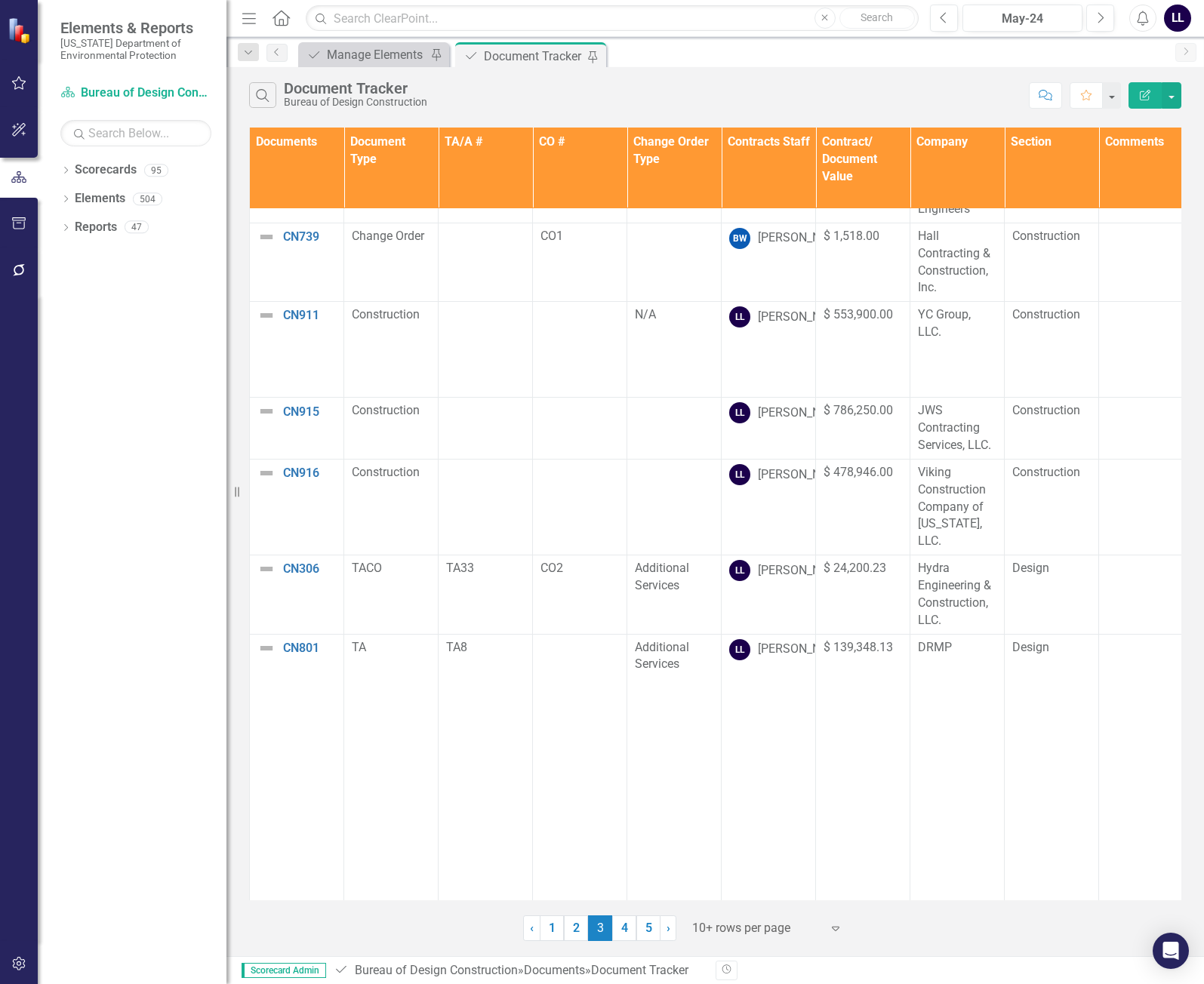
scroll to position [384, 0]
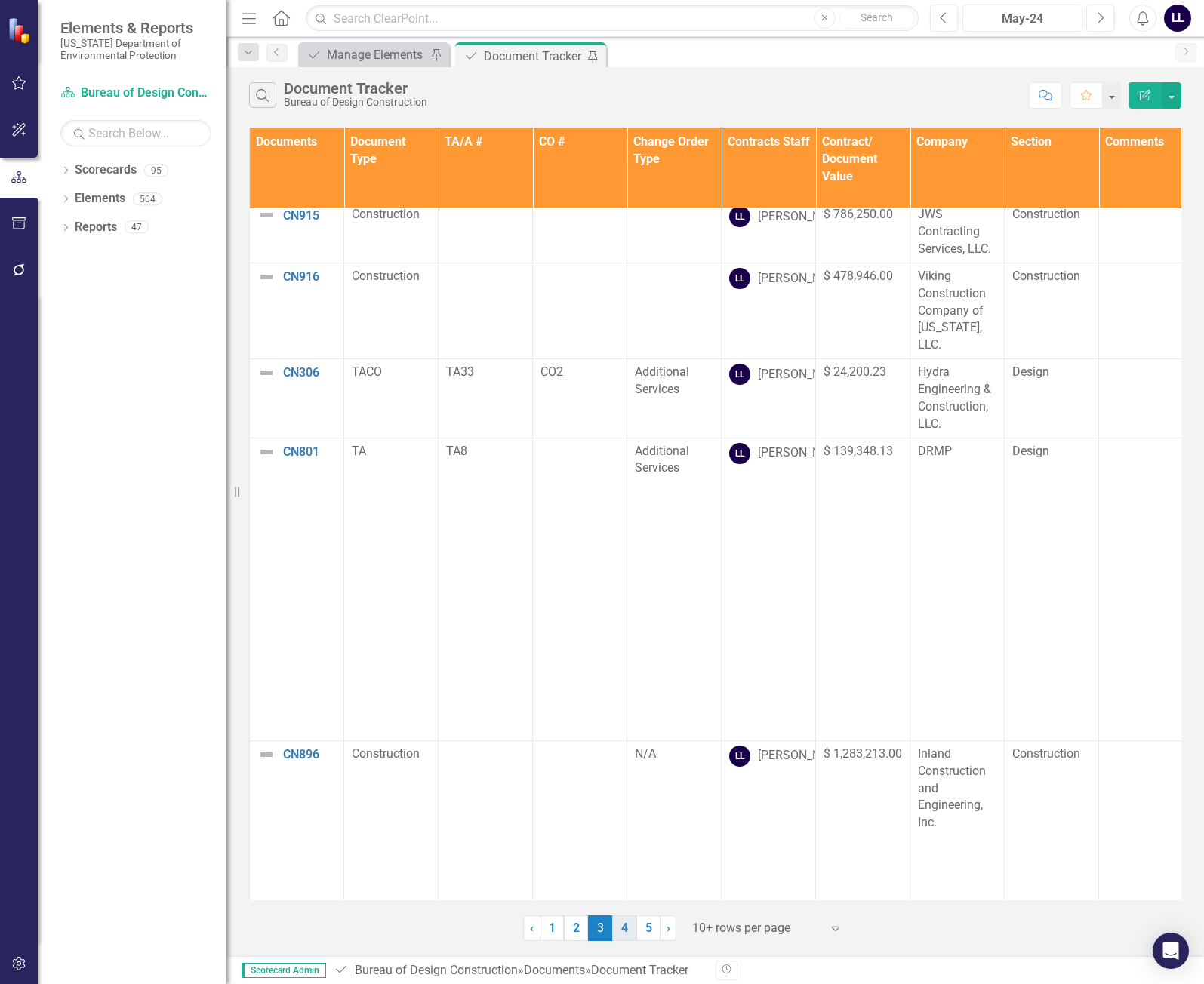
click at [620, 931] on link "4" at bounding box center [623, 928] width 24 height 26
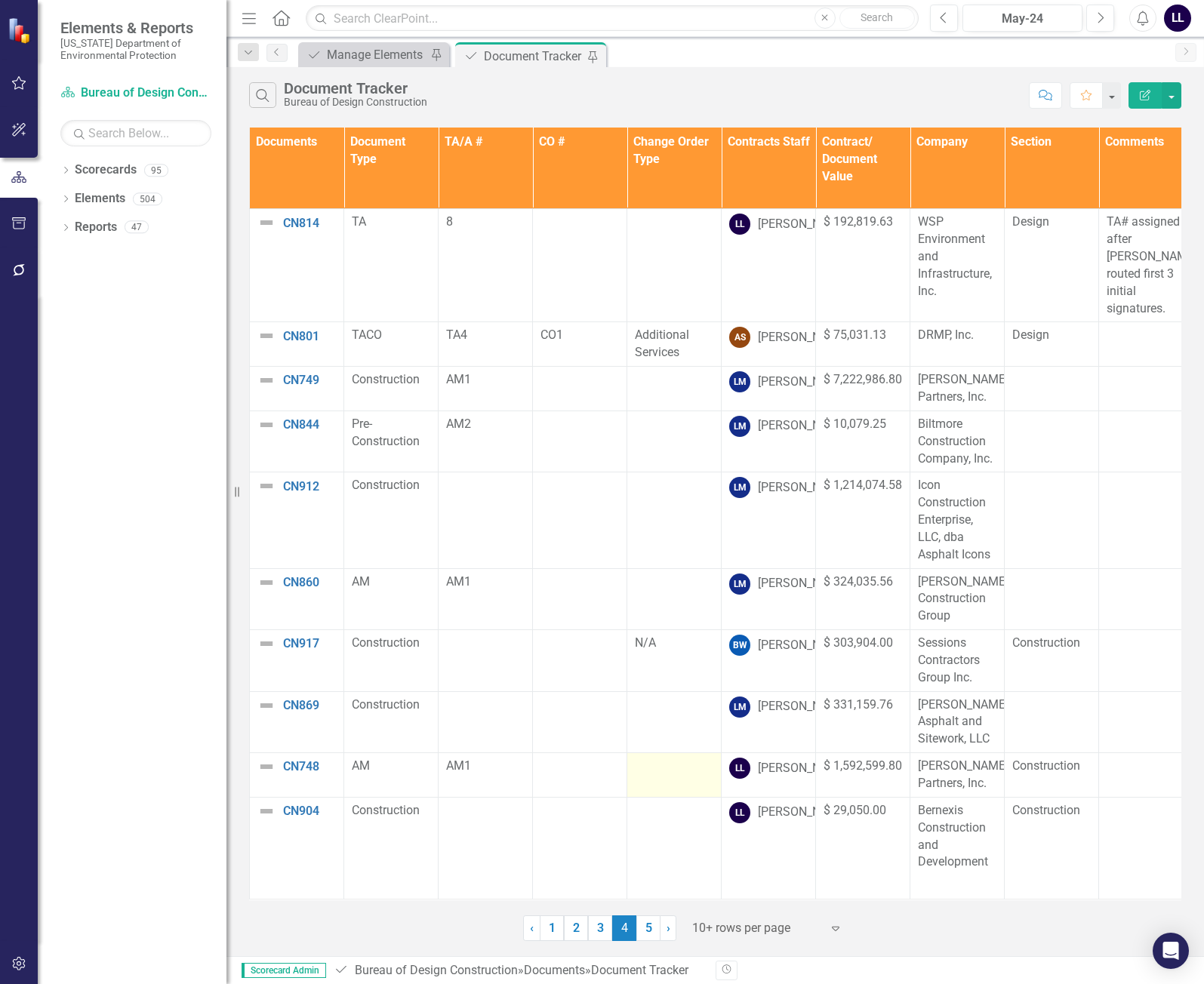
scroll to position [11, 0]
click at [644, 929] on link "5" at bounding box center [647, 928] width 24 height 26
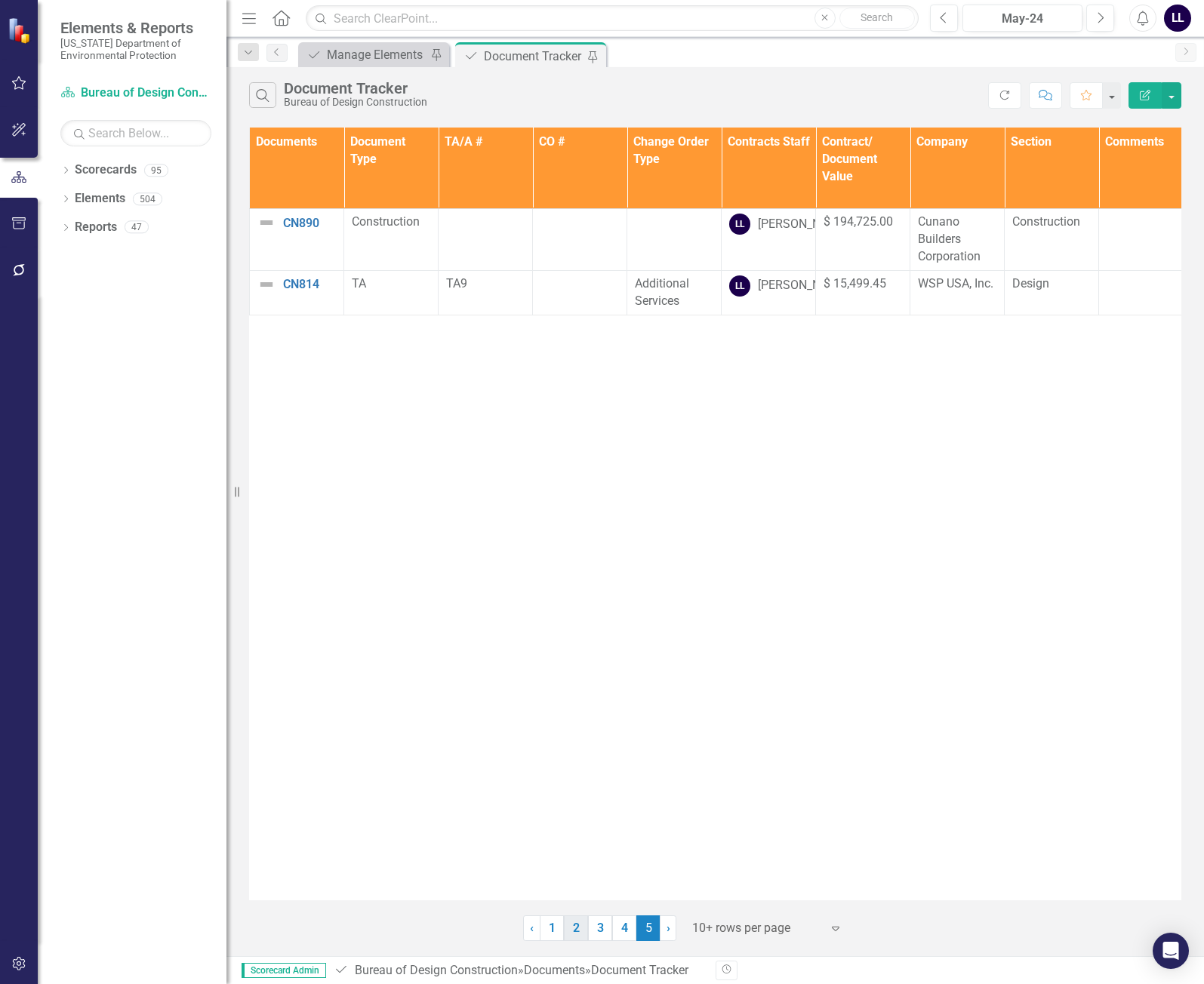
scroll to position [0, 0]
click at [555, 930] on link "1" at bounding box center [551, 928] width 24 height 26
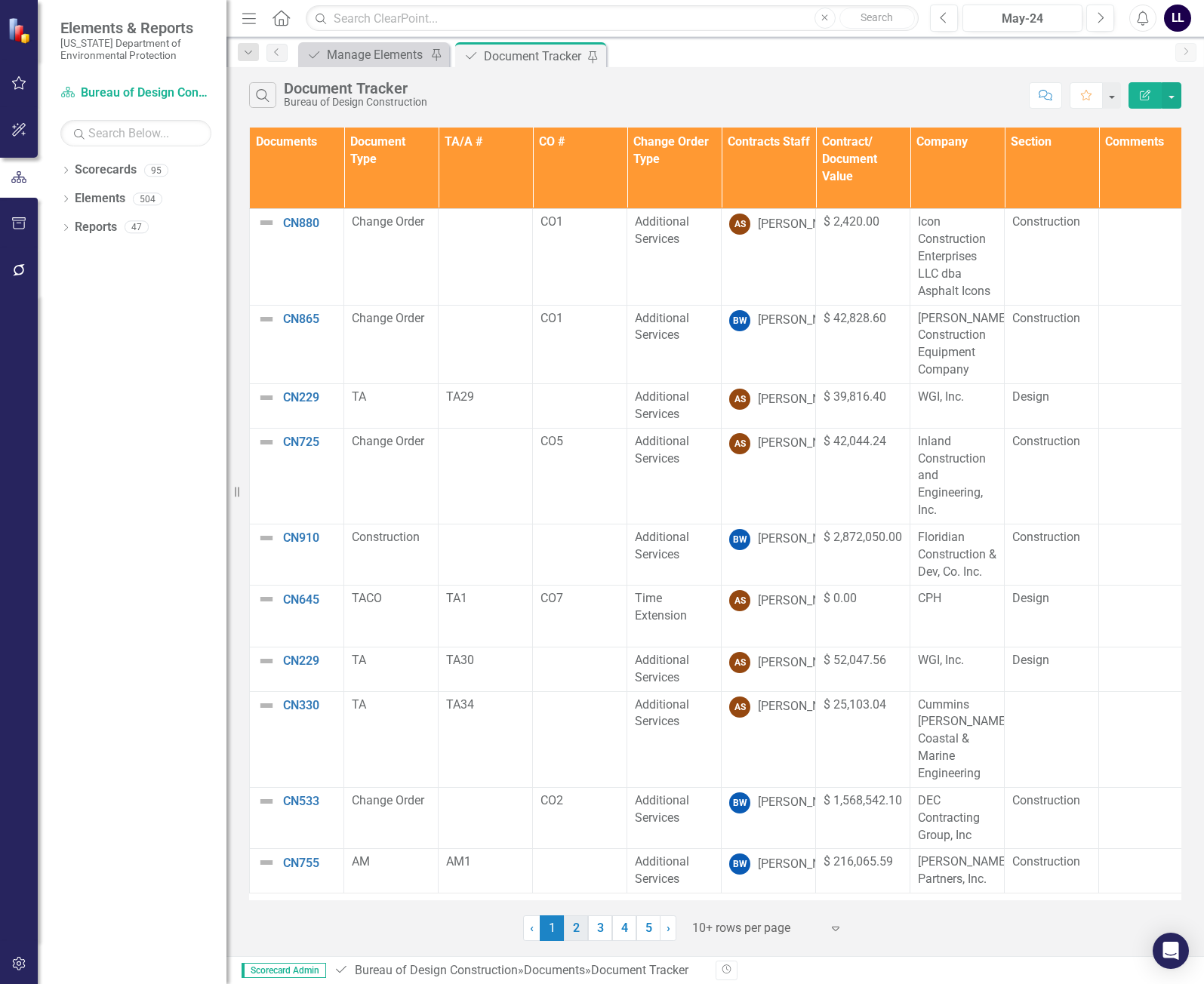
click at [576, 922] on link "2" at bounding box center [575, 928] width 24 height 26
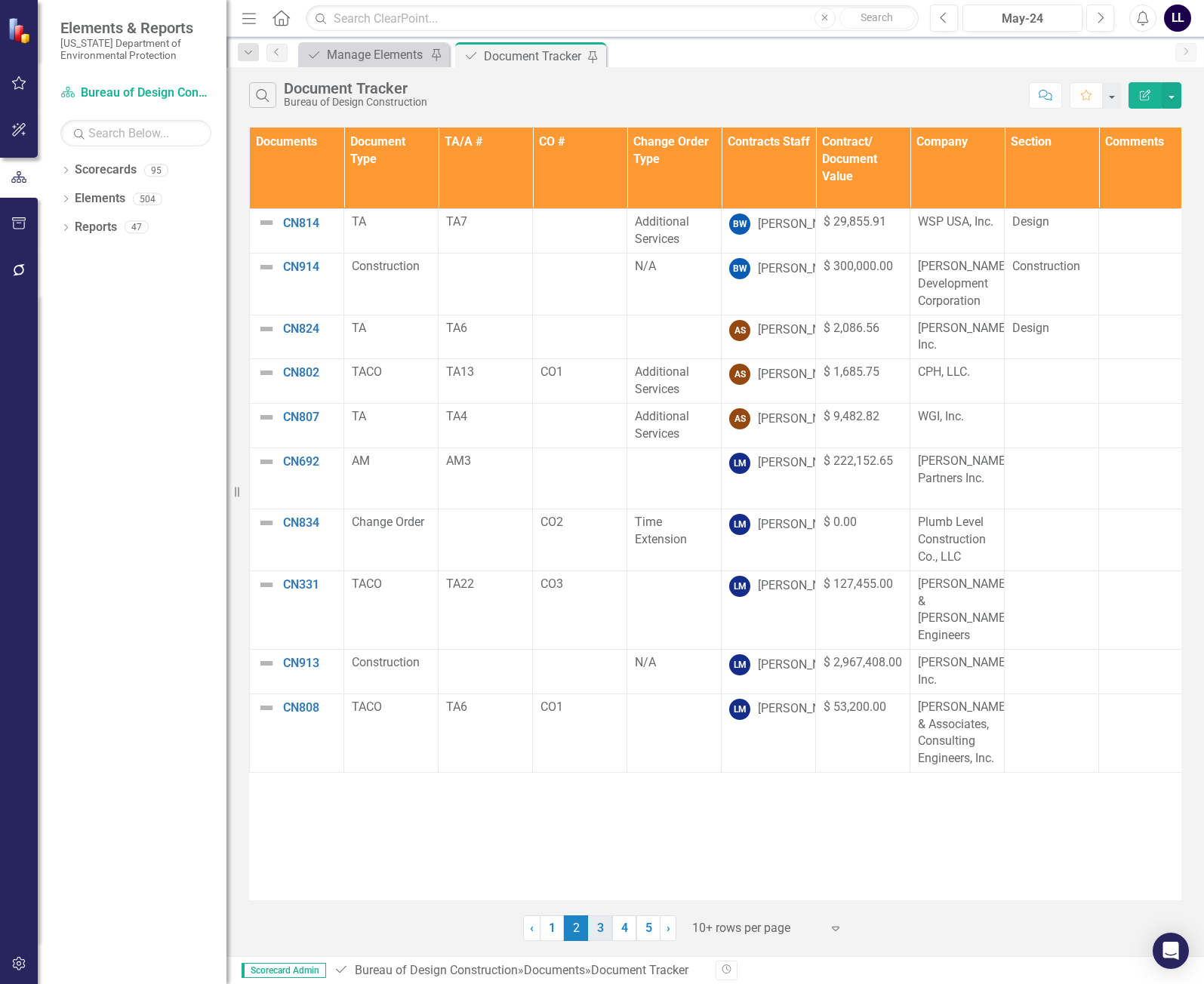
click at [598, 925] on link "3" at bounding box center [599, 928] width 24 height 26
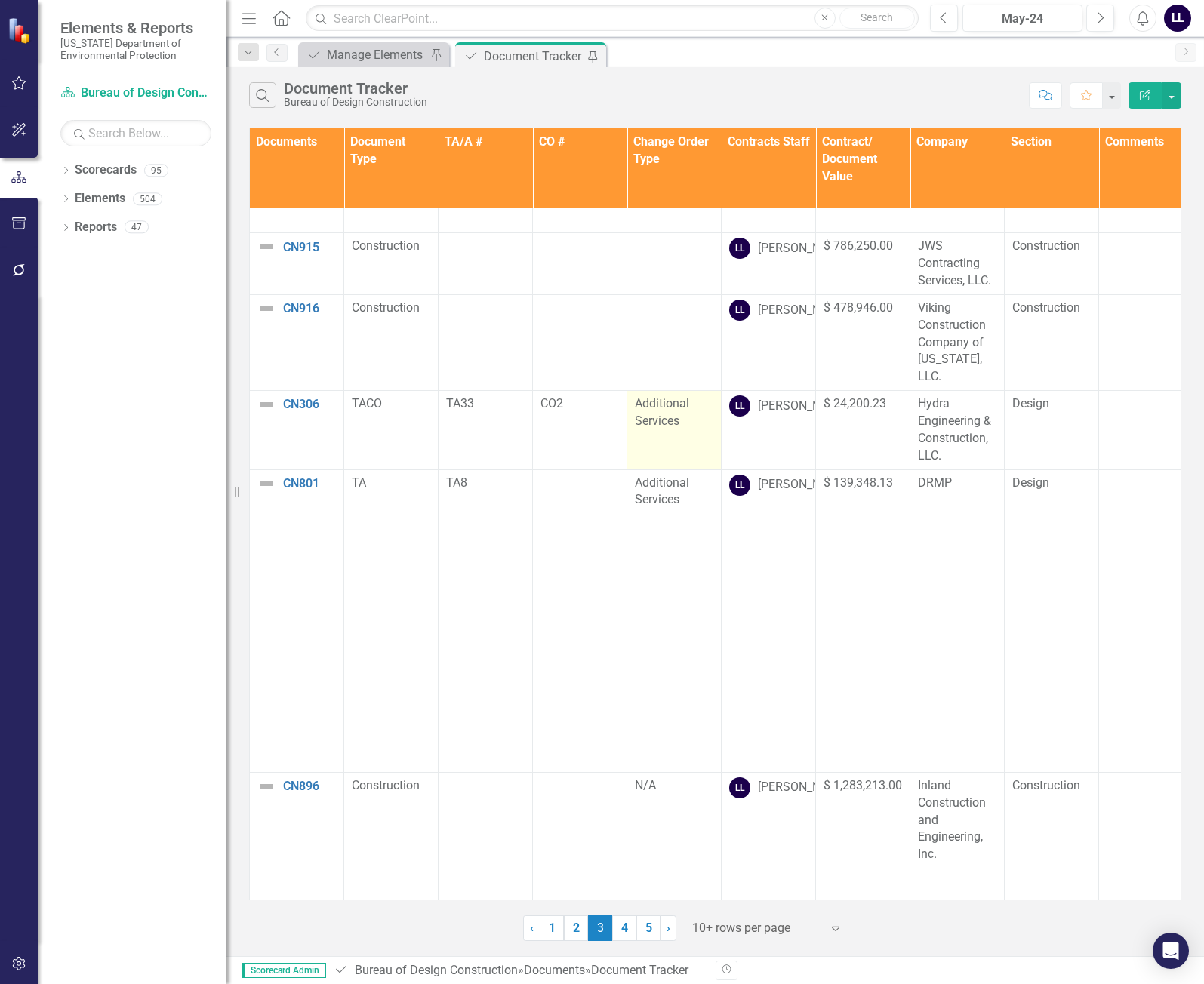
scroll to position [384, 0]
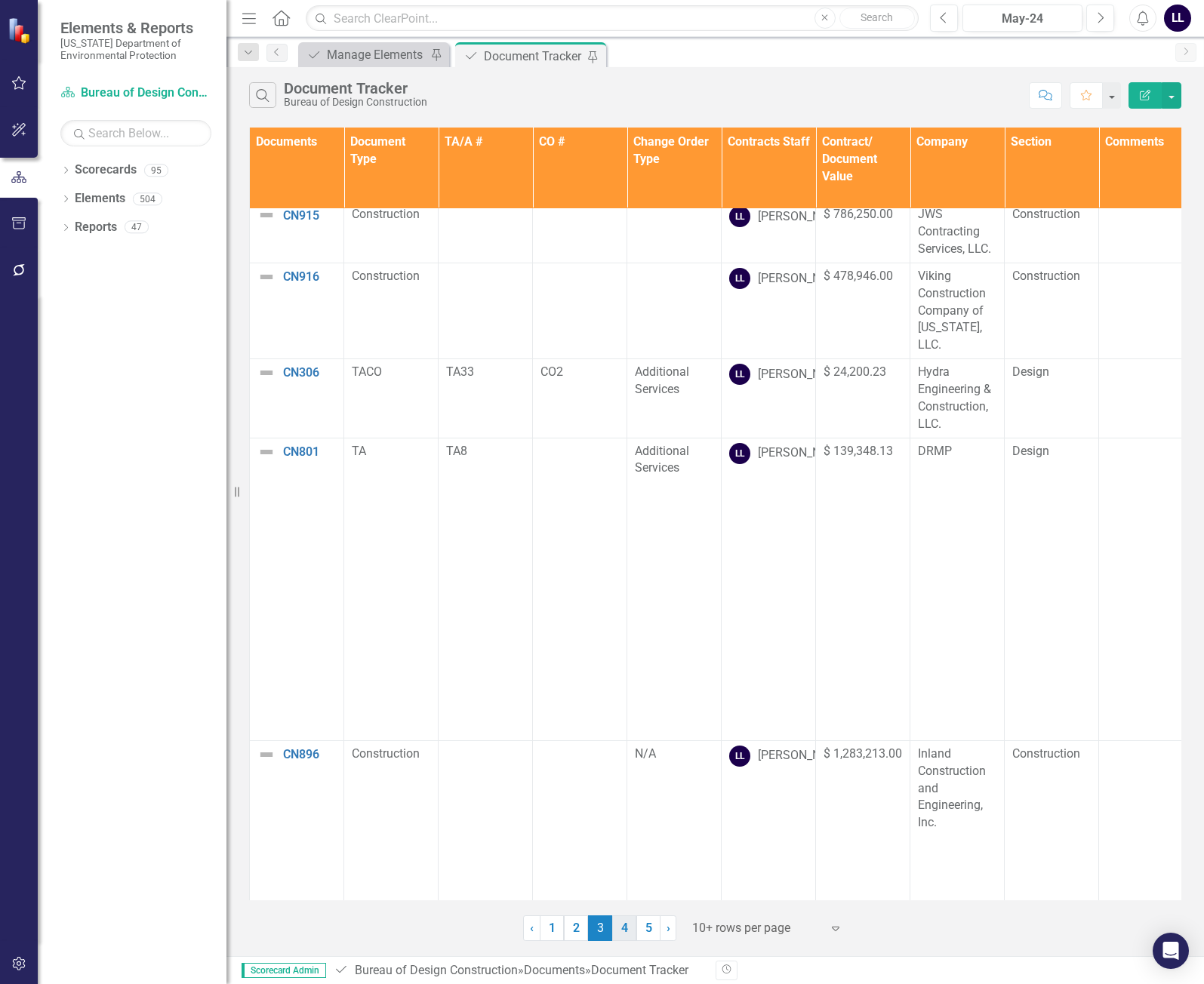
click at [625, 940] on link "4" at bounding box center [623, 928] width 24 height 26
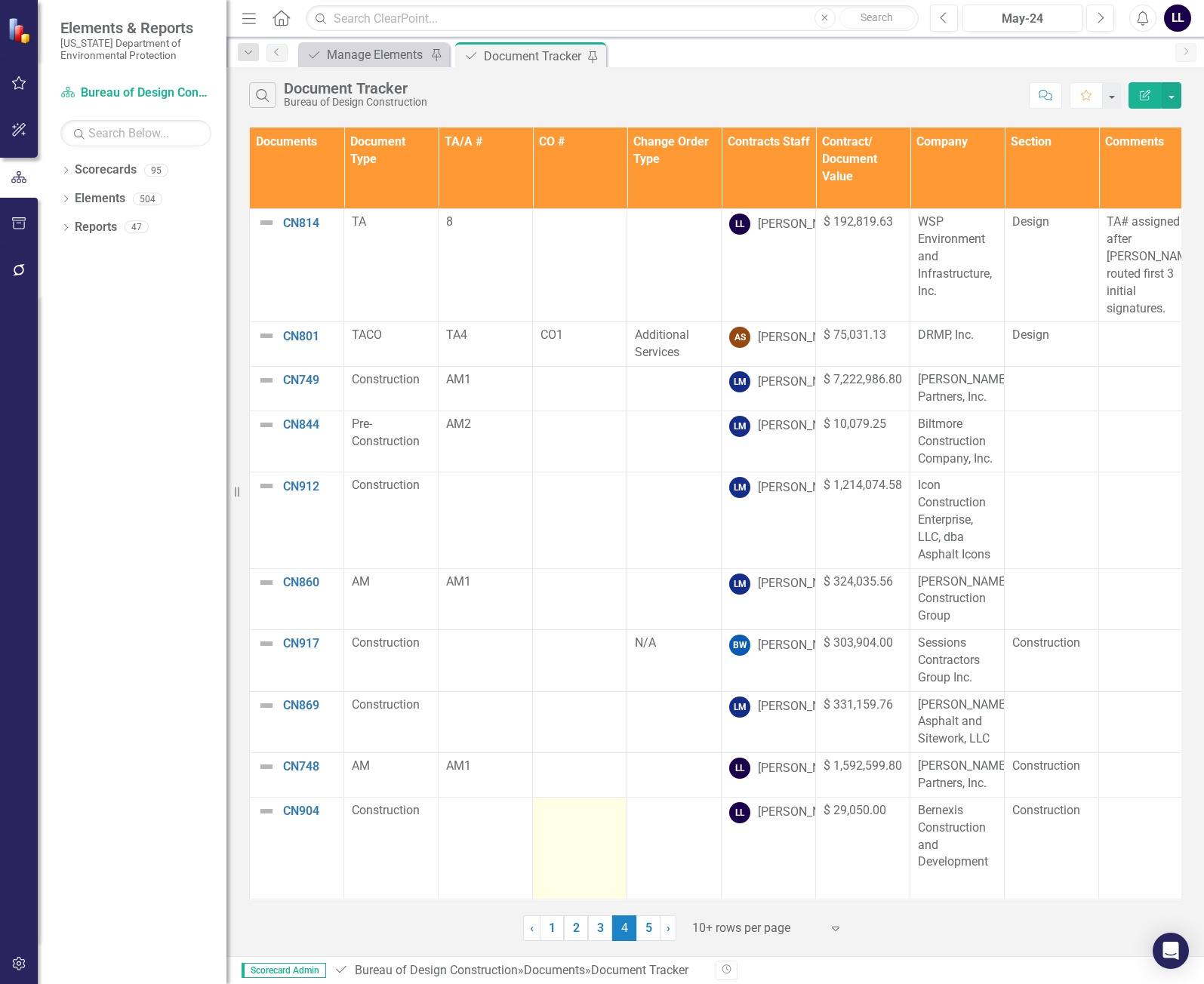
scroll to position [11, 0]
click at [647, 931] on link "5" at bounding box center [647, 928] width 24 height 26
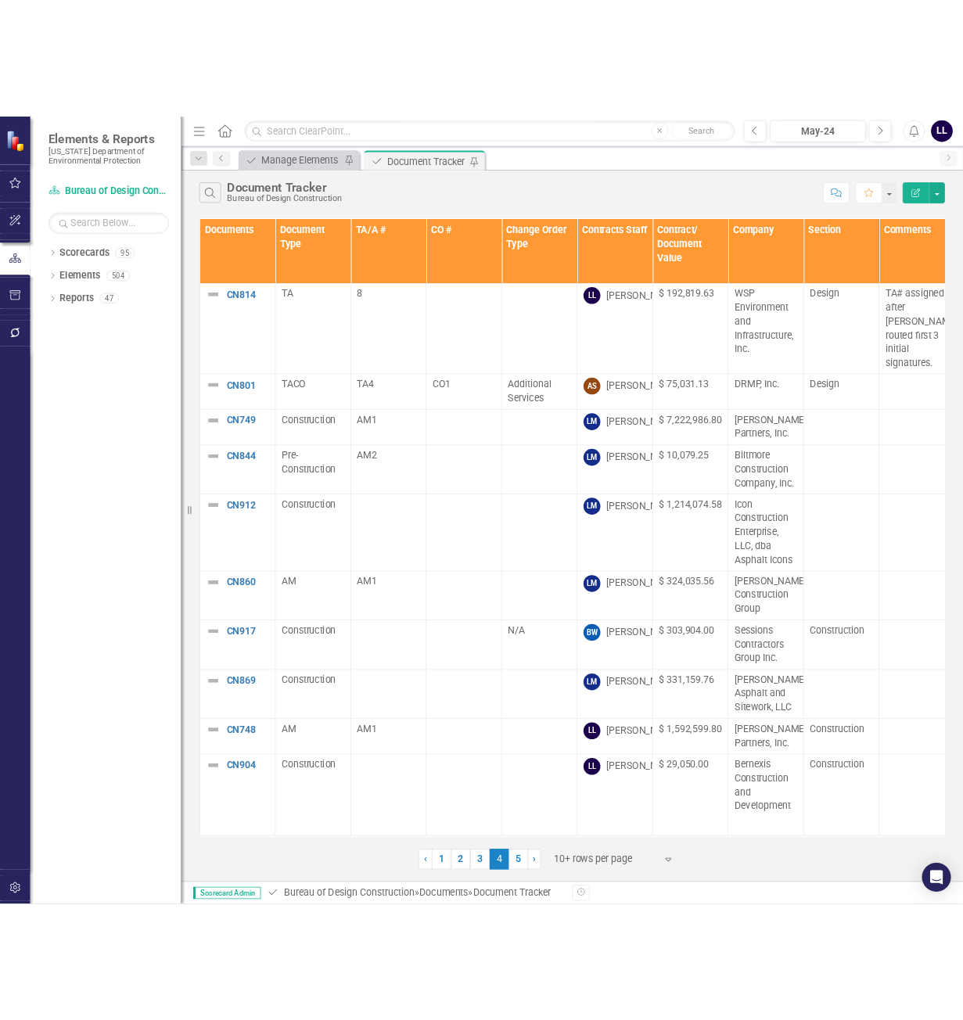
scroll to position [0, 0]
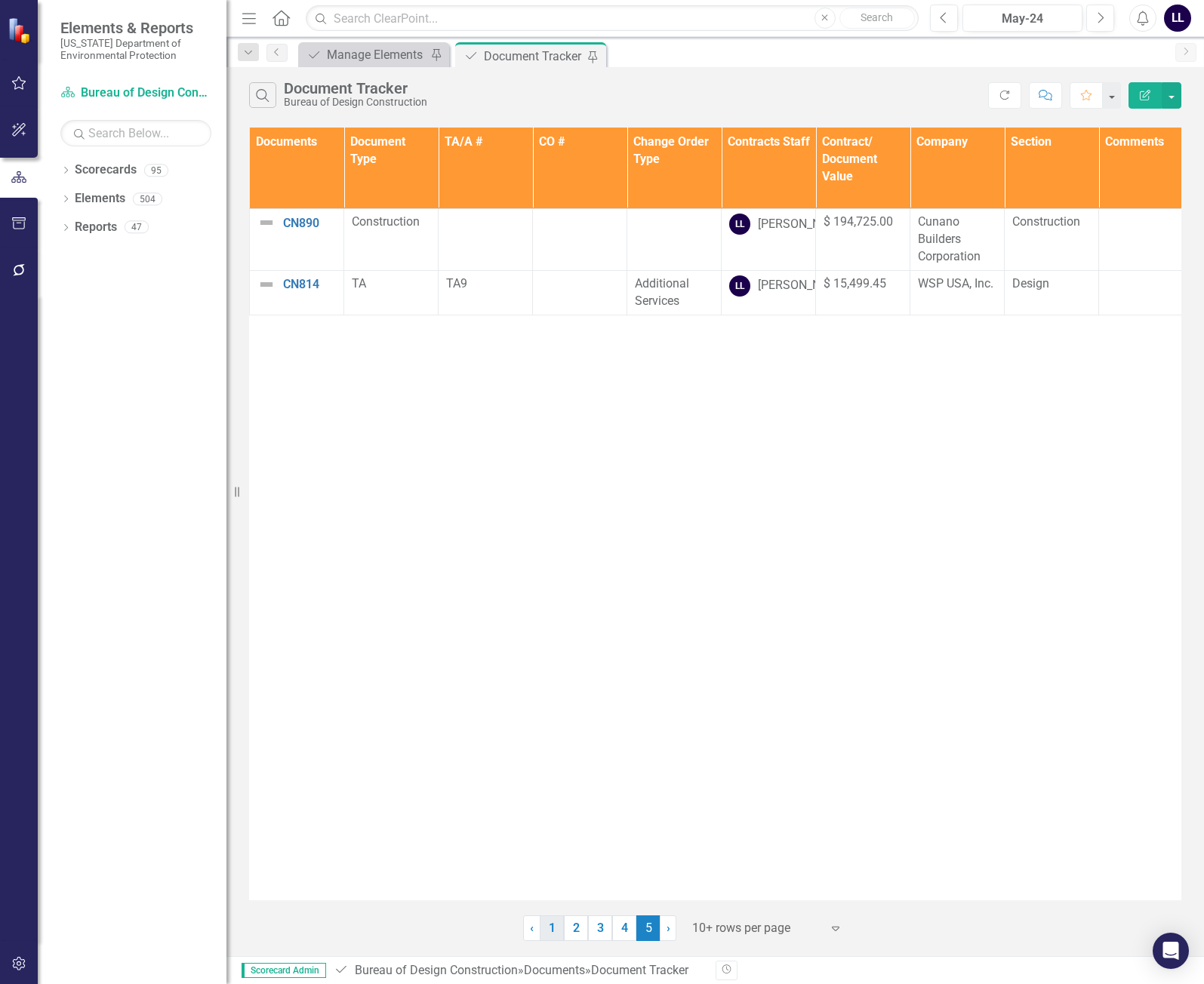
click at [551, 928] on link "1" at bounding box center [551, 928] width 24 height 26
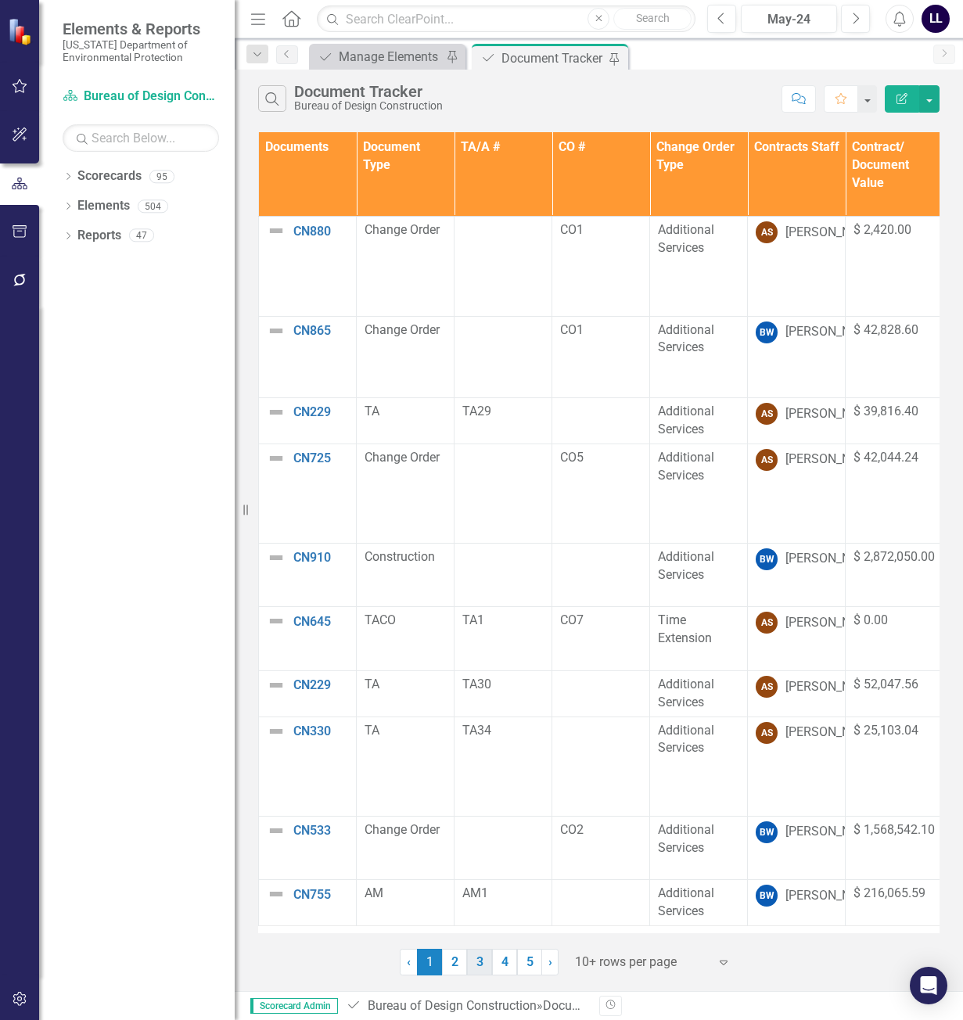
click at [472, 959] on link "3" at bounding box center [479, 962] width 25 height 27
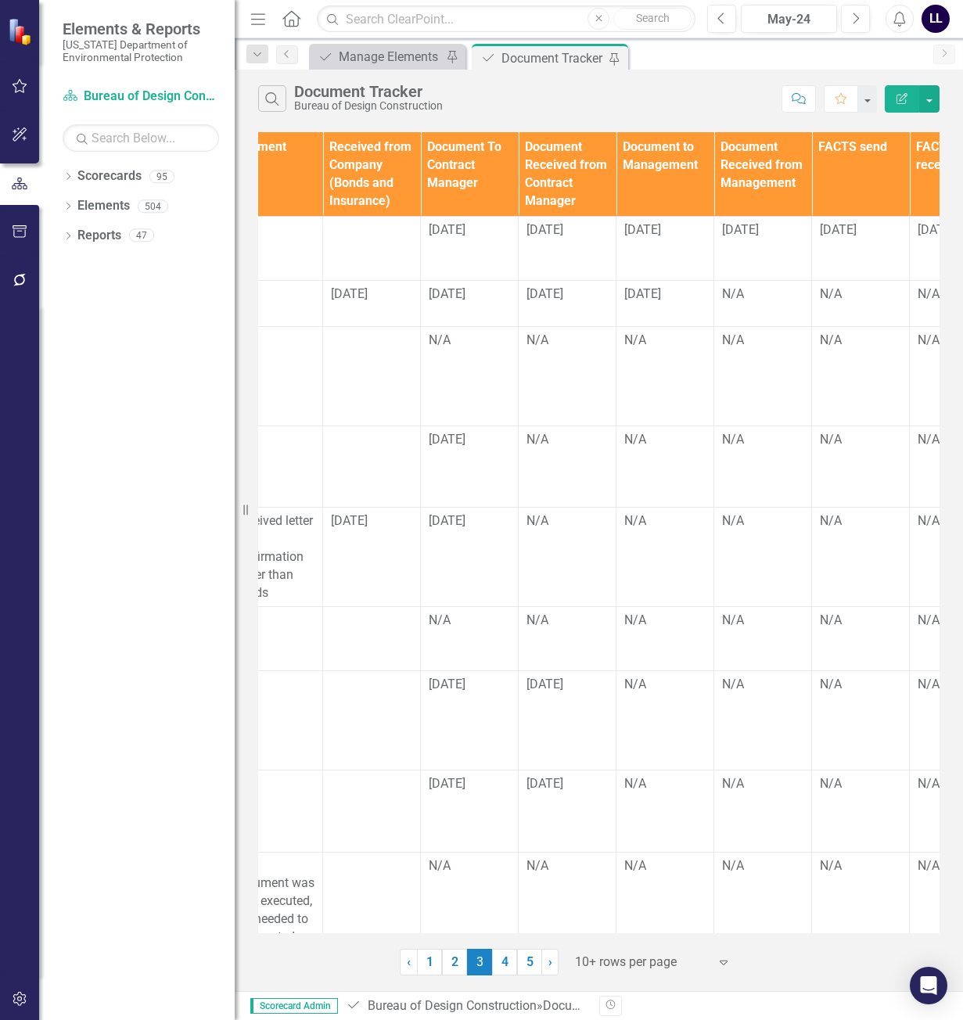
scroll to position [0, 1905]
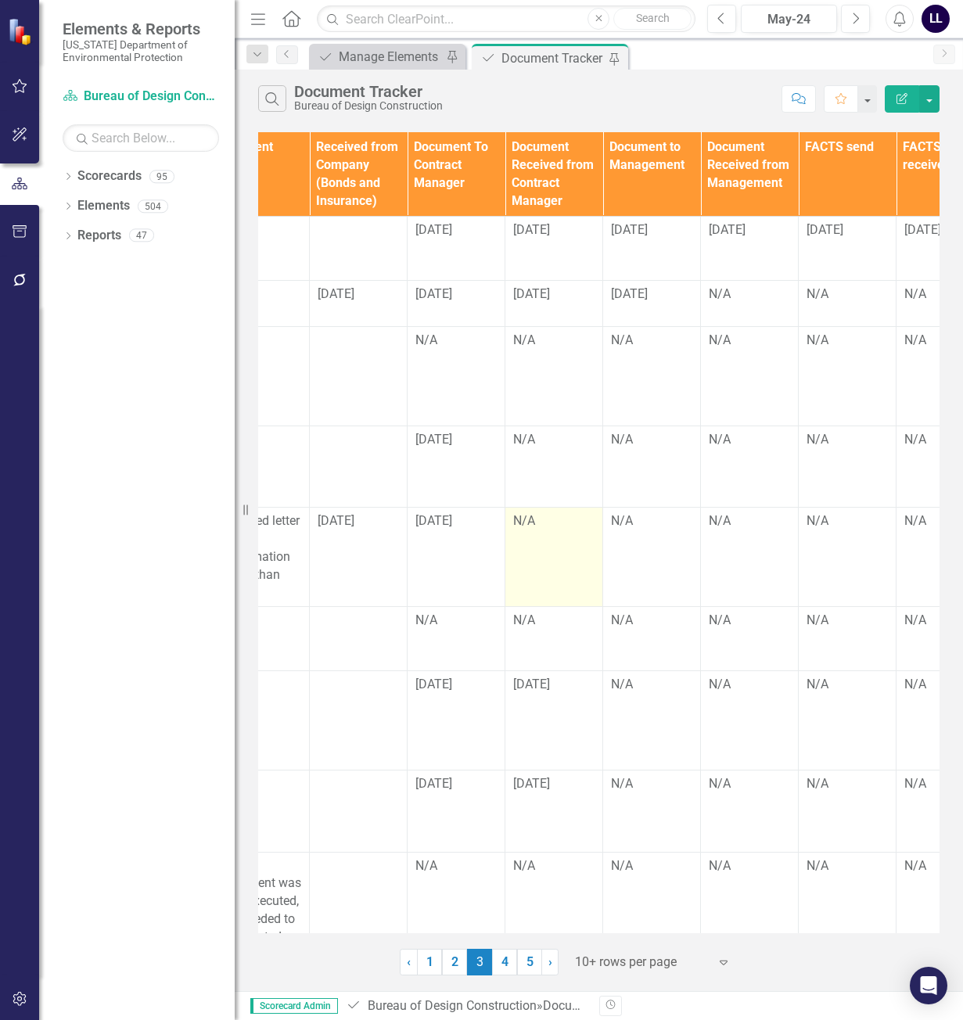
click at [566, 511] on td "N/A" at bounding box center [554, 557] width 98 height 99
click at [543, 512] on div "N/A" at bounding box center [553, 521] width 81 height 18
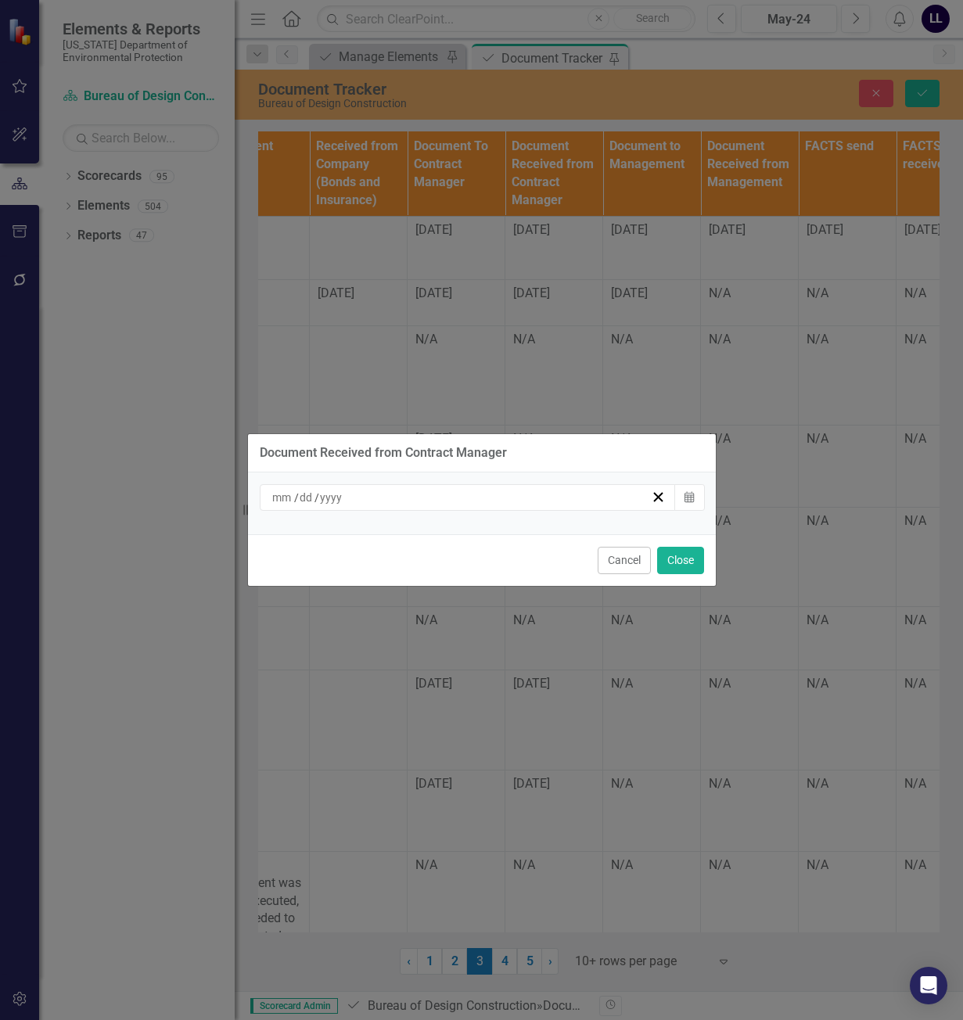
click at [577, 505] on div "/ /" at bounding box center [468, 497] width 417 height 27
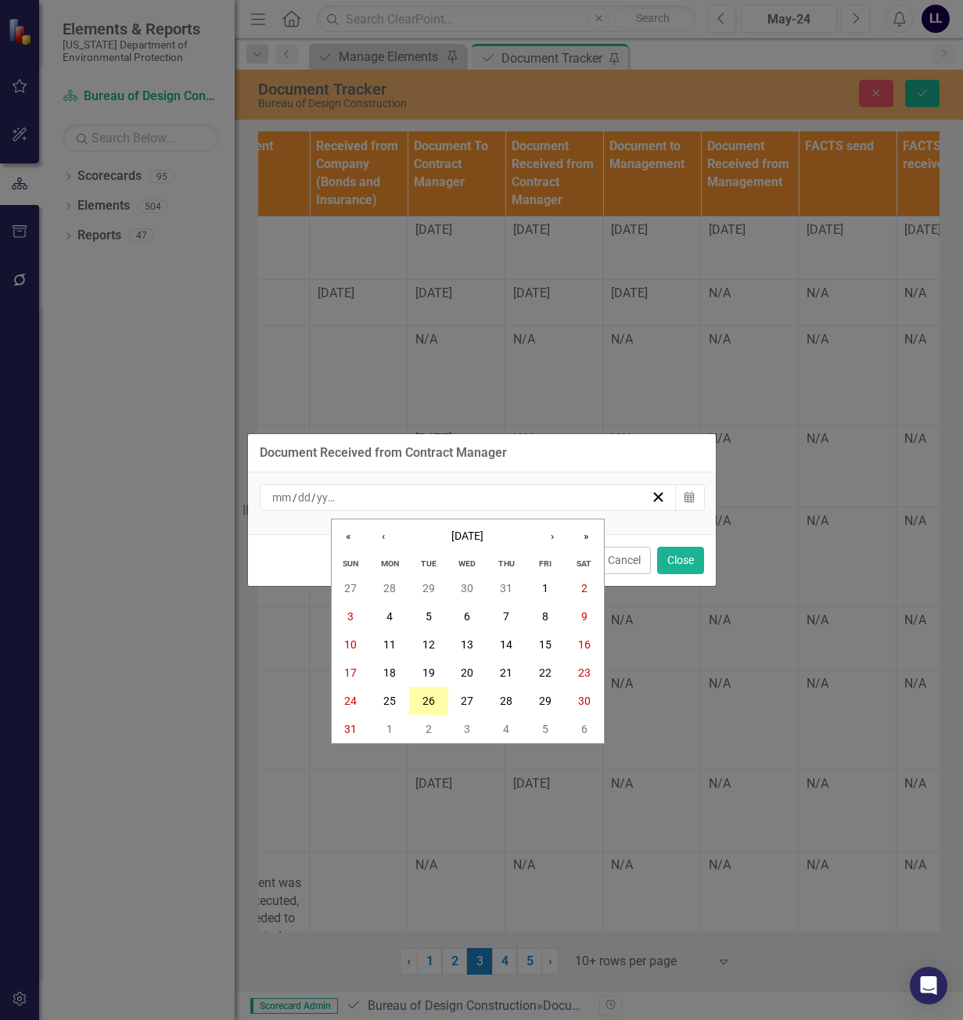
click at [423, 696] on abbr "26" at bounding box center [428, 701] width 13 height 13
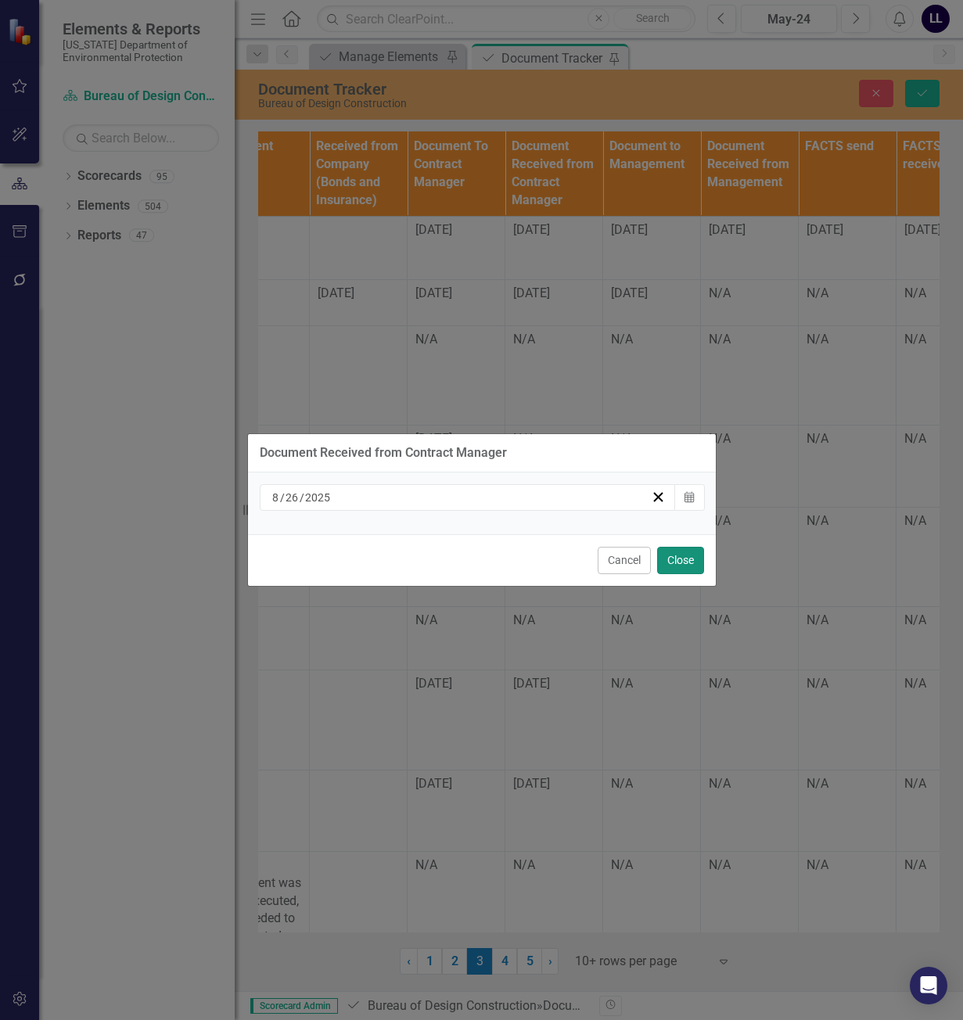
click at [681, 566] on button "Close" at bounding box center [680, 560] width 47 height 27
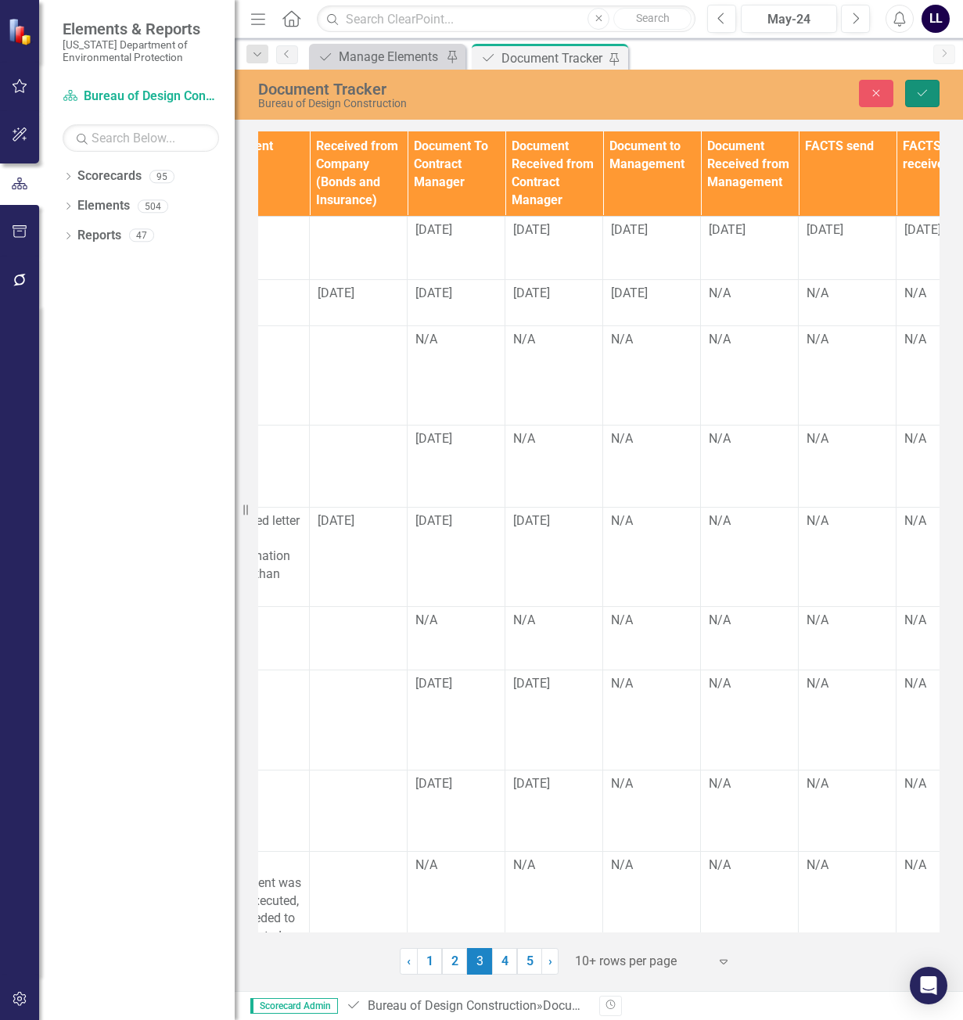
click at [924, 95] on icon "Save" at bounding box center [922, 93] width 14 height 11
